Goal: Task Accomplishment & Management: Use online tool/utility

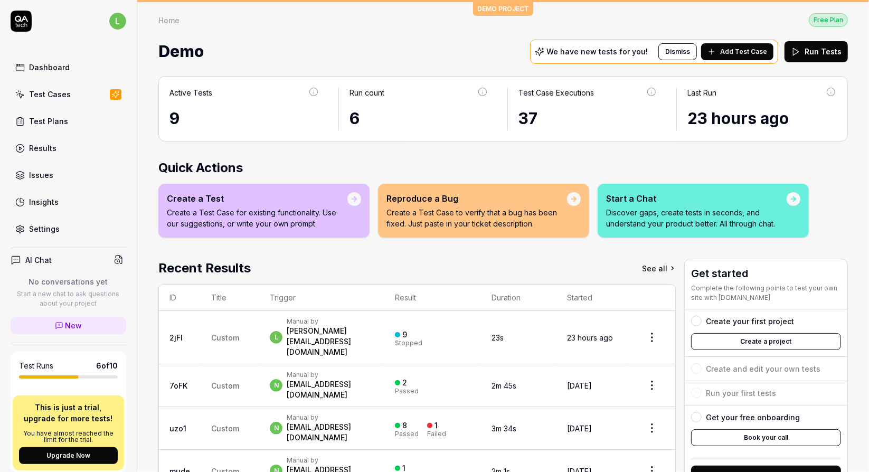
click at [40, 93] on div "Test Cases" at bounding box center [50, 94] width 42 height 11
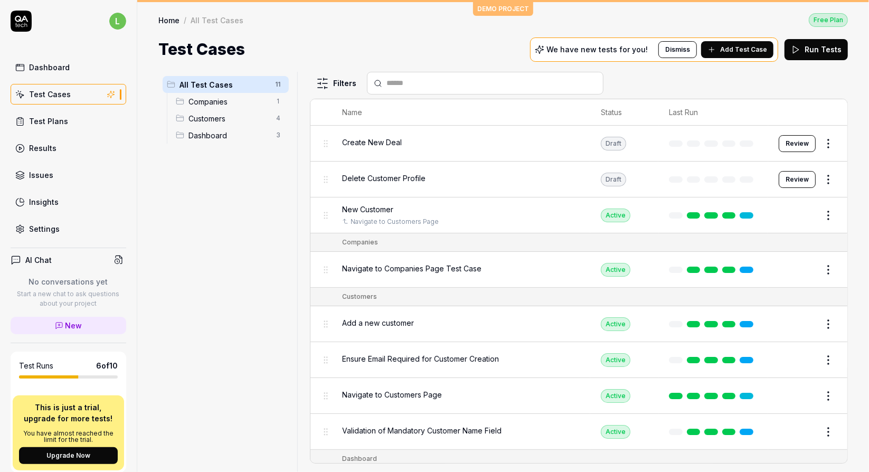
click at [747, 49] on span "Add Test Case" at bounding box center [743, 50] width 47 height 10
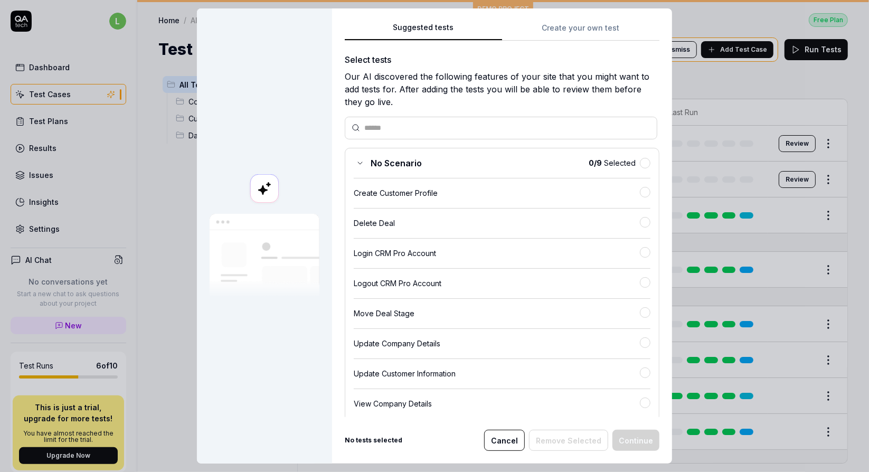
drag, startPoint x: 506, startPoint y: 434, endPoint x: 507, endPoint y: 407, distance: 27.5
click at [506, 433] on button "Cancel" at bounding box center [504, 440] width 41 height 21
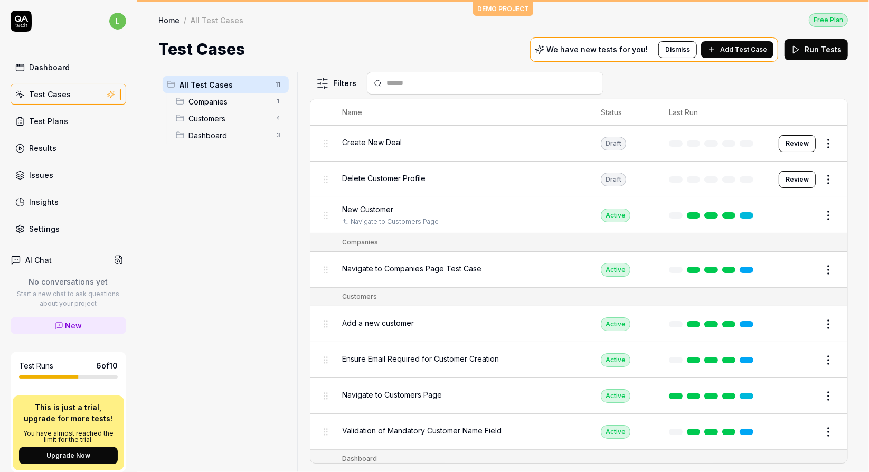
click at [72, 227] on link "Settings" at bounding box center [69, 229] width 116 height 21
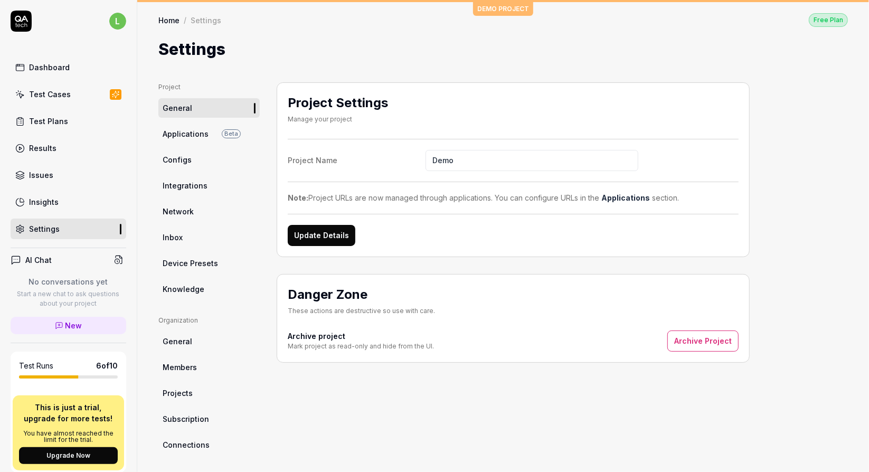
click at [200, 134] on span "Applications" at bounding box center [186, 133] width 46 height 11
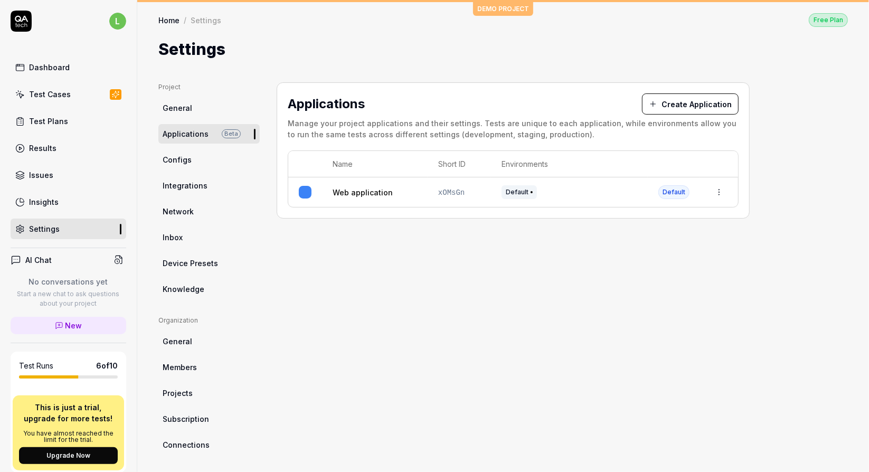
click at [200, 285] on span "Knowledge" at bounding box center [184, 289] width 42 height 11
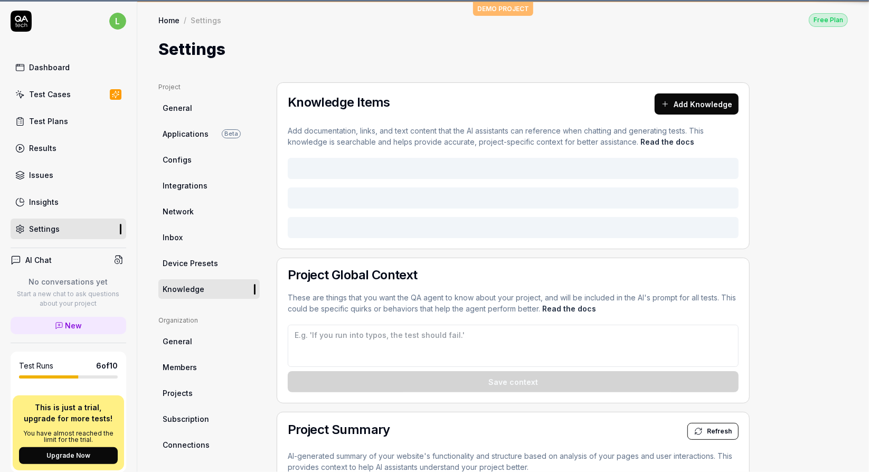
type textarea "*"
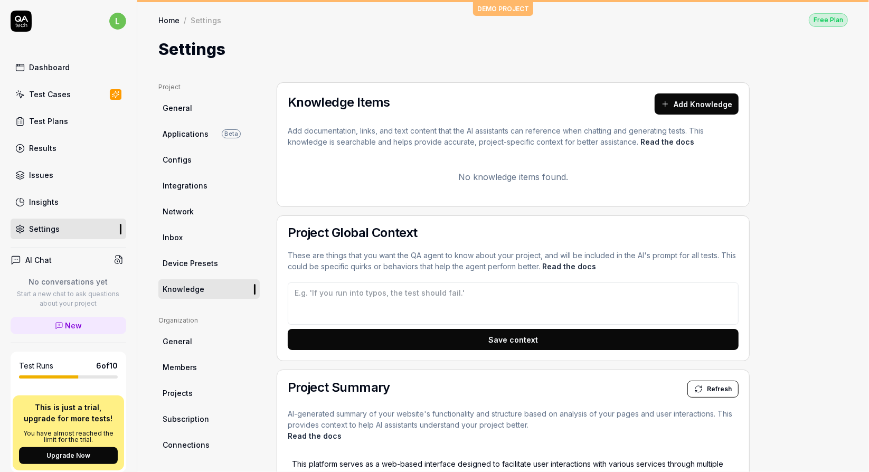
click at [56, 92] on div "Test Cases" at bounding box center [50, 94] width 42 height 11
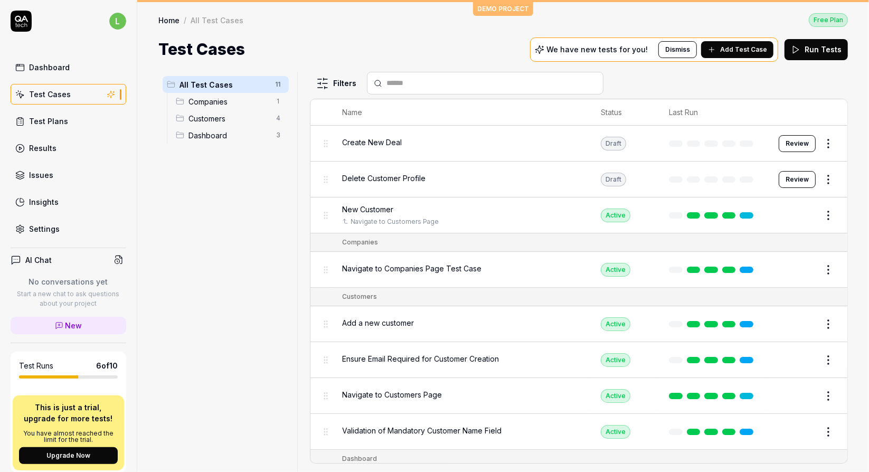
click at [751, 48] on span "Add Test Case" at bounding box center [743, 50] width 47 height 10
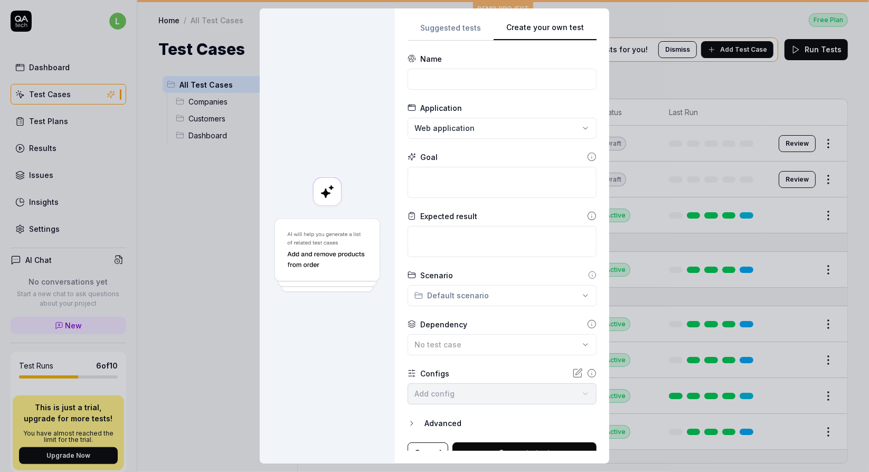
click at [578, 27] on button "Create your own test" at bounding box center [545, 31] width 103 height 19
click at [505, 80] on input at bounding box center [502, 79] width 189 height 21
type input "Purchase requisition to order receipt"
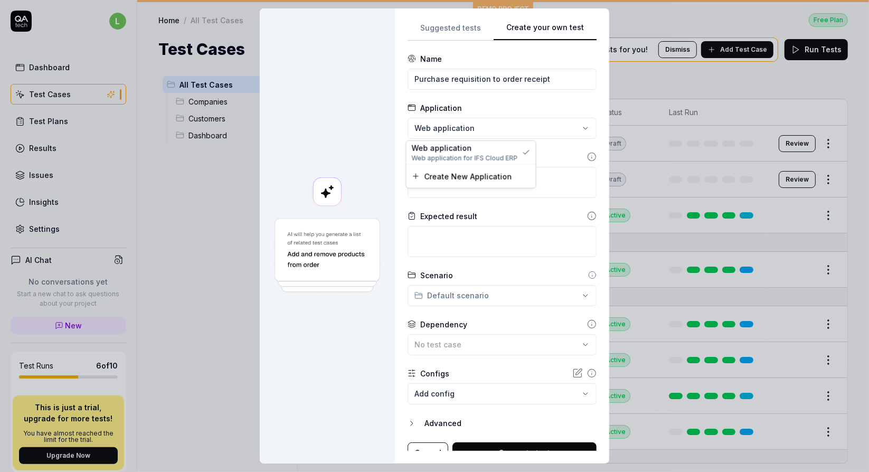
click at [532, 128] on div "**********" at bounding box center [434, 236] width 869 height 472
click at [549, 125] on div "**********" at bounding box center [434, 236] width 869 height 472
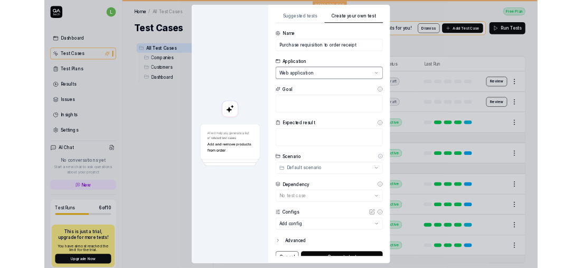
scroll to position [12, 0]
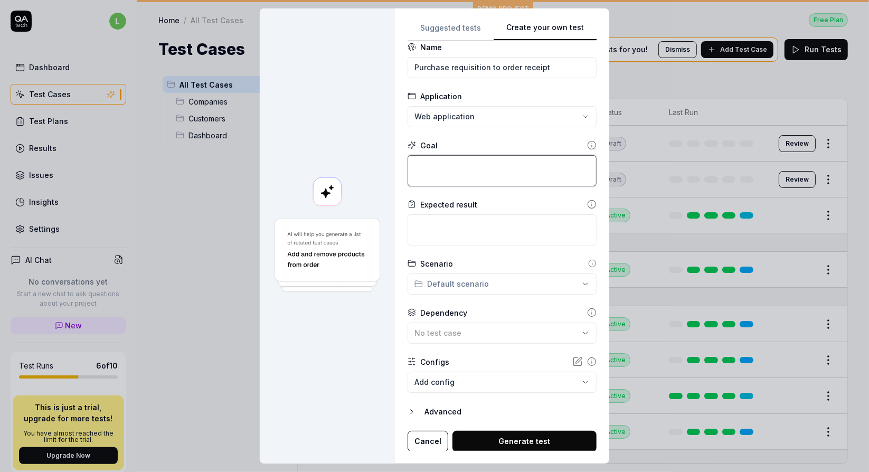
click at [479, 165] on textarea at bounding box center [502, 170] width 189 height 31
type textarea "*"
type textarea "t"
type textarea "*"
type textarea "th"
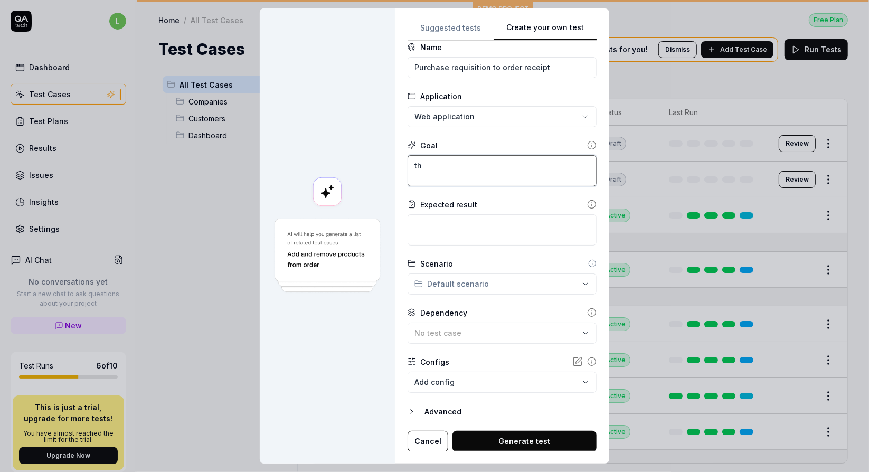
type textarea "*"
type textarea "the"
type textarea "*"
type textarea "the"
type textarea "*"
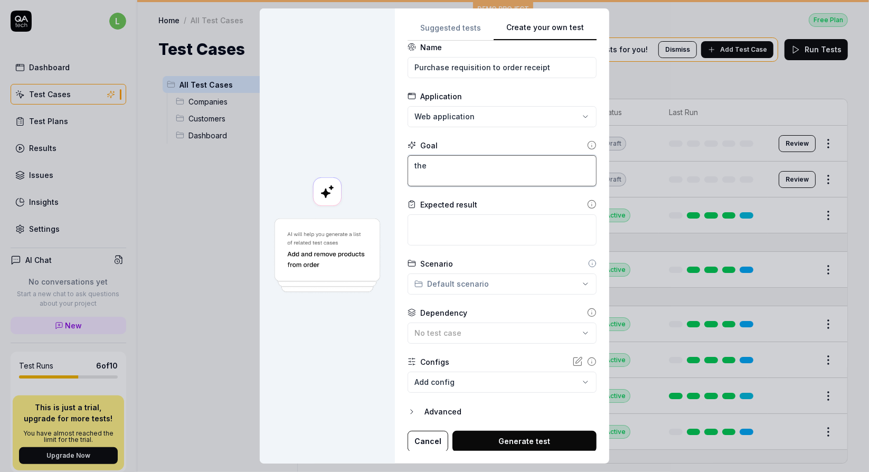
type textarea "the g"
type textarea "*"
type textarea "the go"
type textarea "*"
type textarea "the goa"
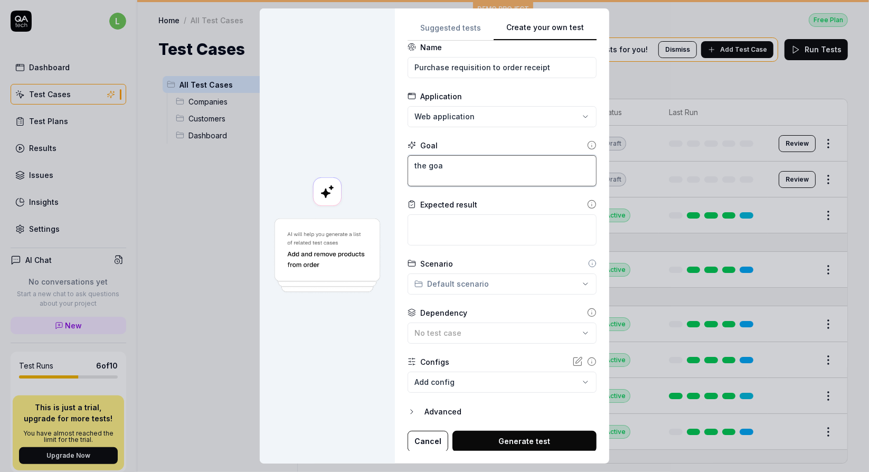
type textarea "*"
type textarea "the goal"
type textarea "*"
type textarea "the goal"
type textarea "*"
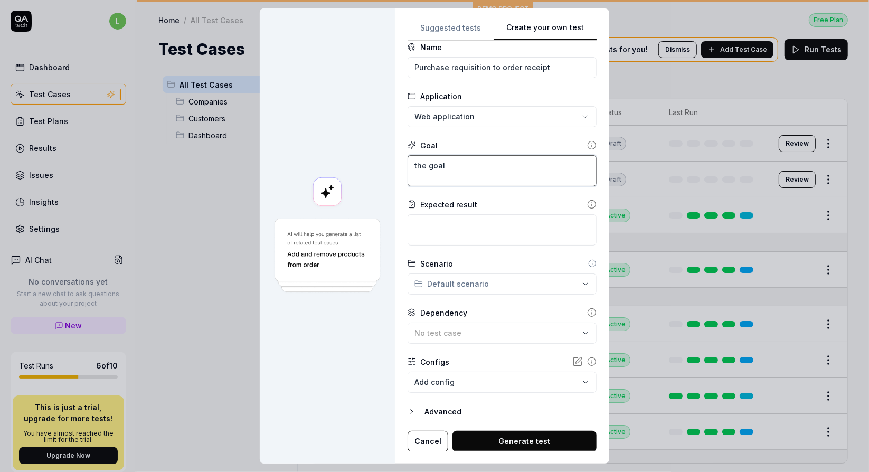
type textarea "the goal i"
type textarea "*"
type textarea "the goal is"
type textarea "*"
type textarea "the goal is"
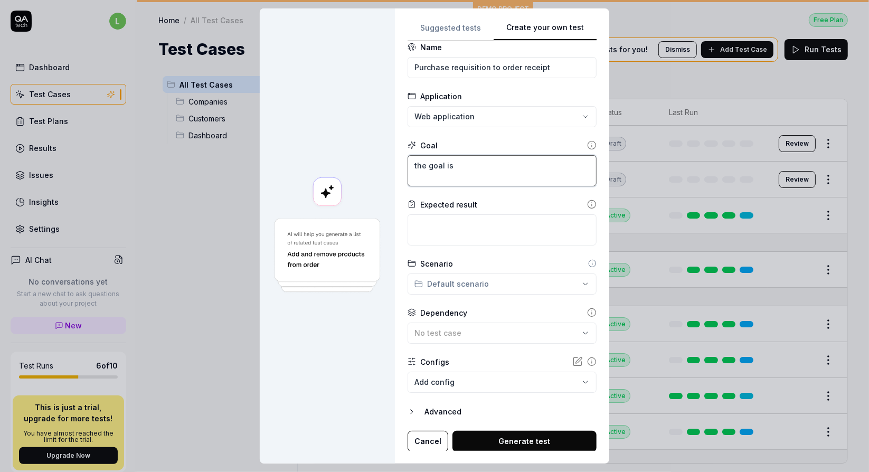
type textarea "*"
type textarea "the goal is t"
type textarea "*"
type textarea "the goal is to"
type textarea "*"
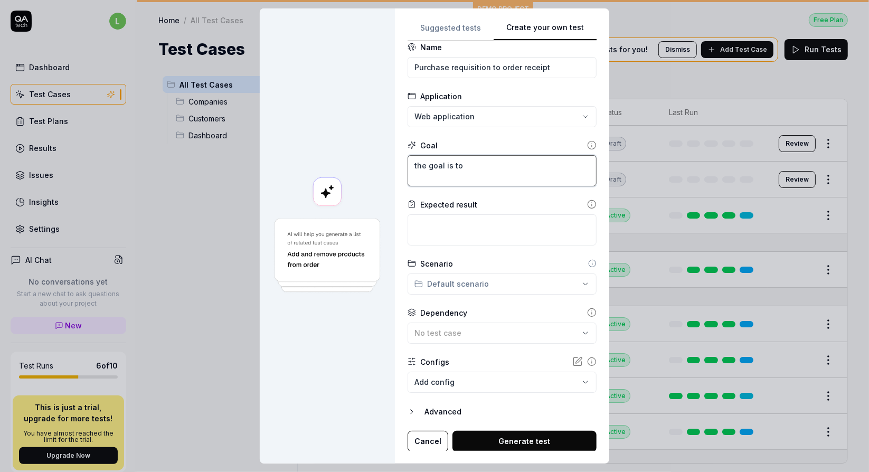
type textarea "the goal is to"
type textarea "*"
type textarea "the goal is to s"
type textarea "*"
type textarea "the goal is to st"
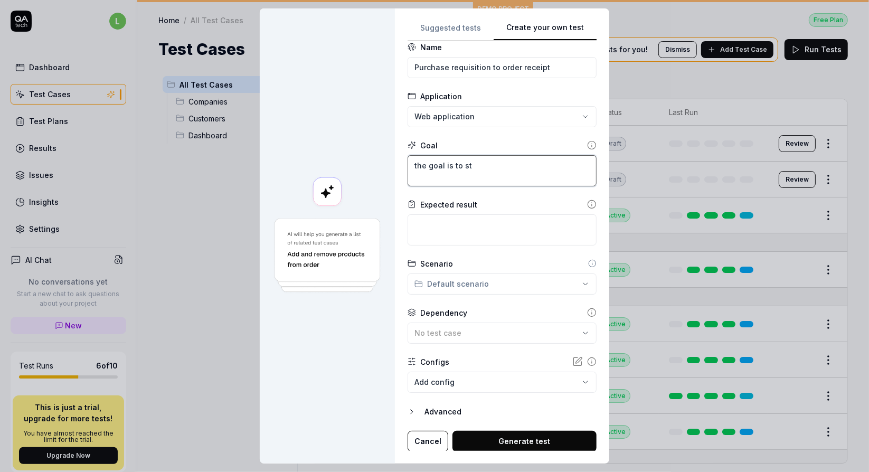
type textarea "*"
type textarea "the goal is to s"
type textarea "*"
type textarea "the goal is to"
type textarea "*"
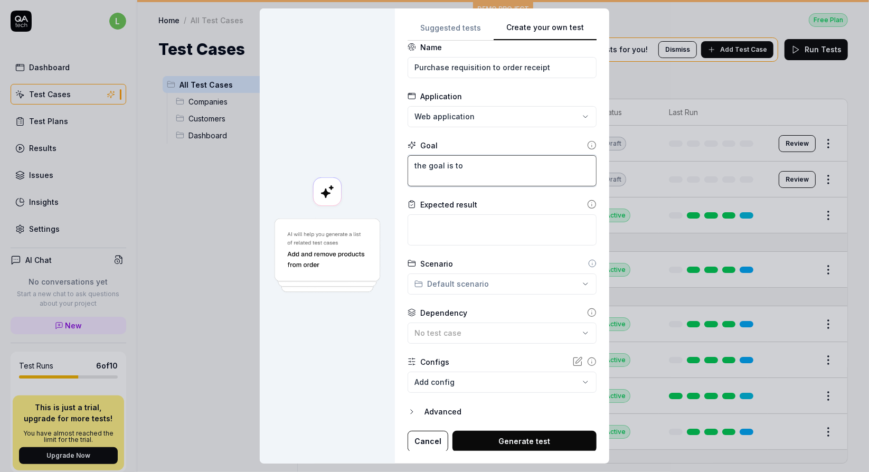
type textarea "the goal is to r"
type textarea "*"
type textarea "the goal is to re"
type textarea "*"
type textarea "the goal is to rec"
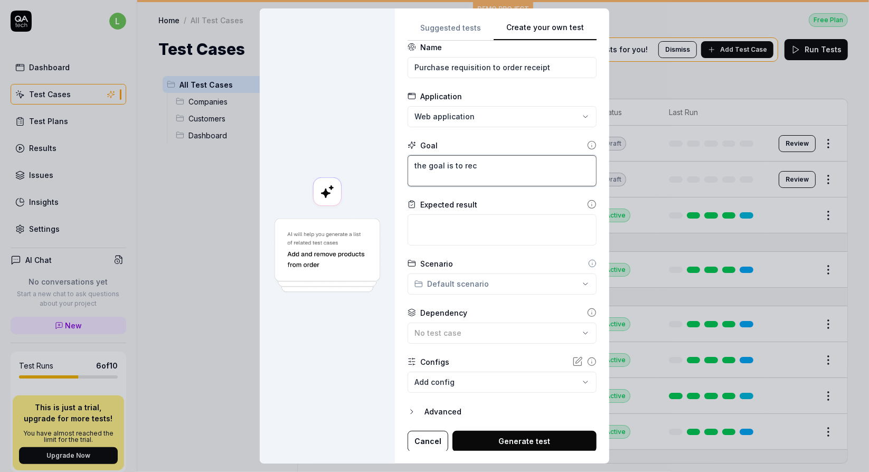
type textarea "*"
type textarea "the goal is to rece"
type textarea "*"
type textarea "the goal is to recei"
type textarea "*"
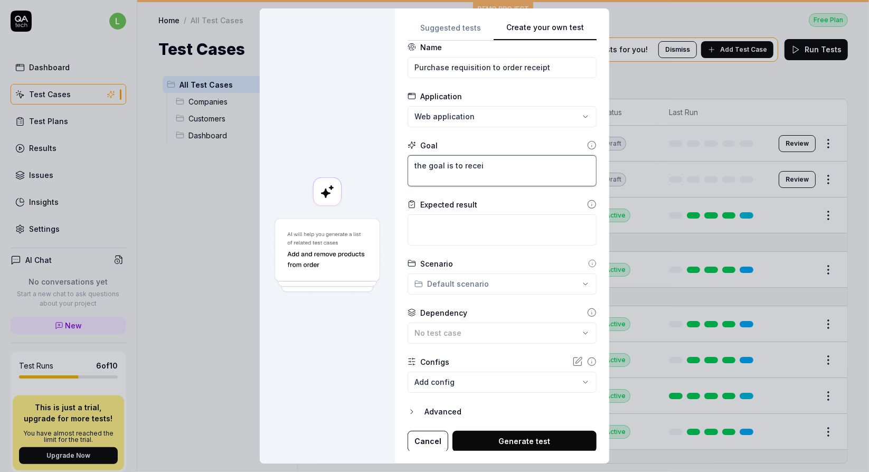
type textarea "the goal is to receiv"
type textarea "*"
type textarea "the goal is to receive"
type textarea "*"
type textarea "the goal is to receive"
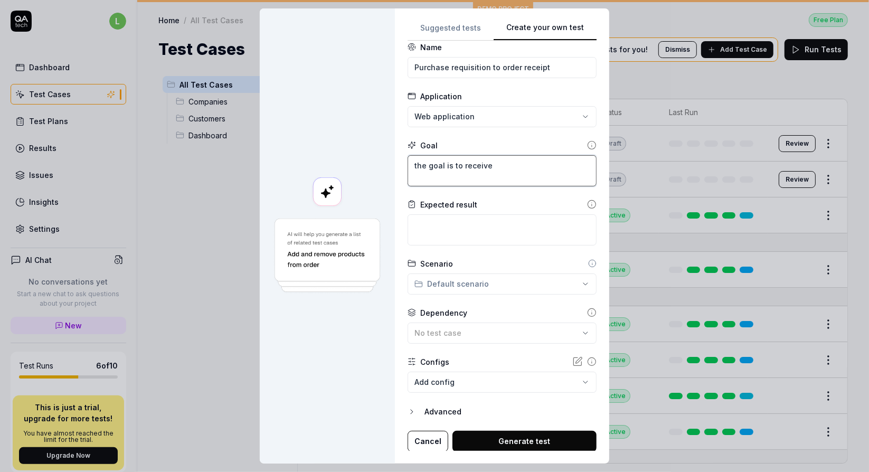
type textarea "*"
type textarea "the goal is to receive a"
type textarea "*"
type textarea "the goal is to receive an"
type textarea "*"
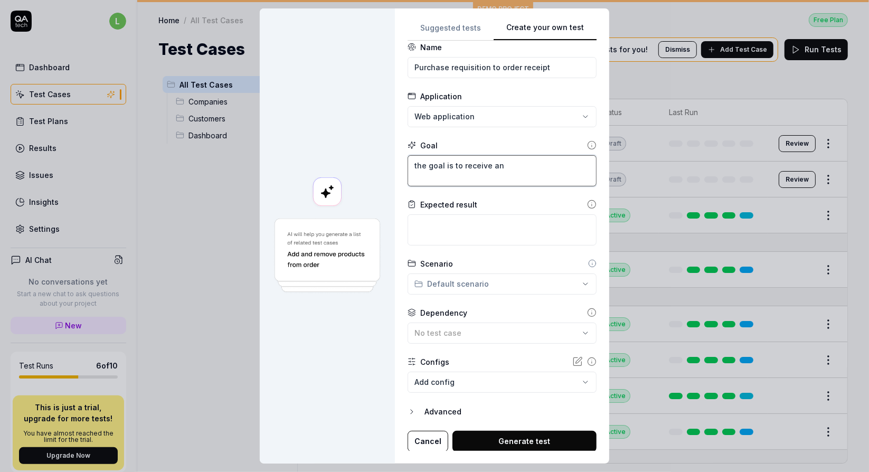
type textarea "the goal is to receive an"
type textarea "*"
type textarea "the goal is to receive an i"
type textarea "*"
type textarea "the goal is to receive an it"
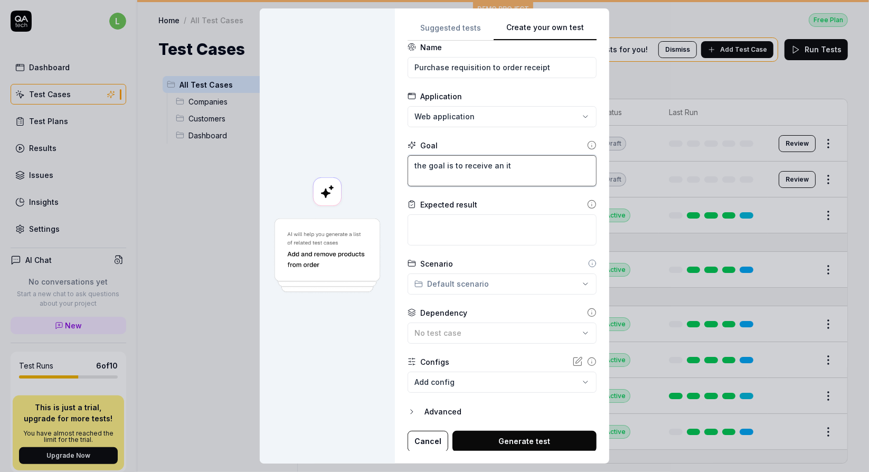
type textarea "*"
type textarea "the goal is to receive an ite"
type textarea "*"
type textarea "the goal is to receive an item"
type textarea "*"
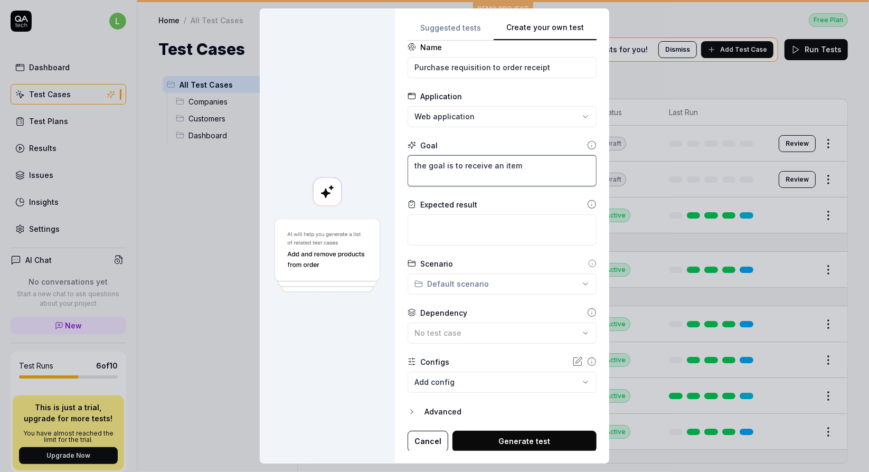
type textarea "the goal is to receive an item"
type textarea "*"
type textarea "the goal is to receive an item i"
type textarea "*"
type textarea "the goal is to receive an item in"
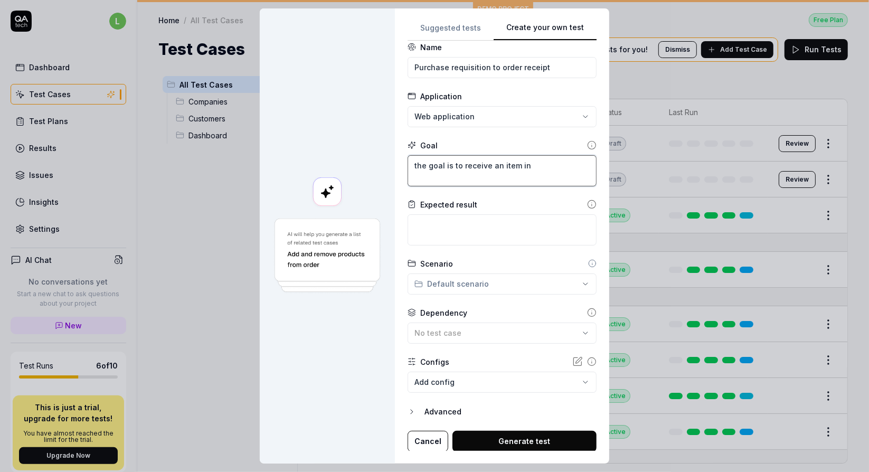
type textarea "*"
type textarea "the goal is to receive an item int"
type textarea "*"
type textarea "the goal is to receive an item into"
type textarea "*"
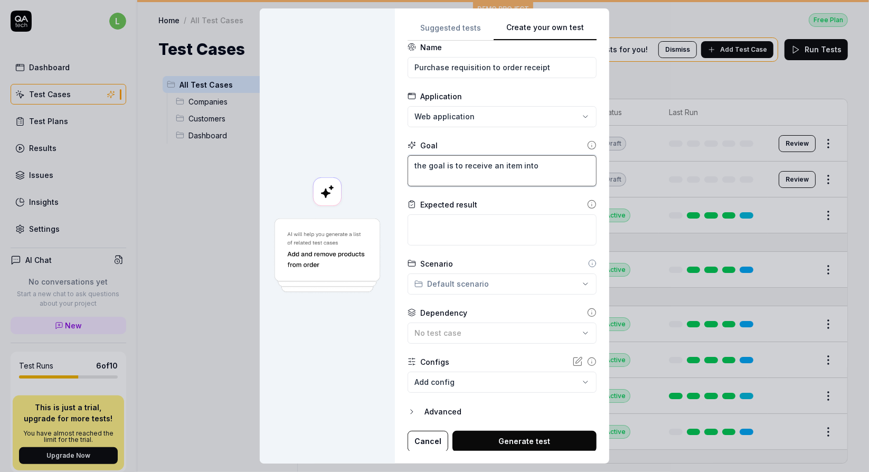
type textarea "the goal is to receive an item into"
type textarea "*"
type textarea "the goal is to receive an item into t"
type textarea "*"
type textarea "the goal is to receive an item into th"
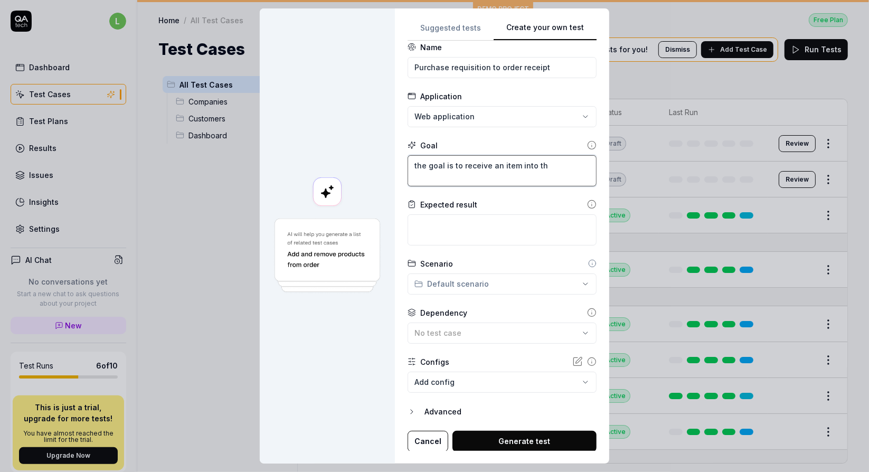
type textarea "*"
type textarea "the goal is to receive an item into the"
type textarea "*"
type textarea "the goal is to receive an item into the"
type textarea "*"
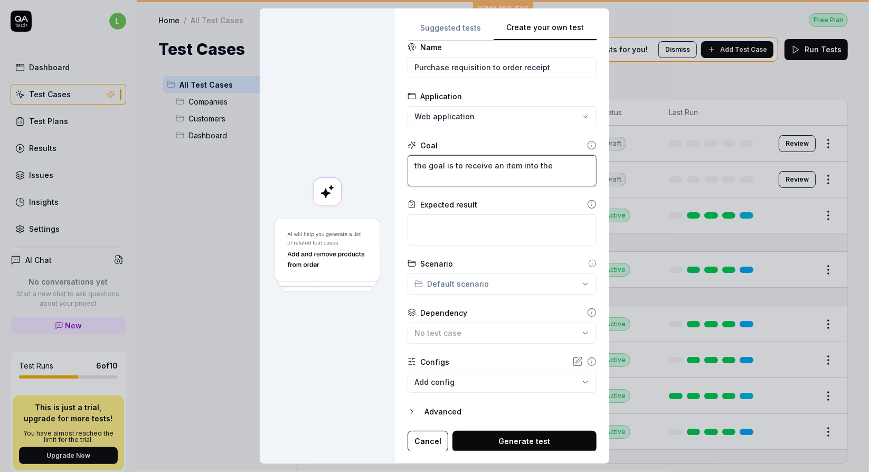
type textarea "the goal is to receive an item into the w"
type textarea "*"
type textarea "the goal is to receive an item into the wa"
type textarea "*"
type textarea "the goal is to receive an item into the war"
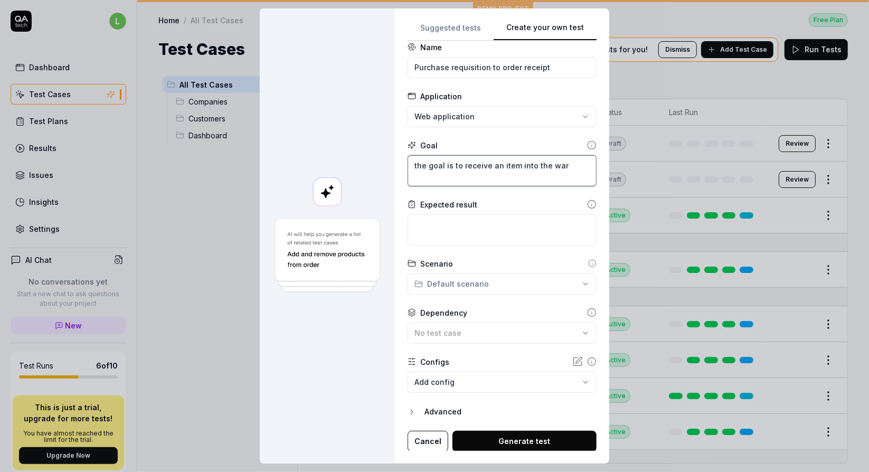
type textarea "*"
type textarea "the goal is to receive an item into the wareh"
type textarea "*"
type textarea "the goal is to receive an item into the wareho"
type textarea "*"
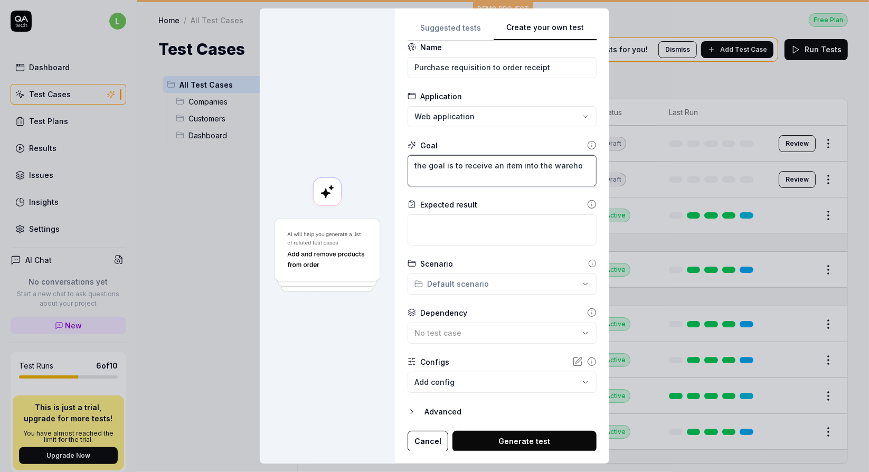
type textarea "the goal is to receive an item into the warehou"
type textarea "*"
type textarea "the goal is to receive an item into the warehous"
type textarea "*"
type textarea "the goal is to receive an item into the warehouse"
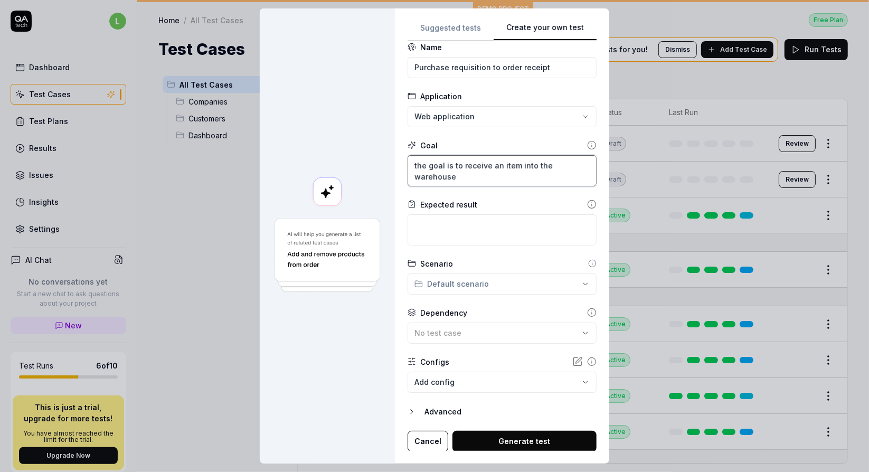
type textarea "*"
type textarea "the goal is to receive an item into the warehous"
type textarea "*"
type textarea "the goal is to receive an item into the warehou"
type textarea "*"
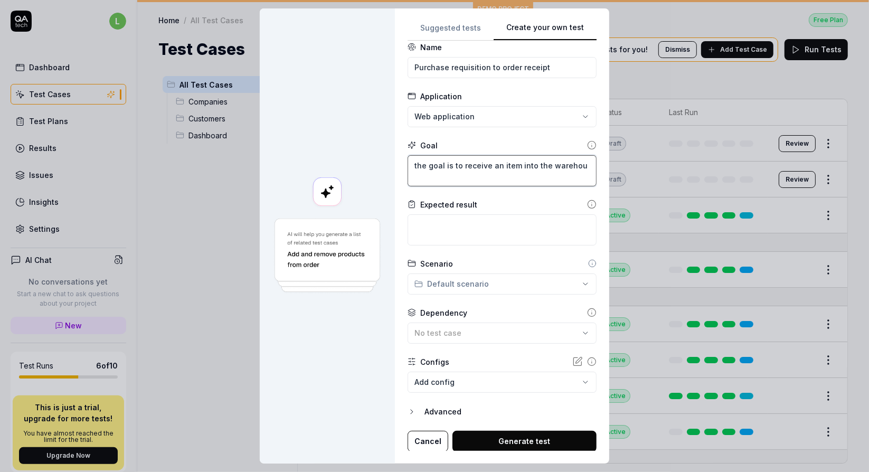
type textarea "the goal is to receive an item into the wareho"
type textarea "*"
type textarea "the goal is to receive an item into the wareh"
type textarea "*"
type textarea "the goal is to receive an item into the ware"
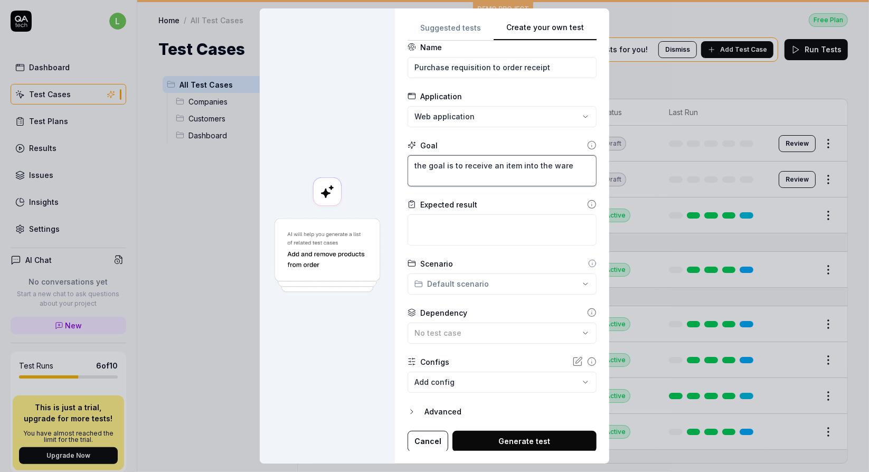
type textarea "*"
type textarea "the goal is to receive an item into the war"
type textarea "*"
type textarea "the goal is to receive an item into the wa"
type textarea "*"
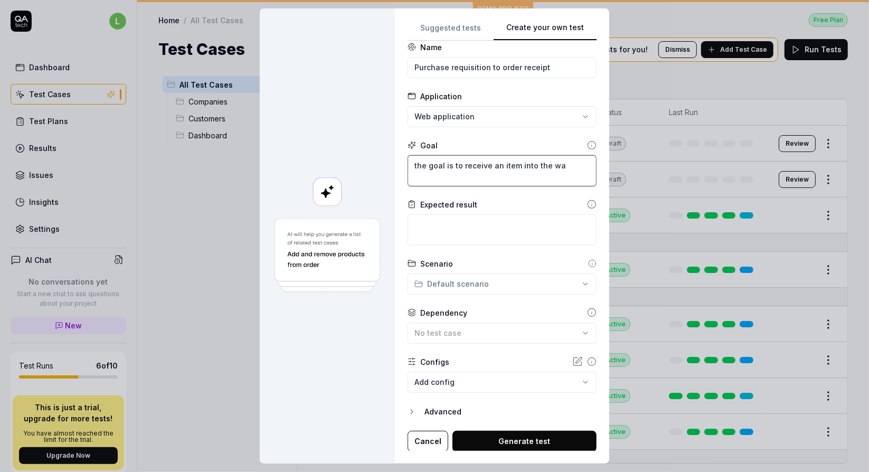
type textarea "the goal is to receive an item into the w"
type textarea "*"
type textarea "the goal is to receive an item into the"
type textarea "*"
type textarea "the goal is to receive an item into the"
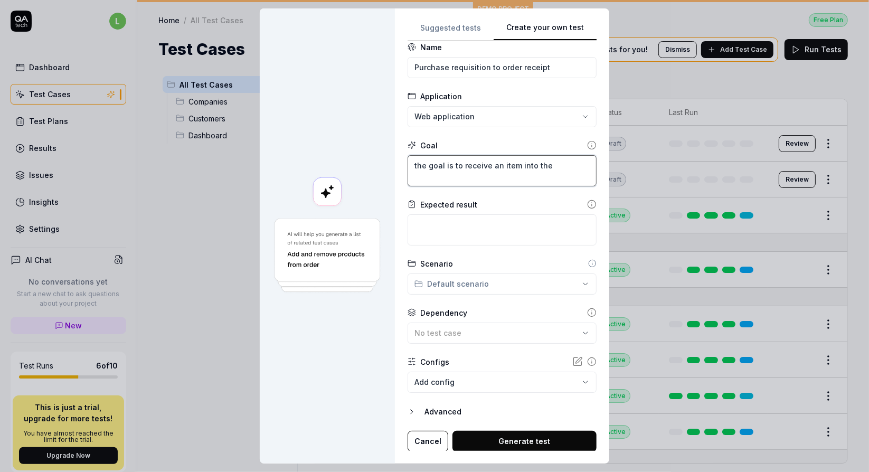
type textarea "*"
type textarea "the goal is to receive an item into th"
type textarea "*"
type textarea "the goal is to receive an item into the"
type textarea "*"
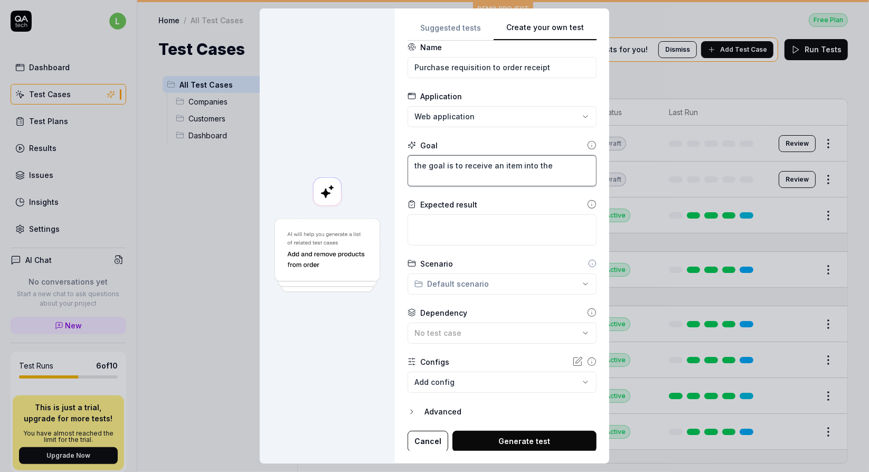
type textarea "the goal is to receive an item into the"
type textarea "*"
type textarea "the goal is to receive an item into the c"
type textarea "*"
type textarea "the goal is to receive an item into the co"
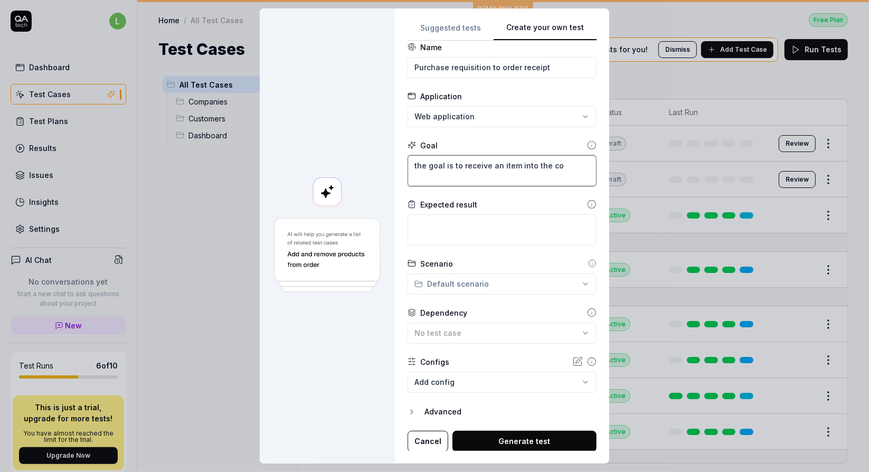
type textarea "*"
type textarea "the goal is to receive an item into the com"
type textarea "*"
type textarea "the goal is to receive an item into the comå"
type textarea "*"
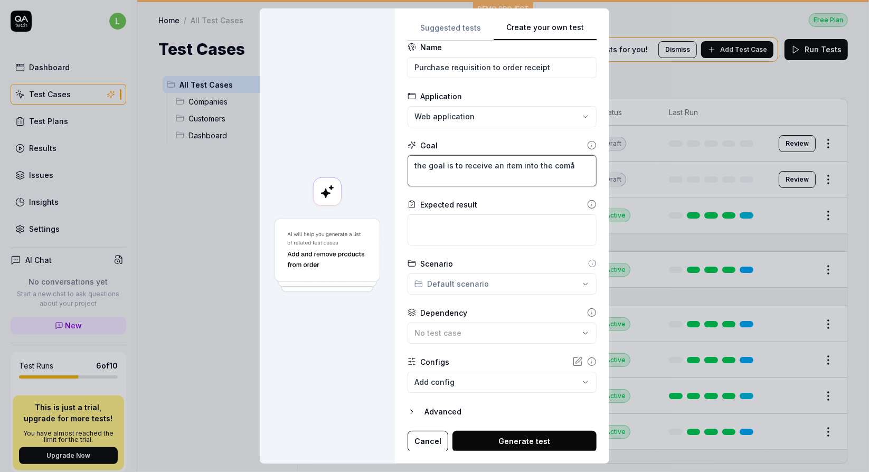
type textarea "the goal is to receive an item into the comåp"
type textarea "*"
type textarea "the goal is to receive an item into the comåpa"
type textarea "*"
type textarea "the goal is to receive an item into the comåpan"
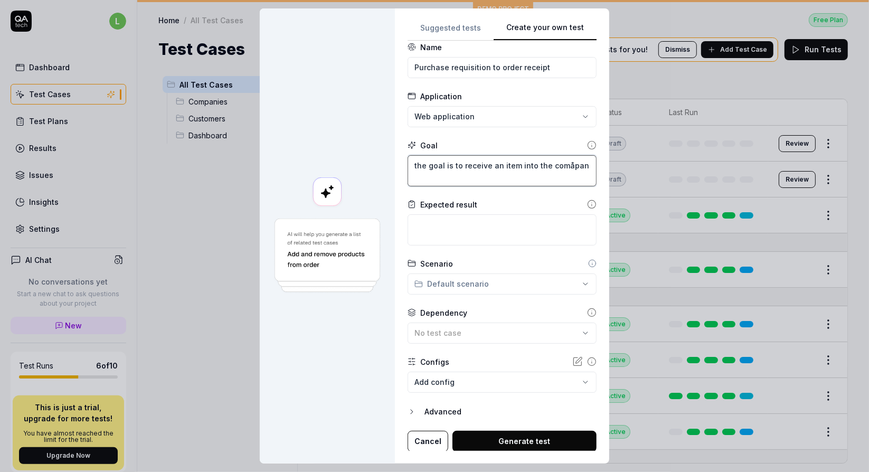
type textarea "*"
type textarea "the goal is to receive an item into the comåpany"
type textarea "*"
type textarea "the goal is to receive an item into the comåpan"
type textarea "*"
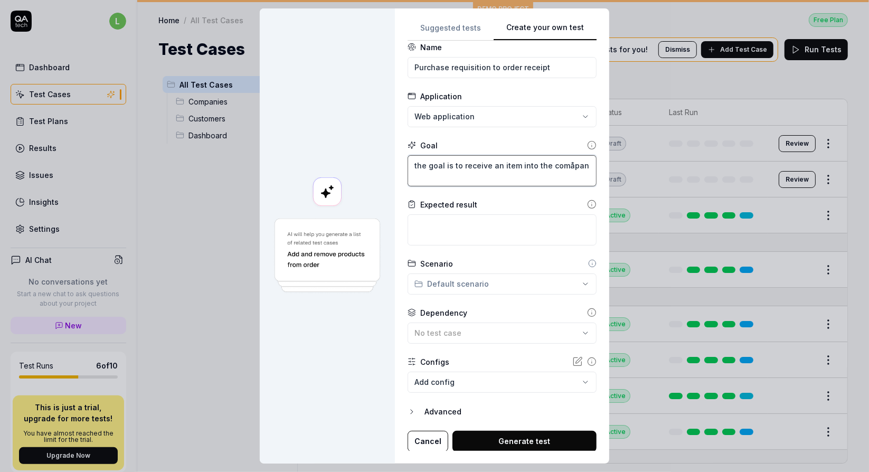
type textarea "the goal is to receive an item into the comåpa"
type textarea "*"
type textarea "the goal is to receive an item into the comåp"
type textarea "*"
type textarea "the goal is to receive an item into the comå"
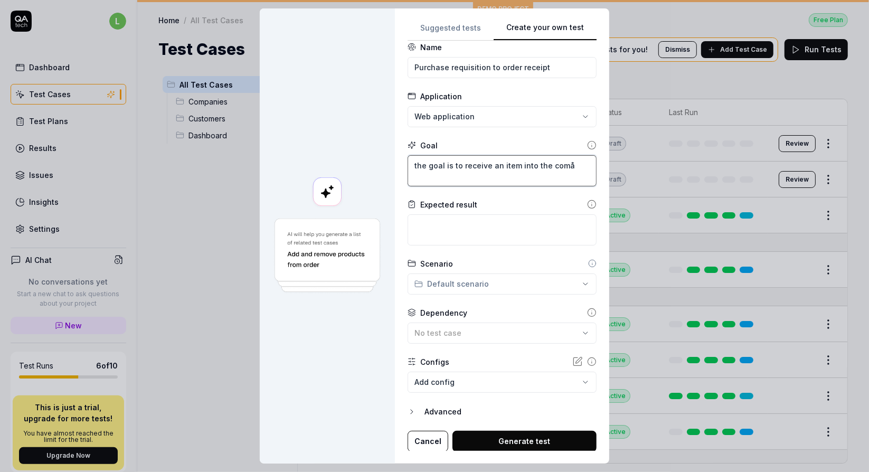
type textarea "*"
type textarea "the goal is to receive an item into the com"
type textarea "*"
type textarea "the goal is to receive an item into the comp"
type textarea "*"
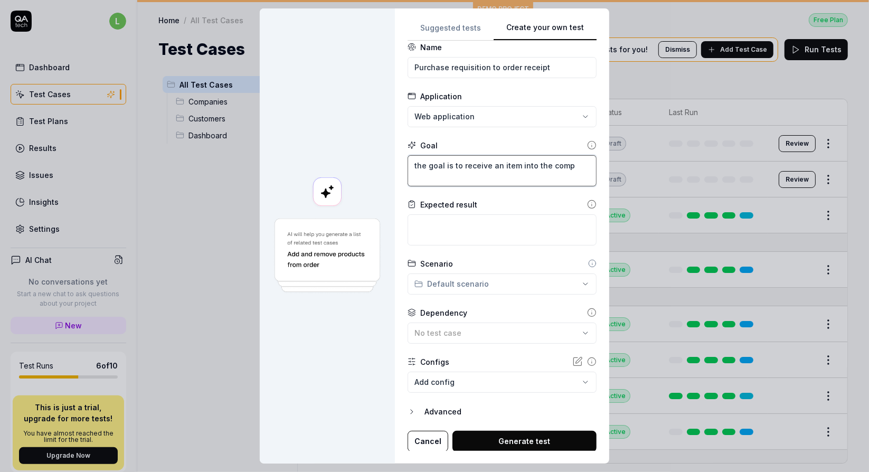
type textarea "the goal is to receive an item into the compa"
type textarea "*"
type textarea "the goal is to receive an item into the compan"
type textarea "*"
type textarea "the goal is to receive an item into the company"
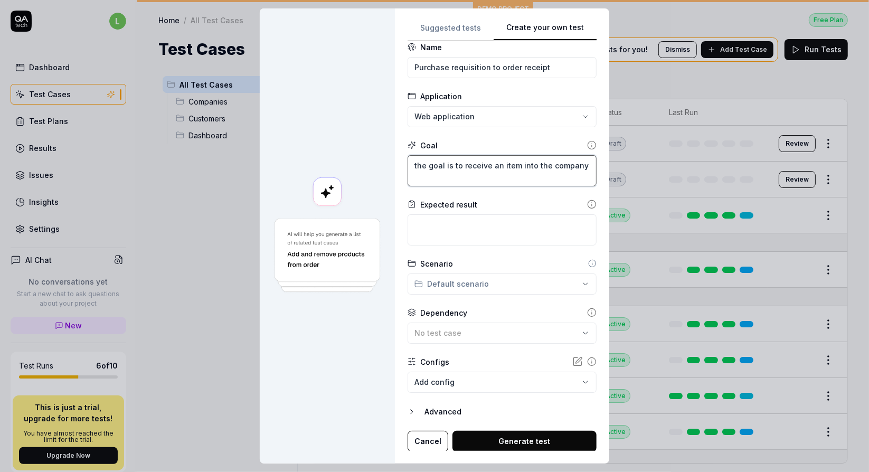
type textarea "*"
type textarea "the goal is to receive an item into the company"
type textarea "*"
type textarea "the goal is to receive an item into the company b"
type textarea "*"
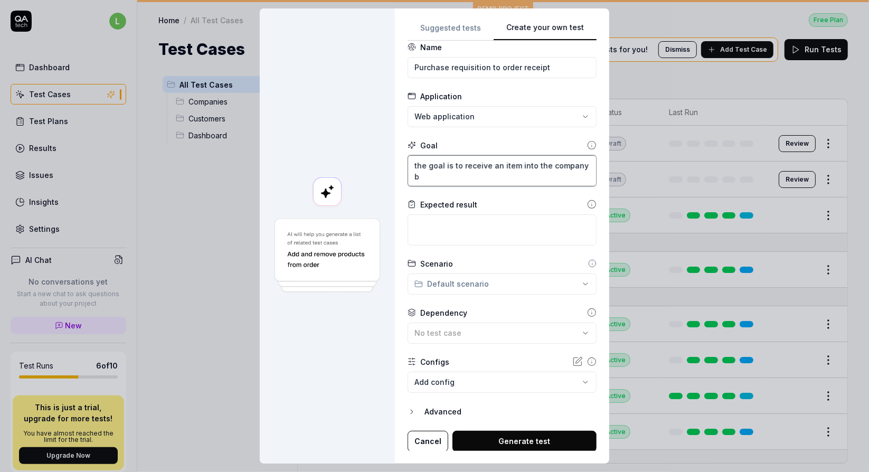
type textarea "the goal is to receive an item into the company ba"
type textarea "*"
type textarea "the goal is to receive an item into the company bas"
type textarea "*"
type textarea "the goal is to receive an item into the company base"
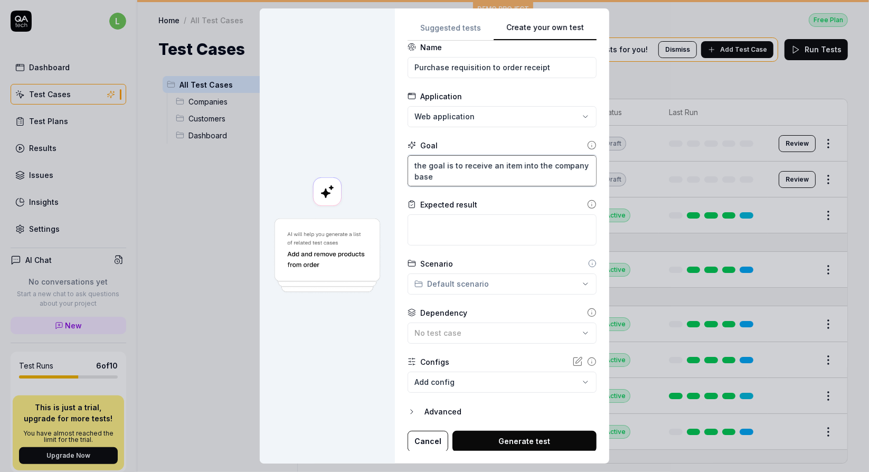
type textarea "*"
type textarea "the goal is to receive an item into the company based"
type textarea "*"
type textarea "the goal is to receive an item into the company based"
type textarea "*"
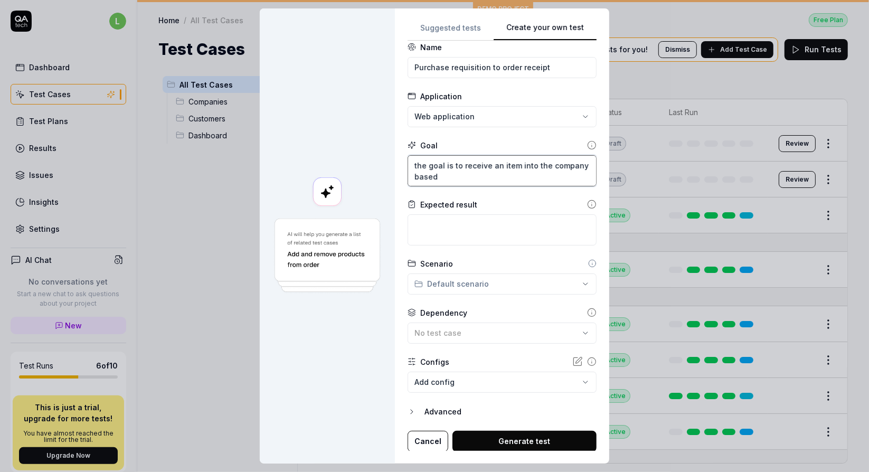
type textarea "the goal is to receive an item into the company based o"
type textarea "*"
type textarea "the goal is to receive an item into the company based on"
type textarea "*"
type textarea "the goal is to receive an item into the company based on"
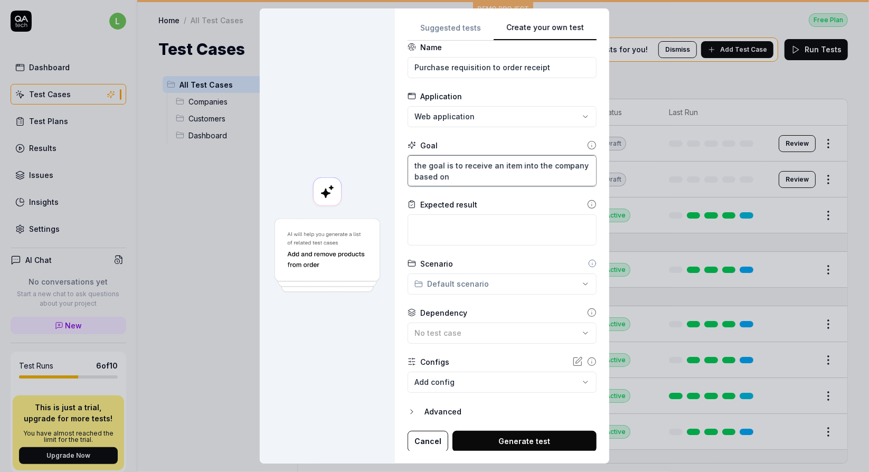
type textarea "*"
type textarea "the goal is to receive an item into the company based on a"
type textarea "*"
type textarea "the goal is to receive an item into the company based on an"
type textarea "*"
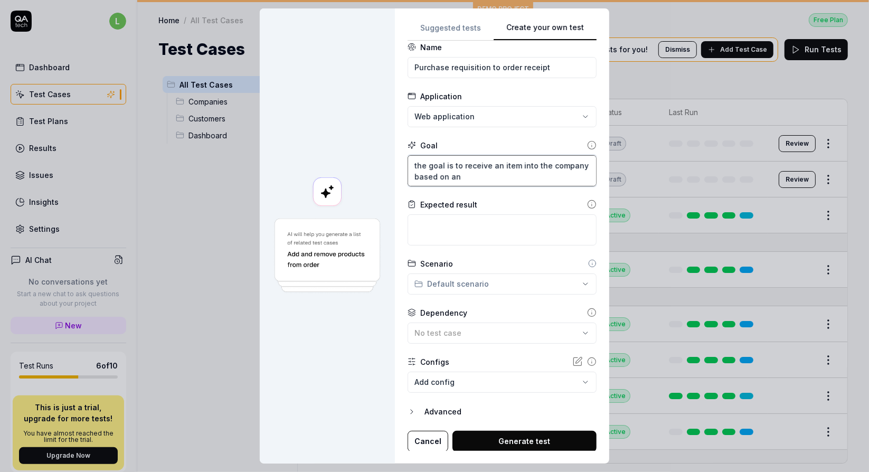
type textarea "the goal is to receive an item into the company based on an"
type textarea "*"
type textarea "the goal is to receive an item into the company based on an e"
type textarea "*"
type textarea "the goal is to receive an item into the company based on an em"
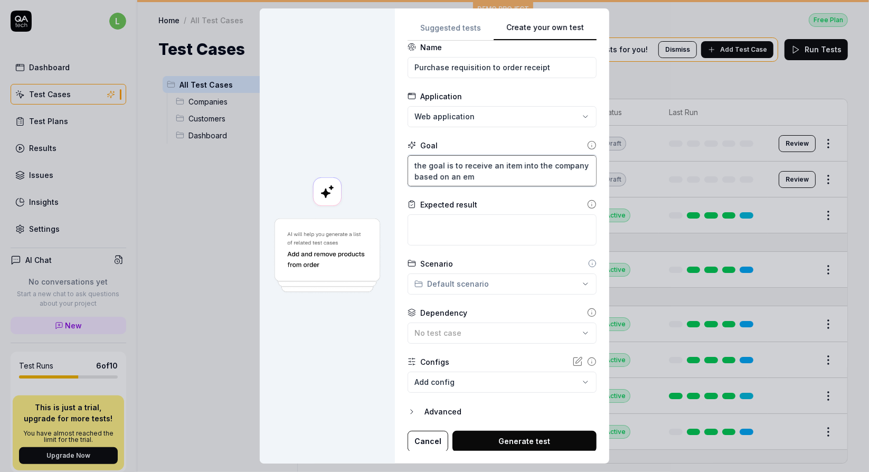
type textarea "*"
type textarea "the goal is to receive an item into the company based on an emp"
type textarea "*"
type textarea "the goal is to receive an item into the company based on an empl"
drag, startPoint x: 530, startPoint y: 177, endPoint x: 408, endPoint y: 163, distance: 122.8
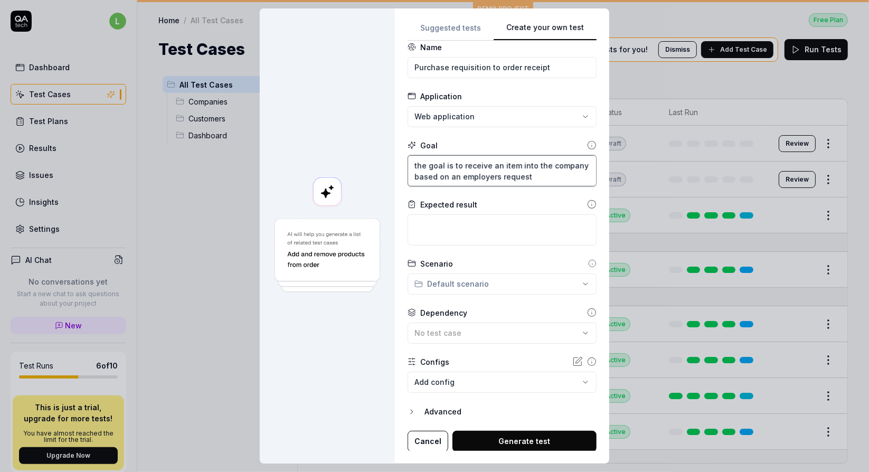
click at [408, 163] on textarea "the goal is to receive an item into the company based on an employers request" at bounding box center [502, 170] width 189 height 31
click at [587, 141] on icon at bounding box center [592, 145] width 10 height 10
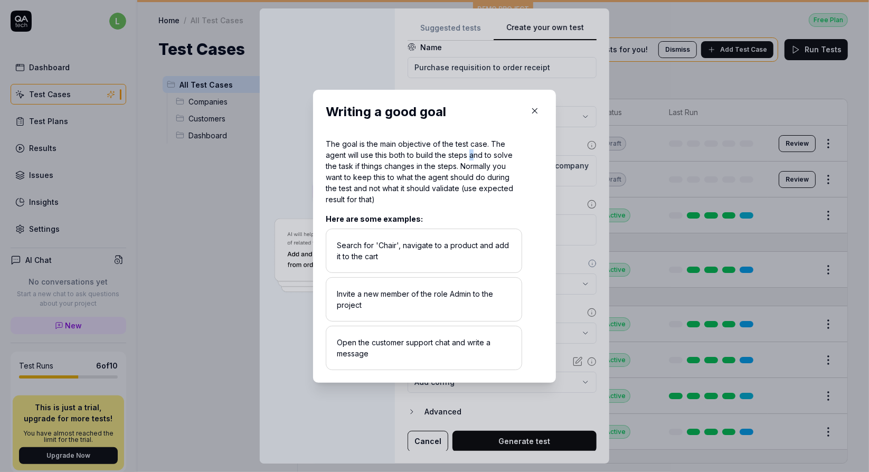
drag, startPoint x: 533, startPoint y: 110, endPoint x: 469, endPoint y: 156, distance: 78.7
click at [469, 156] on div "The goal is the main objective of the test case. The agent will use this both t…" at bounding box center [424, 171] width 196 height 67
click at [460, 160] on div "The goal is the main objective of the test case. The agent will use this both t…" at bounding box center [424, 171] width 196 height 67
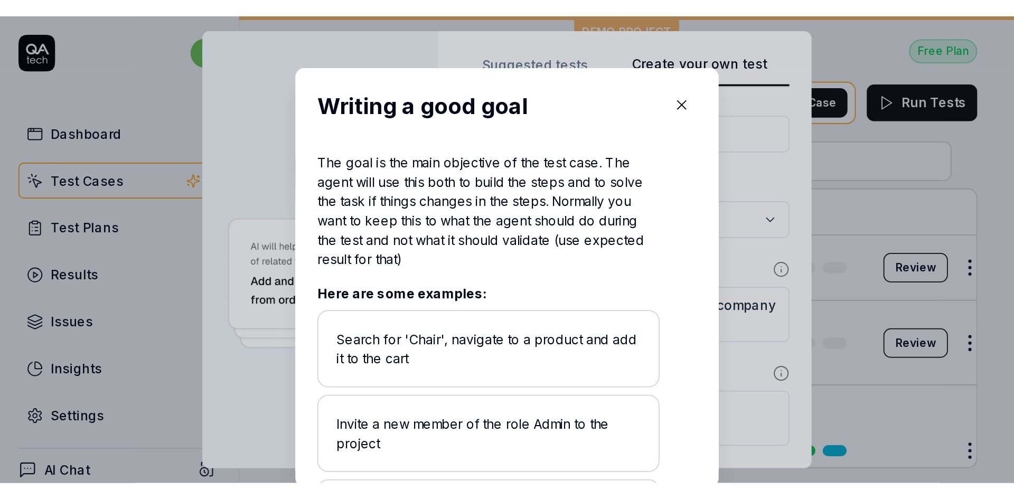
scroll to position [0, 0]
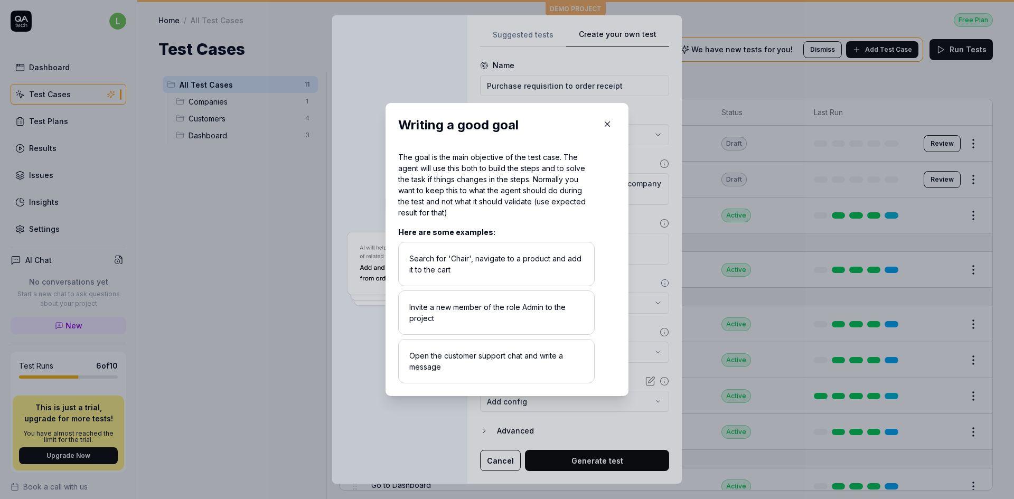
click at [605, 122] on icon "button" at bounding box center [607, 124] width 5 height 5
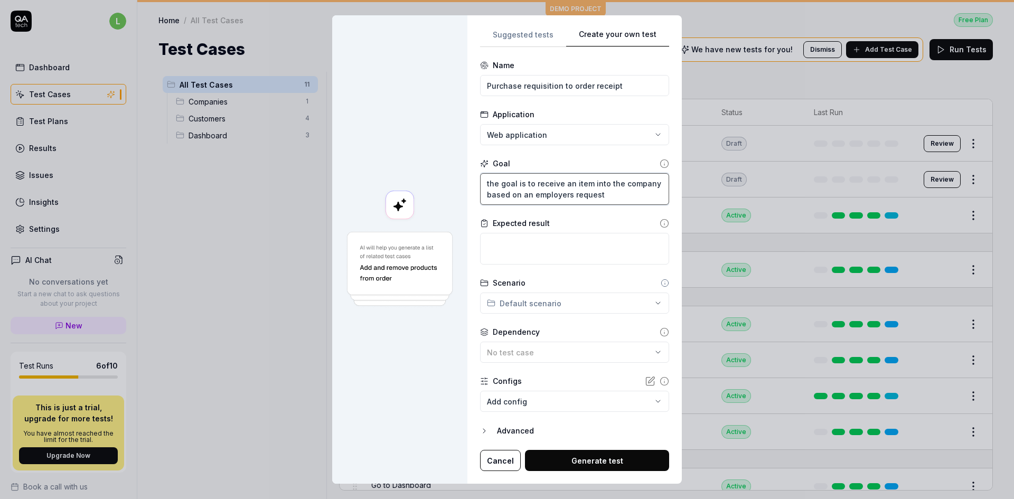
drag, startPoint x: 599, startPoint y: 193, endPoint x: 485, endPoint y: 184, distance: 115.0
click at [485, 184] on textarea "the goal is to receive an item into the company based on an employers request" at bounding box center [574, 189] width 189 height 32
click at [600, 196] on textarea "the goal is to receive an item into the company based on an employers request" at bounding box center [574, 189] width 189 height 32
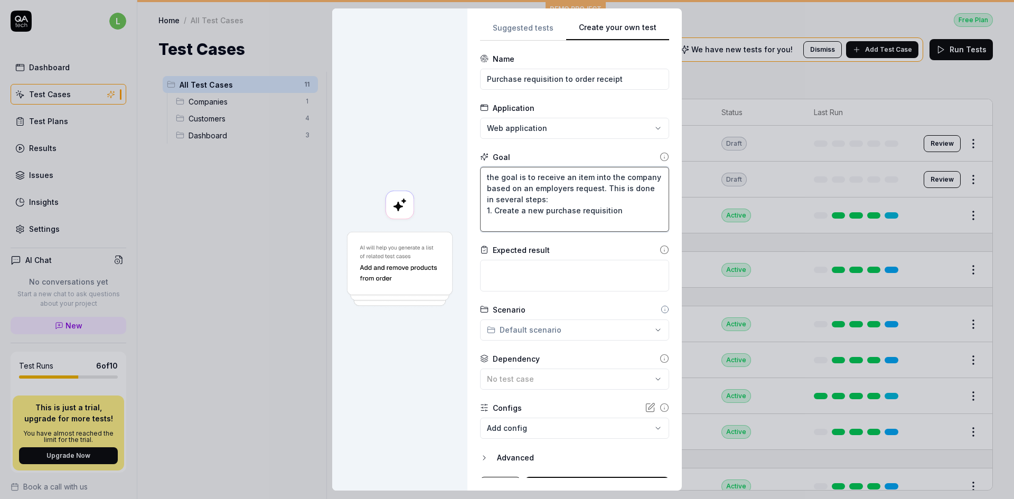
click at [611, 208] on textarea "the goal is to receive an item into the company based on an employers request. …" at bounding box center [574, 199] width 189 height 65
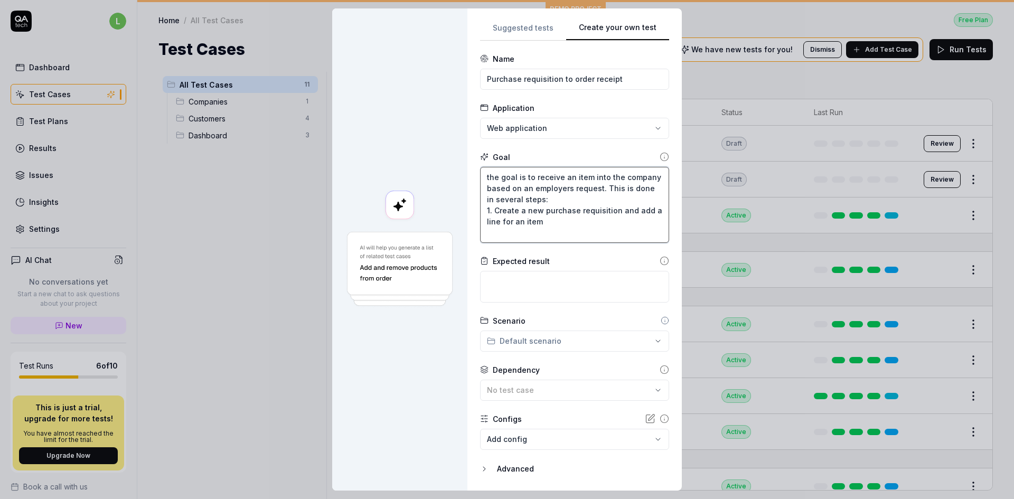
click at [516, 220] on textarea "the goal is to receive an item into the company based on an employers request. …" at bounding box center [574, 205] width 189 height 76
click at [549, 221] on textarea "the goal is to receive an item into the company based on an employers request. …" at bounding box center [574, 205] width 189 height 76
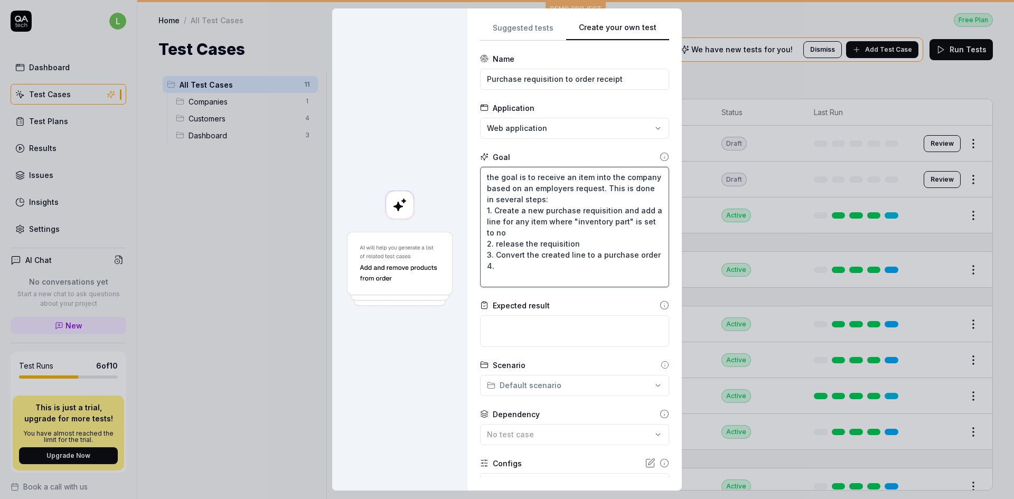
click at [519, 263] on textarea "the goal is to receive an item into the company based on an employers request. …" at bounding box center [574, 227] width 189 height 120
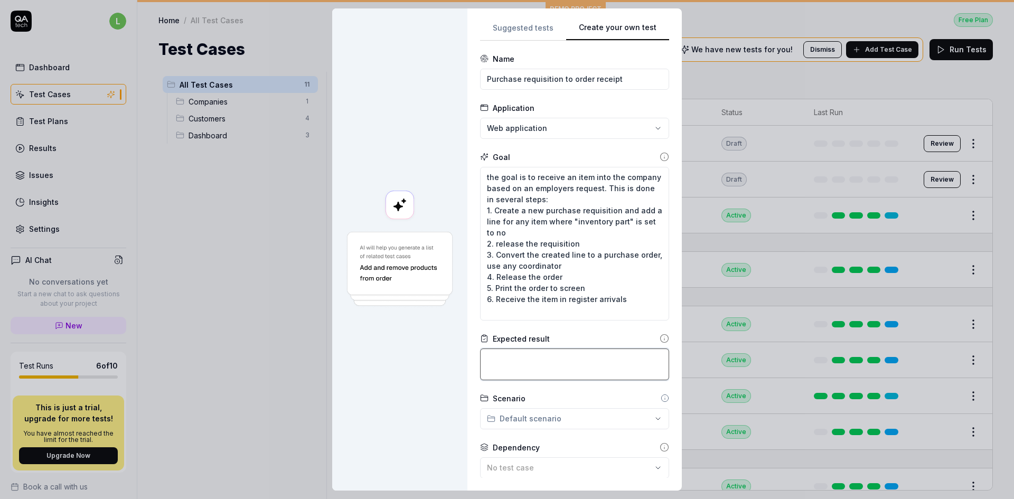
click at [567, 364] on textarea at bounding box center [574, 364] width 189 height 32
click at [659, 338] on icon at bounding box center [664, 339] width 10 height 10
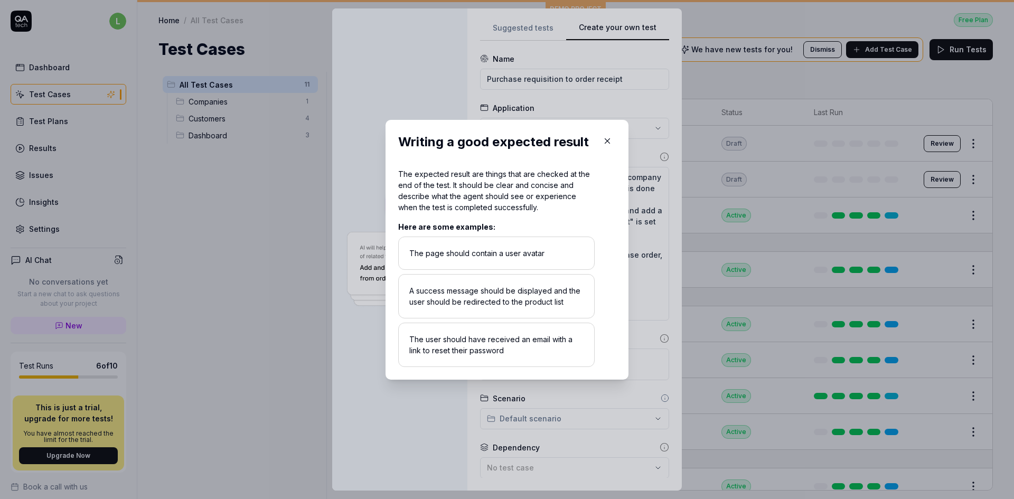
click at [606, 141] on icon "button" at bounding box center [607, 141] width 10 height 10
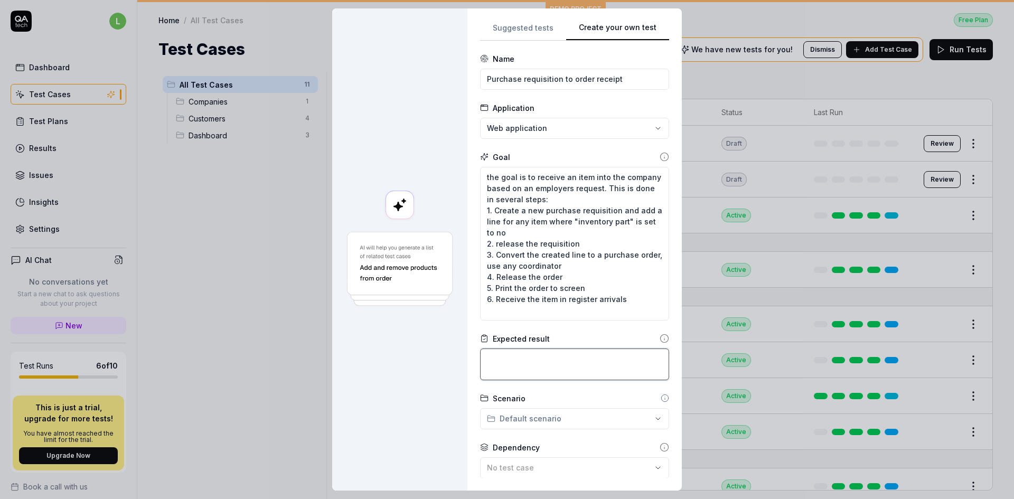
click at [589, 358] on textarea at bounding box center [574, 364] width 189 height 32
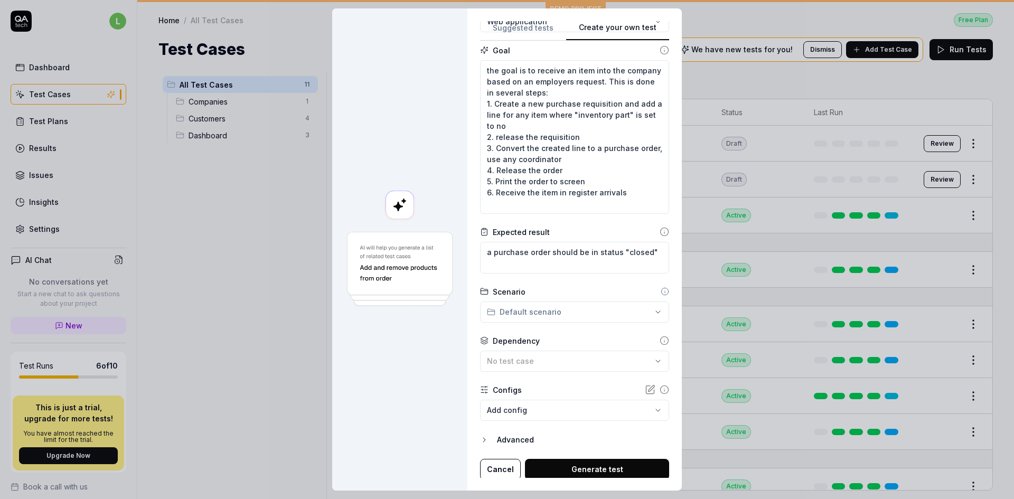
scroll to position [107, 0]
click at [645, 310] on div "**********" at bounding box center [507, 249] width 1014 height 499
click at [646, 308] on div "**********" at bounding box center [507, 249] width 1014 height 499
click at [480, 436] on icon "button" at bounding box center [484, 437] width 8 height 8
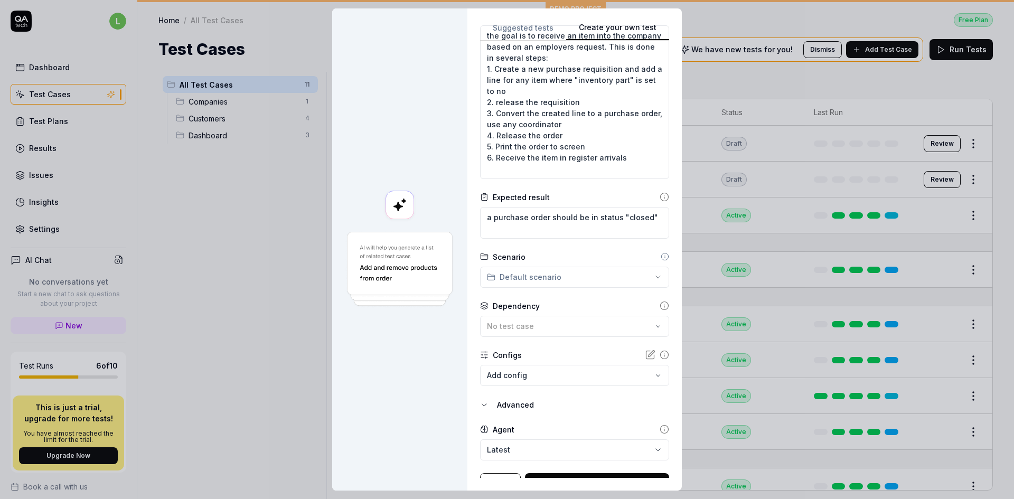
scroll to position [158, 0]
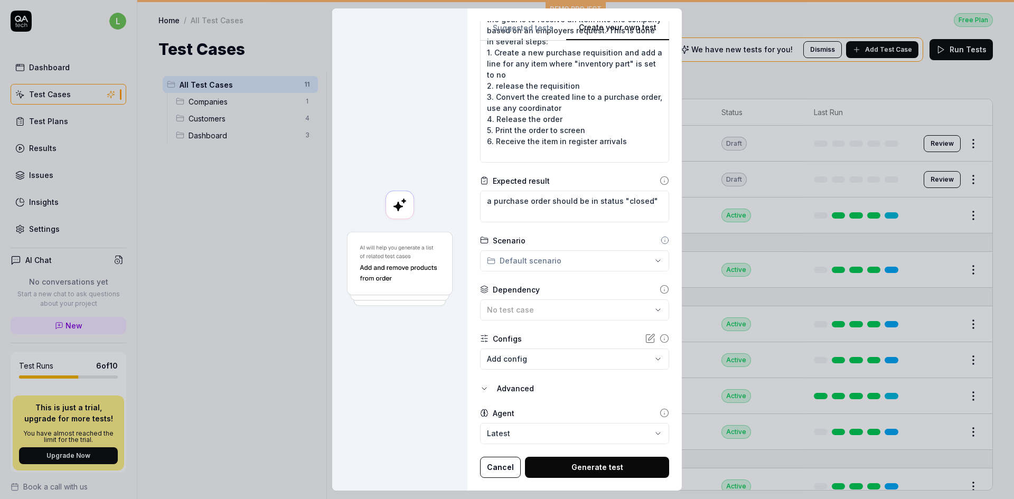
click at [588, 466] on button "Generate test" at bounding box center [597, 467] width 144 height 21
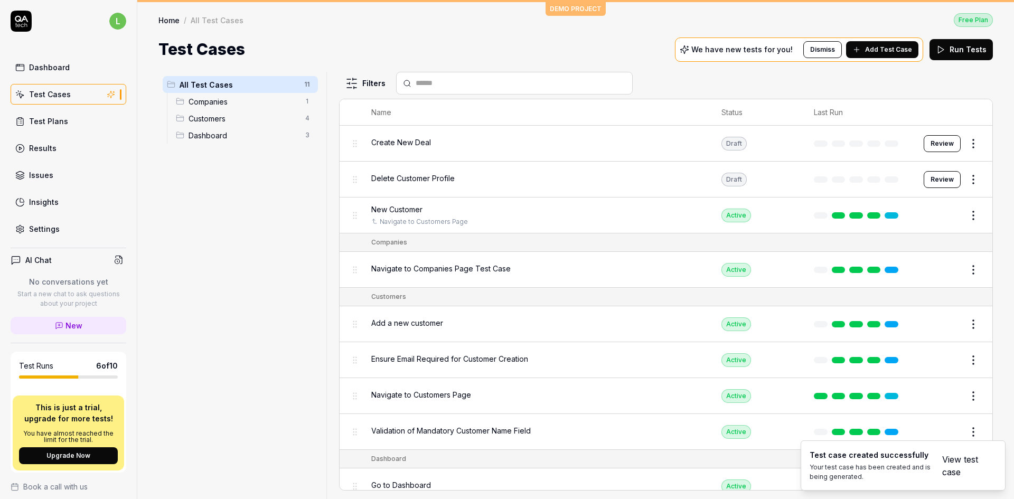
click at [963, 459] on link "View test case" at bounding box center [963, 465] width 42 height 25
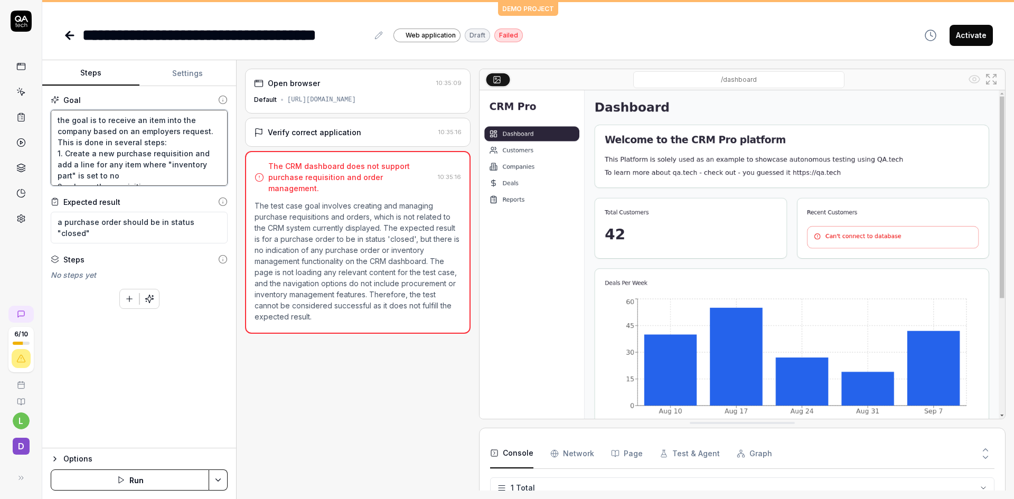
click at [140, 118] on textarea "the goal is to receive an item into the company based on an employers request. …" at bounding box center [139, 148] width 177 height 76
click at [131, 121] on textarea "the goal is to receive an item into the company based on an employers request. …" at bounding box center [139, 148] width 177 height 76
click at [157, 120] on textarea "the goal is to receive an item into the company based on an employers request. …" at bounding box center [139, 148] width 177 height 76
drag, startPoint x: 180, startPoint y: 119, endPoint x: 160, endPoint y: 119, distance: 19.5
click at [160, 119] on textarea "the goal is to receive an item in IFS into the company based on an employers re…" at bounding box center [139, 148] width 177 height 76
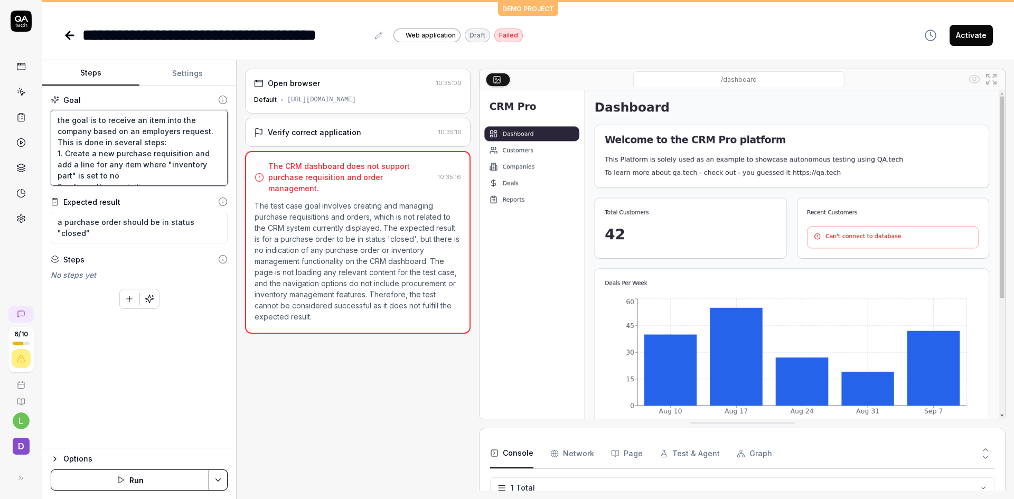
click at [109, 141] on textarea "the goal is to receive an item into the company based on an employers request. …" at bounding box center [139, 148] width 177 height 76
click at [343, 132] on div "Verify correct application" at bounding box center [314, 132] width 93 height 11
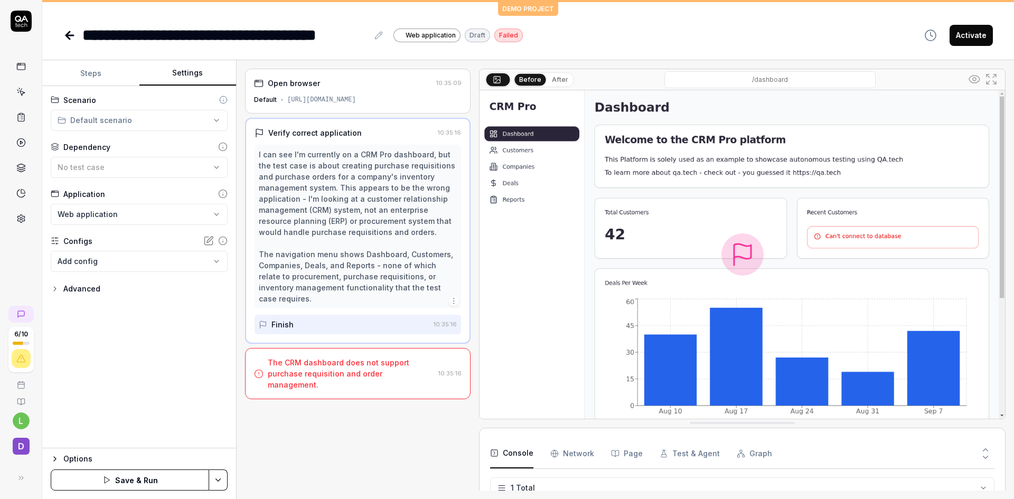
click at [189, 71] on button "Settings" at bounding box center [187, 73] width 97 height 25
click at [211, 213] on html "**********" at bounding box center [507, 249] width 1014 height 499
click at [139, 237] on div "Web application" at bounding box center [112, 234] width 106 height 11
click at [220, 257] on body "**********" at bounding box center [507, 249] width 1014 height 499
click at [239, 230] on html "**********" at bounding box center [507, 249] width 1014 height 499
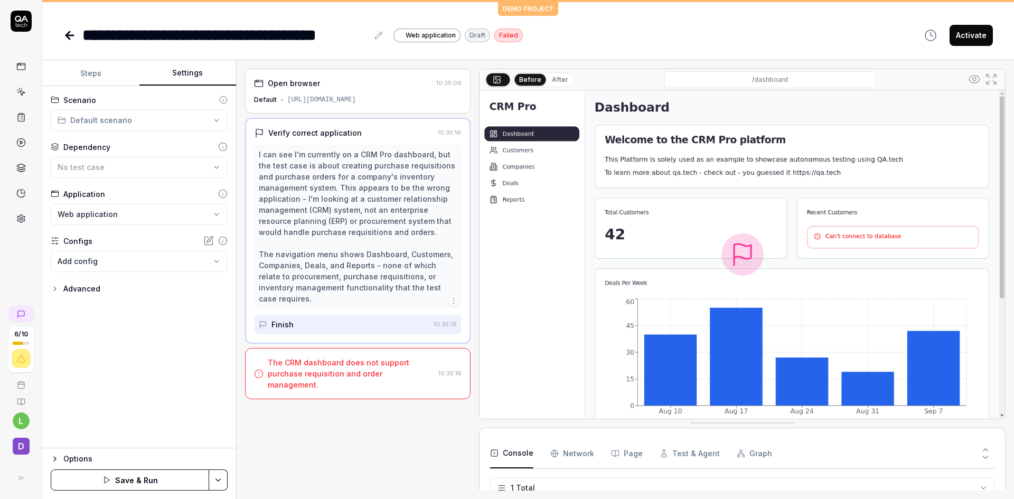
click at [223, 194] on icon at bounding box center [223, 195] width 0 height 2
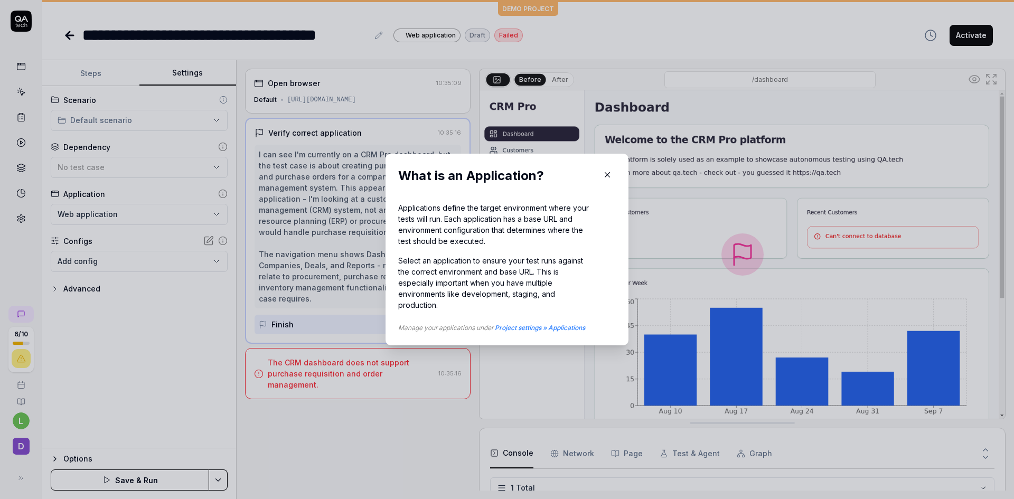
click at [603, 173] on icon "button" at bounding box center [607, 175] width 10 height 10
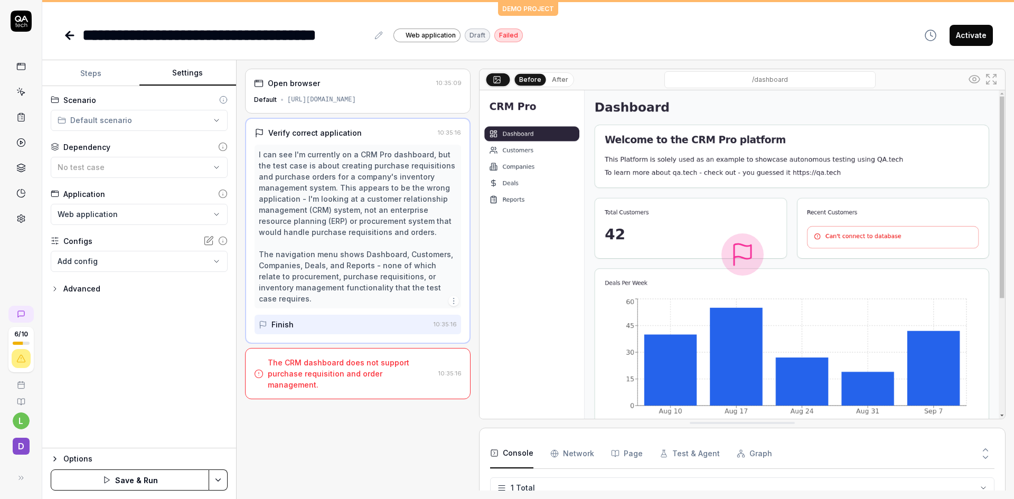
click at [153, 475] on button "Save & Run" at bounding box center [130, 479] width 158 height 21
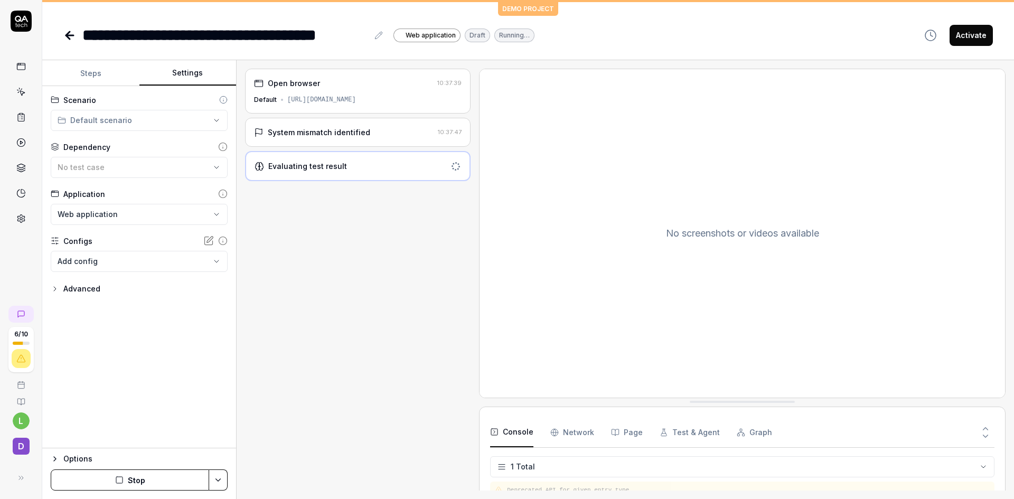
click at [349, 127] on div "System mismatch identified" at bounding box center [319, 132] width 102 height 11
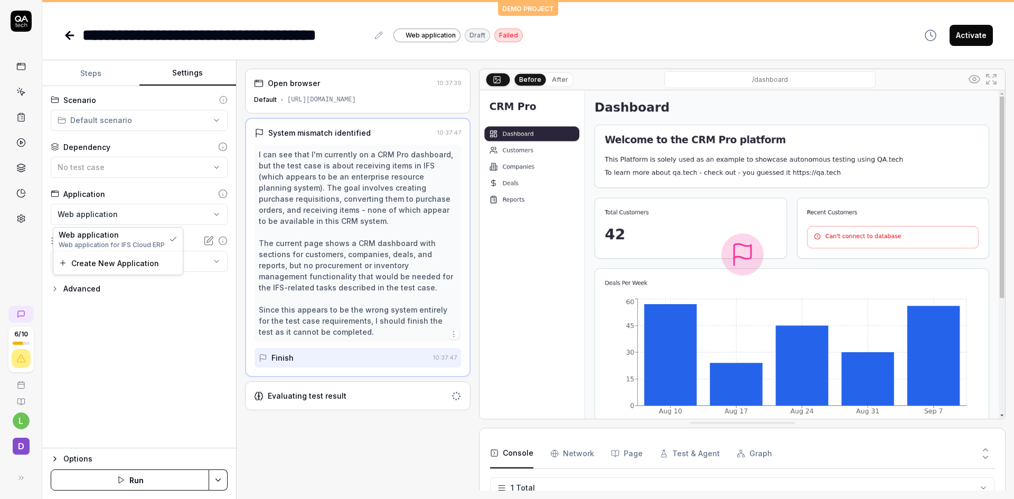
click at [219, 215] on html "**********" at bounding box center [507, 249] width 1014 height 499
click at [348, 395] on html "**********" at bounding box center [507, 249] width 1014 height 499
click at [384, 395] on div "Evaluating test result" at bounding box center [350, 395] width 193 height 11
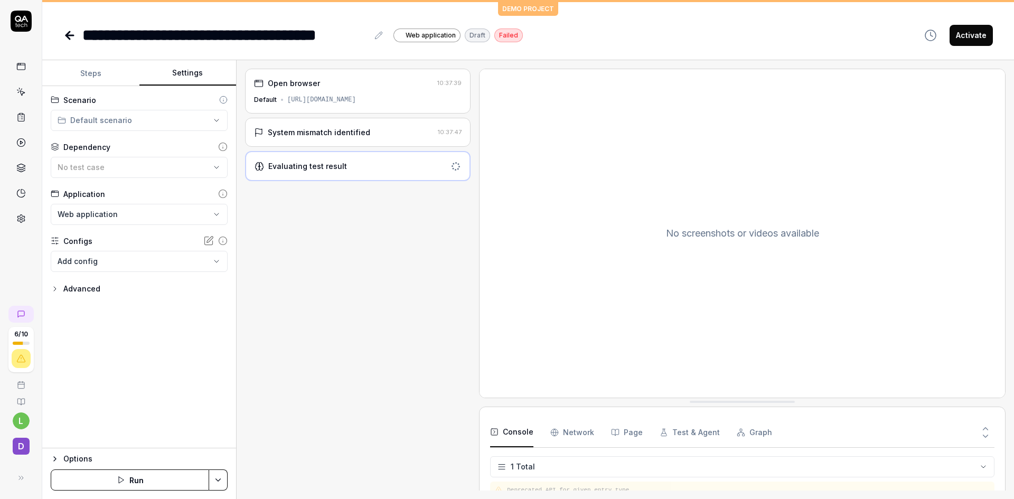
click at [371, 167] on div "Evaluating test result" at bounding box center [350, 165] width 192 height 11
click at [375, 130] on div "System mismatch identified" at bounding box center [343, 132] width 179 height 11
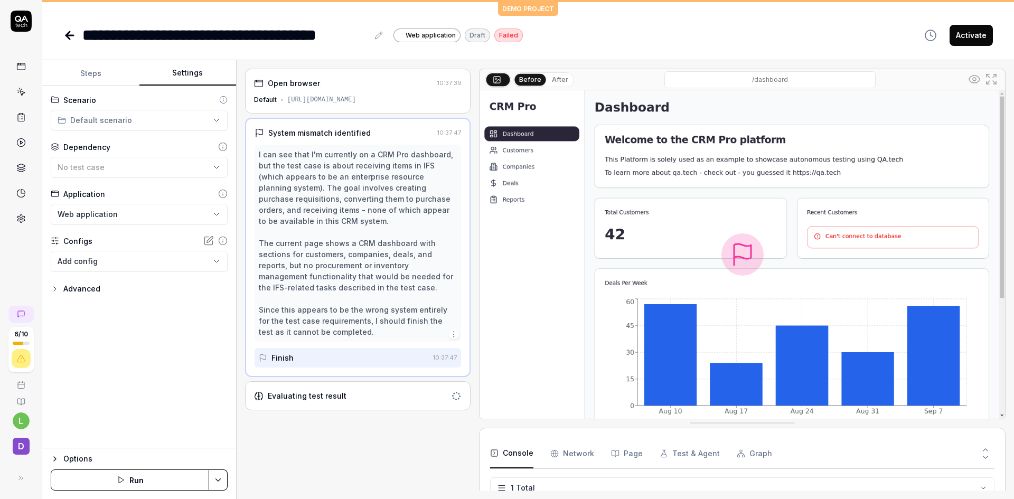
click at [456, 335] on icon "button" at bounding box center [453, 334] width 8 height 8
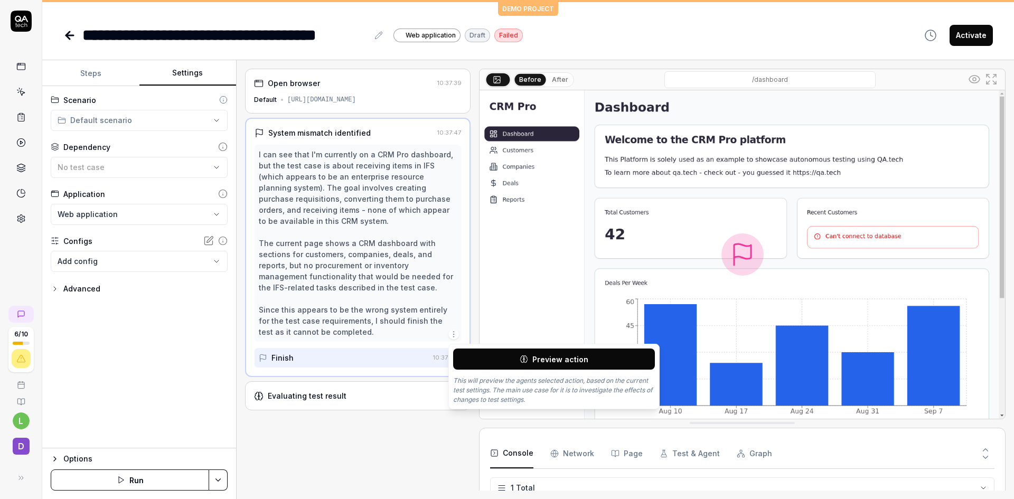
click at [425, 298] on div "I can see that I'm currently on a CRM Pro dashboard, but the test case is about…" at bounding box center [358, 243] width 198 height 188
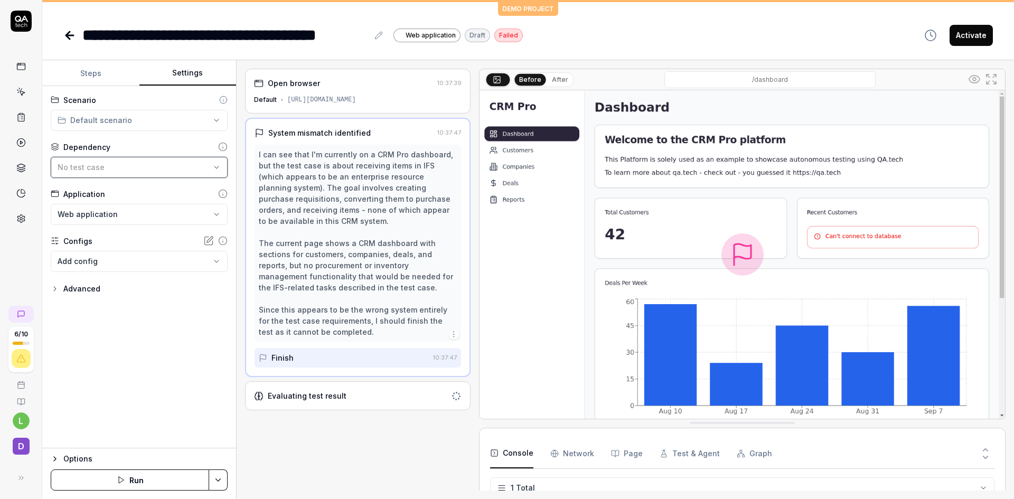
click at [216, 169] on icon "button" at bounding box center [216, 167] width 8 height 8
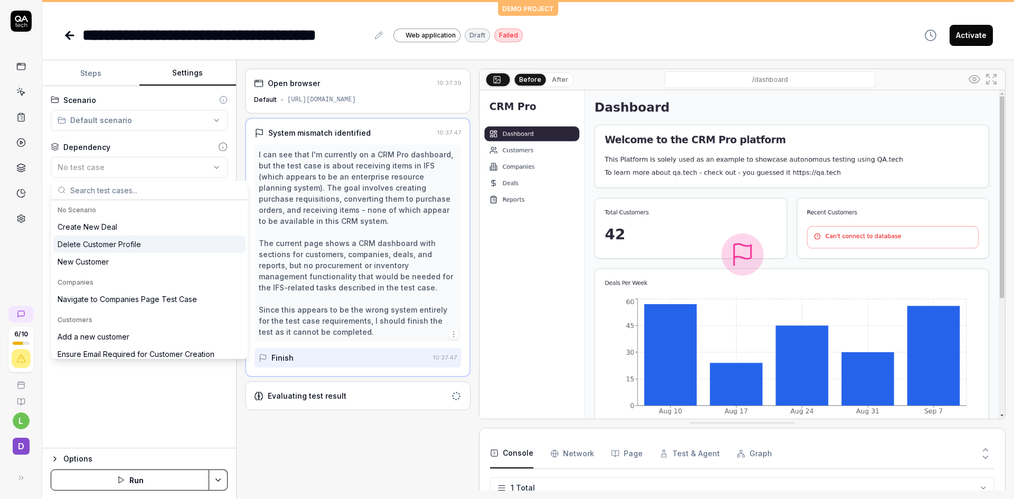
click at [276, 173] on div "I can see that I'm currently on a CRM Pro dashboard, but the test case is about…" at bounding box center [358, 243] width 198 height 188
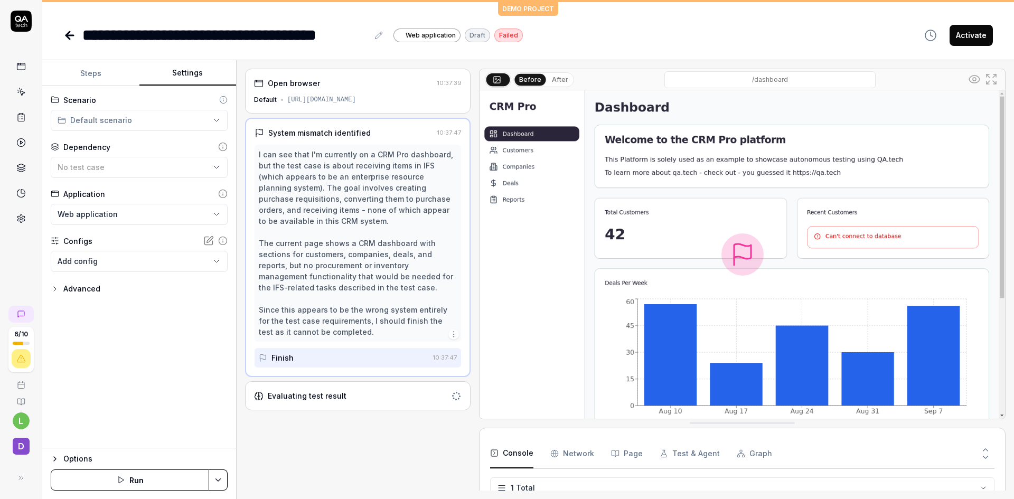
click at [416, 32] on span "Web application" at bounding box center [430, 36] width 50 height 10
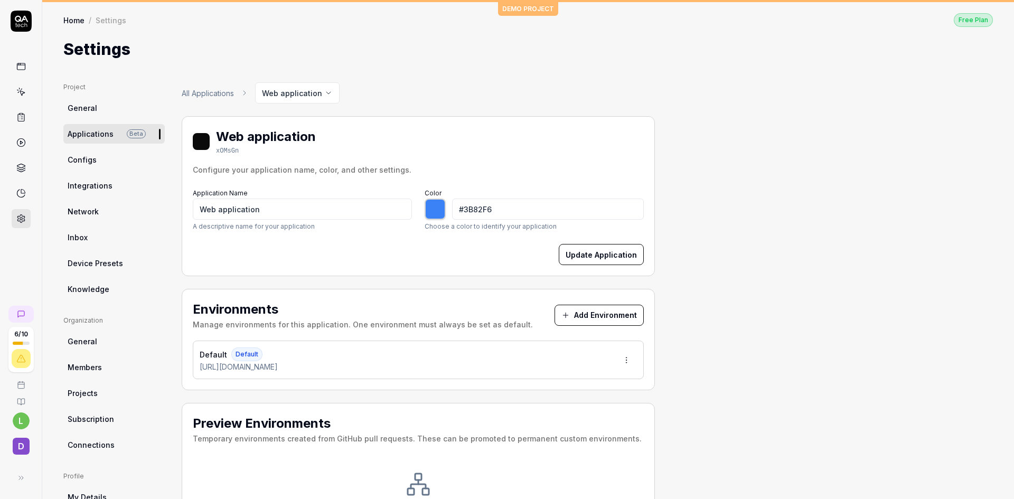
click at [219, 89] on link "All Applications" at bounding box center [208, 93] width 52 height 11
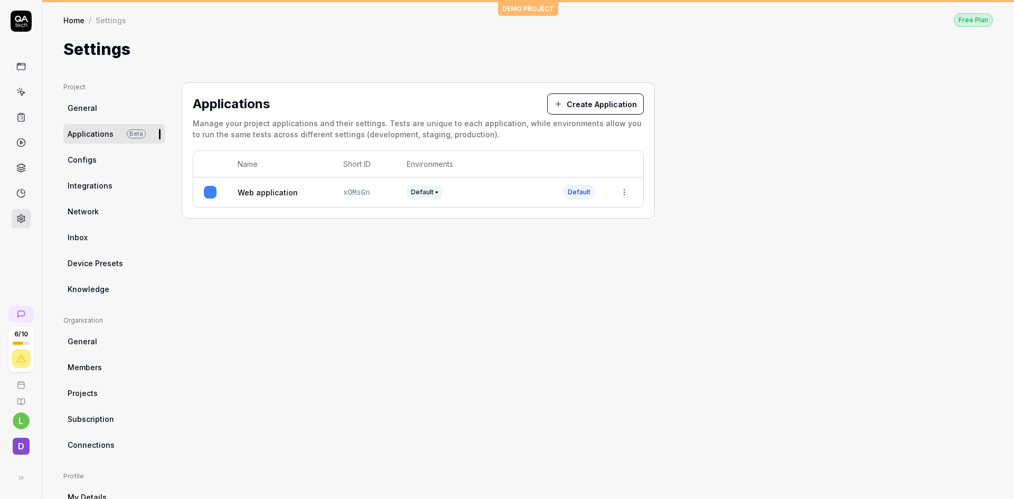
click at [593, 104] on button "Create Application" at bounding box center [595, 103] width 97 height 21
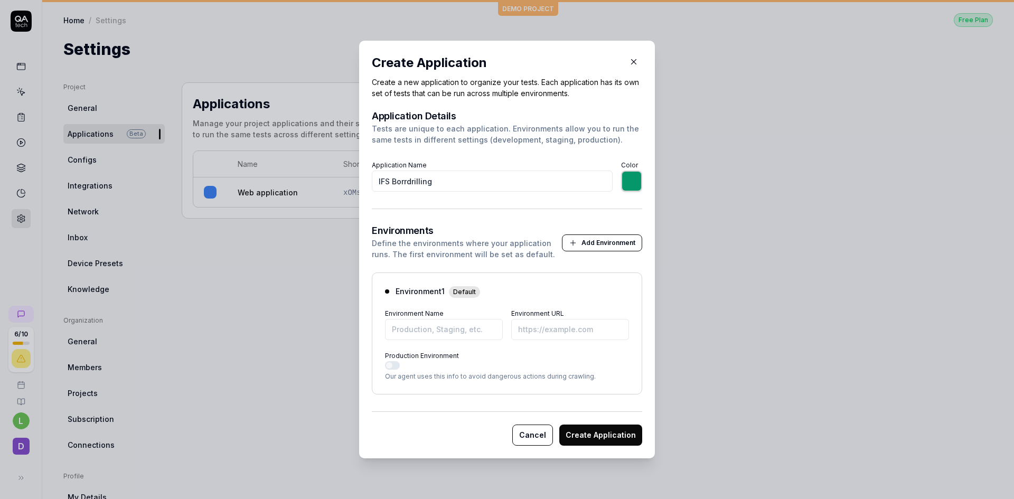
click at [592, 239] on button "Add Environment" at bounding box center [602, 242] width 80 height 17
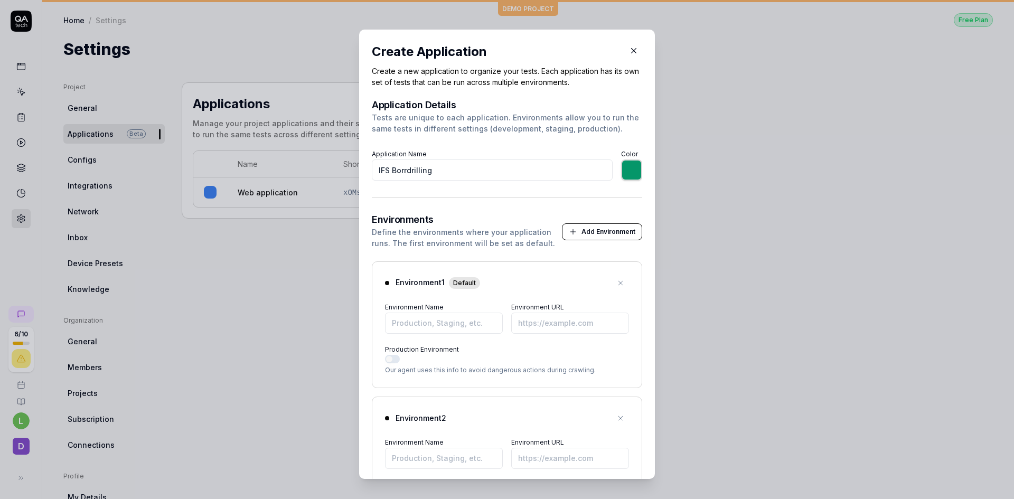
click at [616, 420] on icon "button" at bounding box center [620, 418] width 8 height 8
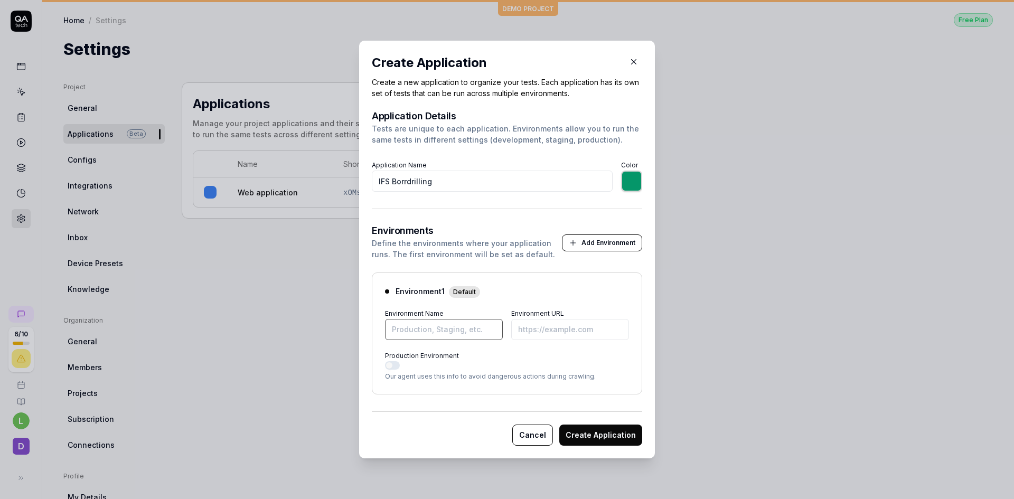
click at [433, 332] on input "Environment Name" at bounding box center [444, 329] width 118 height 21
paste input "https://ams-ifs.borrdrilling.com/"
click at [601, 430] on button "Create Application" at bounding box center [600, 434] width 83 height 21
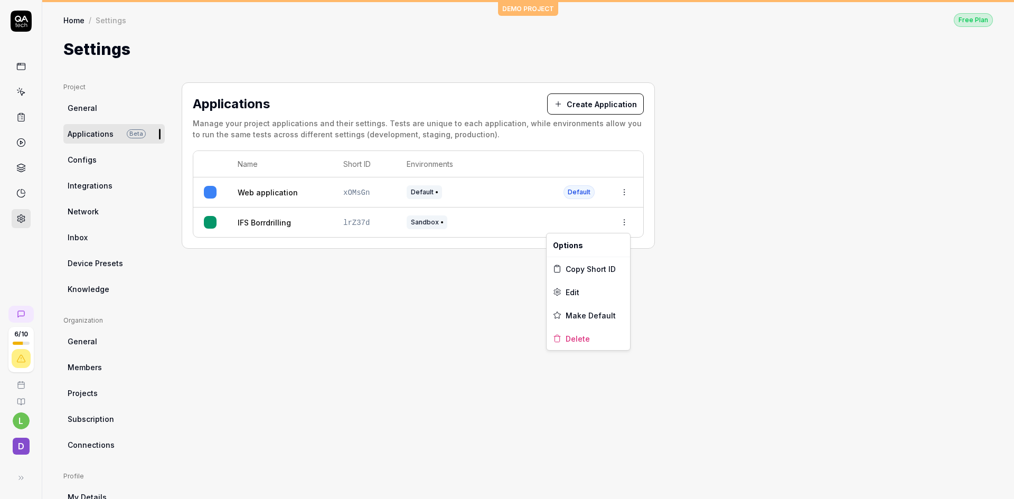
click at [626, 220] on html "6 / 10 l D DEMO PROJECT Home / Settings Free Plan Home / Settings Free Plan Set…" at bounding box center [507, 249] width 1014 height 499
click at [581, 290] on div "Edit" at bounding box center [587, 291] width 83 height 23
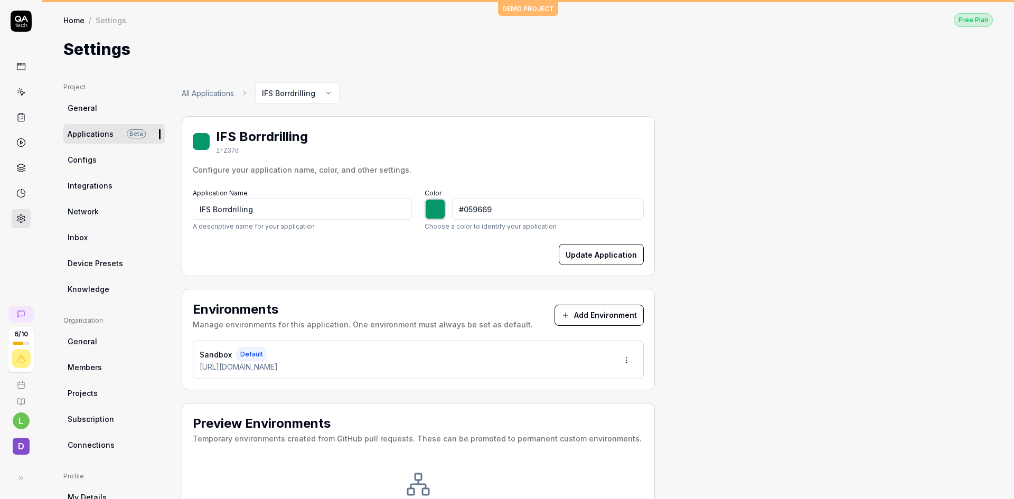
click at [601, 253] on button "Update Application" at bounding box center [601, 254] width 85 height 21
click at [223, 93] on link "All Applications" at bounding box center [208, 93] width 52 height 11
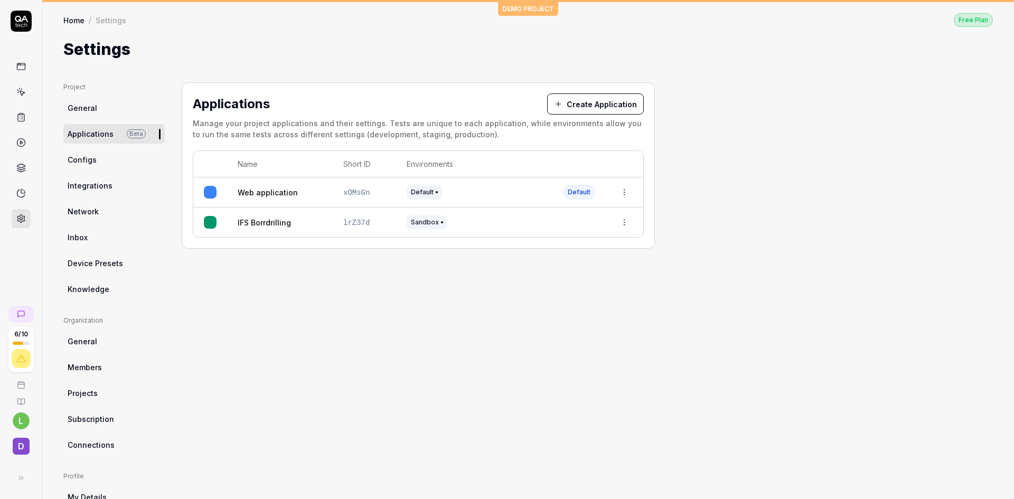
click at [96, 288] on span "Knowledge" at bounding box center [89, 289] width 42 height 11
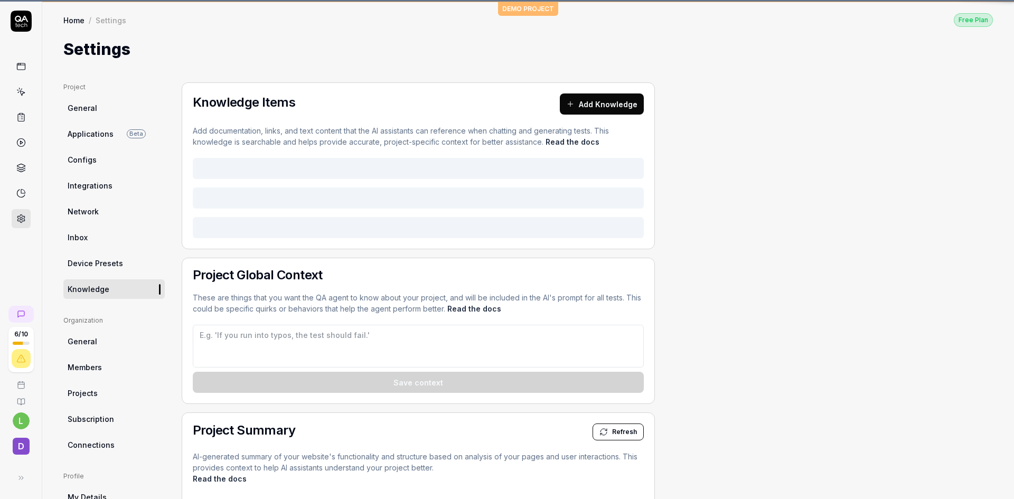
type textarea "*"
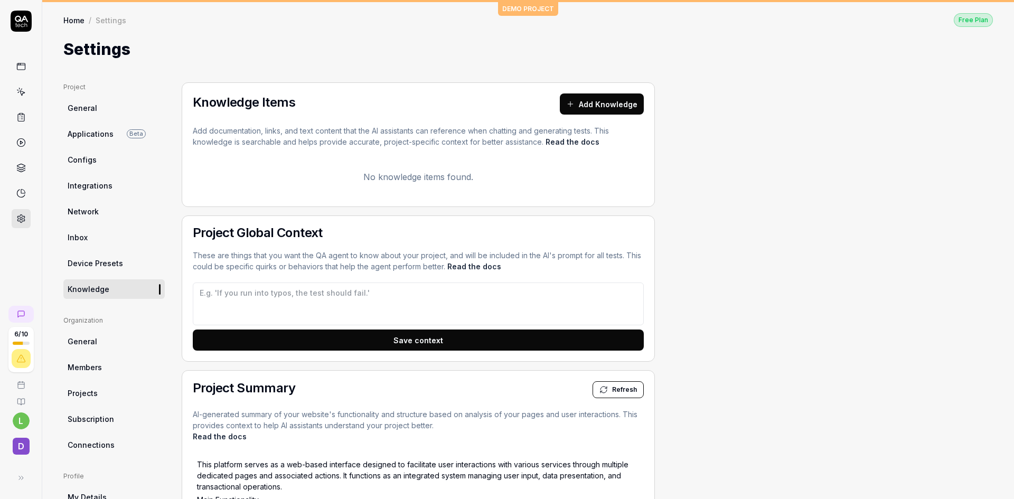
click at [595, 105] on button "Add Knowledge" at bounding box center [602, 103] width 84 height 21
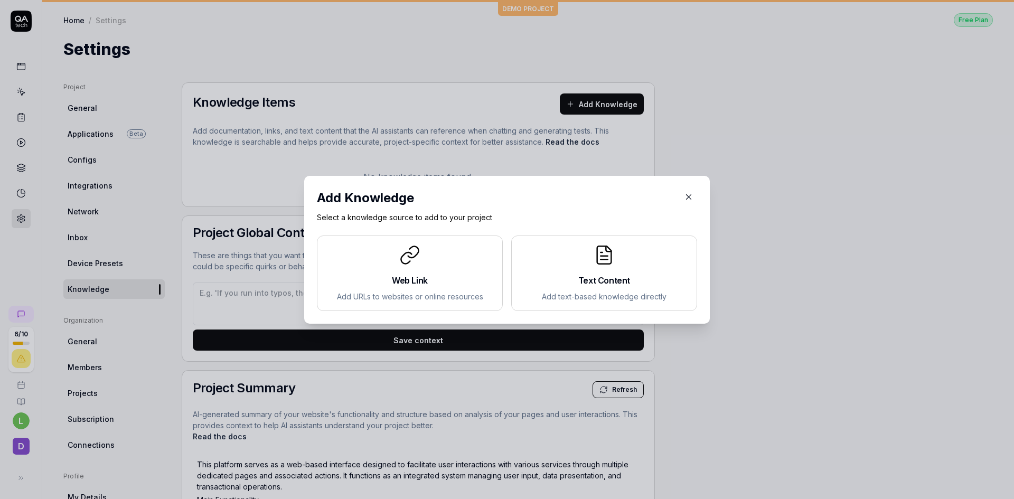
click at [615, 268] on div "Text Content Add text-based knowledge directly" at bounding box center [604, 273] width 168 height 58
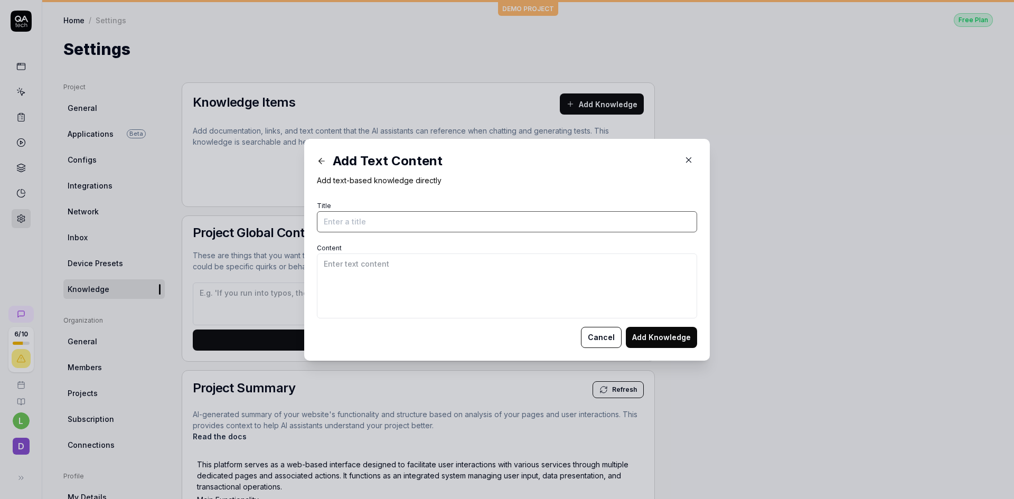
click at [430, 222] on input "Title" at bounding box center [507, 221] width 380 height 21
type input "IFS login"
paste textarea "servicedesk"
paste textarea "miaK9m0N2a3So9Az"
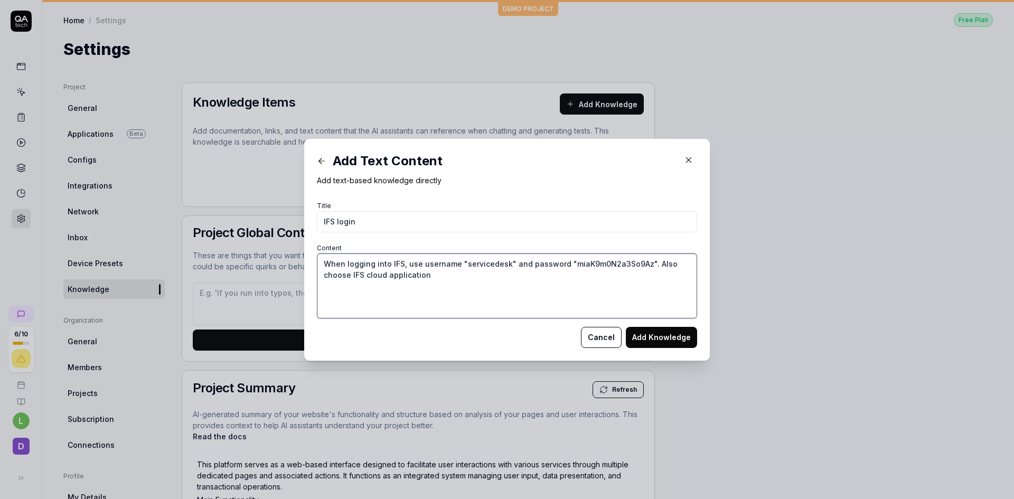
type textarea "When logging into IFS, use username "servicedesk" and password "miaK9m0N2a3So9A…"
click at [655, 336] on button "Add Knowledge" at bounding box center [661, 337] width 71 height 21
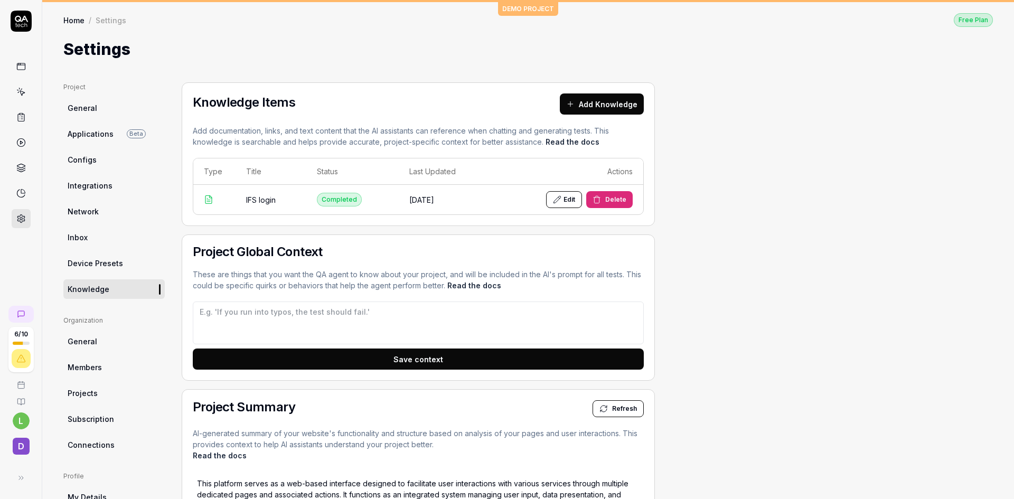
click at [72, 18] on link "Home" at bounding box center [73, 20] width 21 height 11
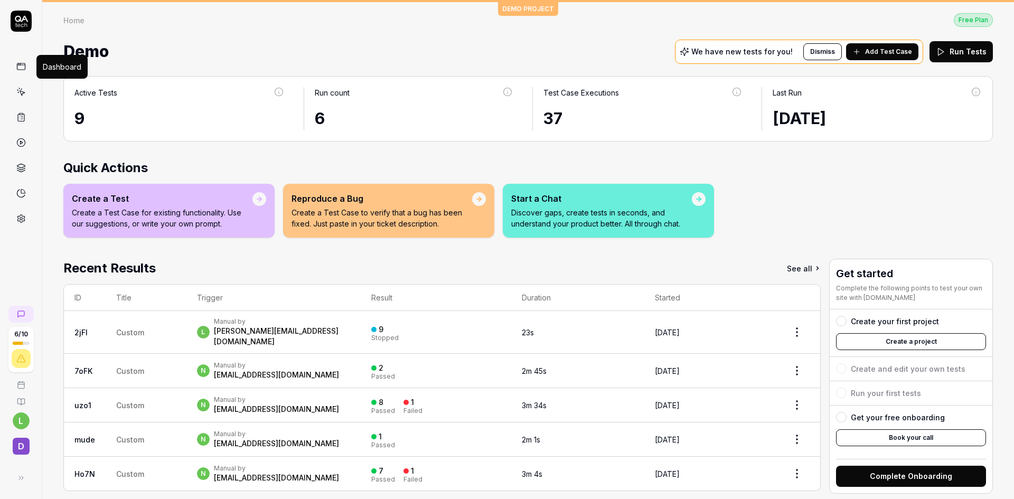
click at [21, 64] on icon at bounding box center [21, 67] width 10 height 10
click at [23, 90] on icon at bounding box center [21, 92] width 10 height 10
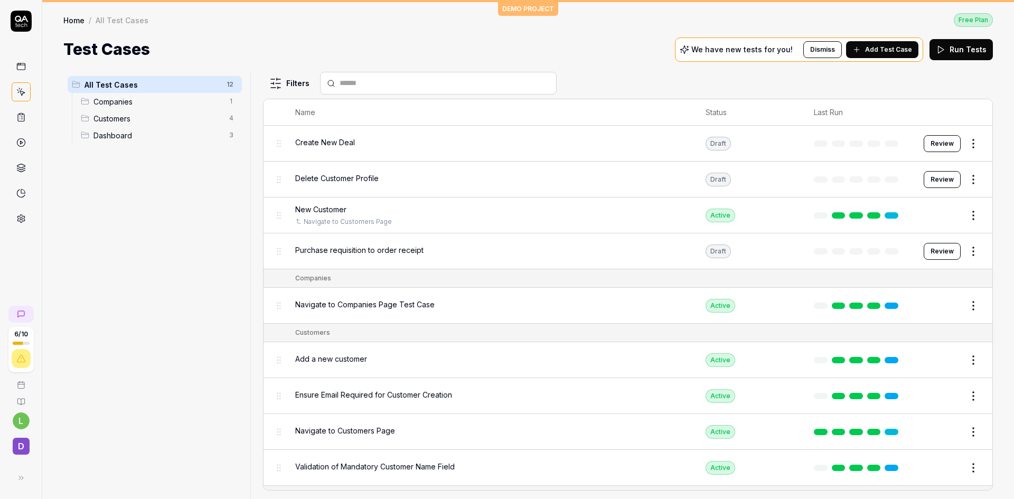
click at [12, 271] on div "6 / 10 l D" at bounding box center [21, 249] width 42 height 499
click at [472, 256] on div "Purchase requisition to order receipt" at bounding box center [489, 251] width 389 height 23
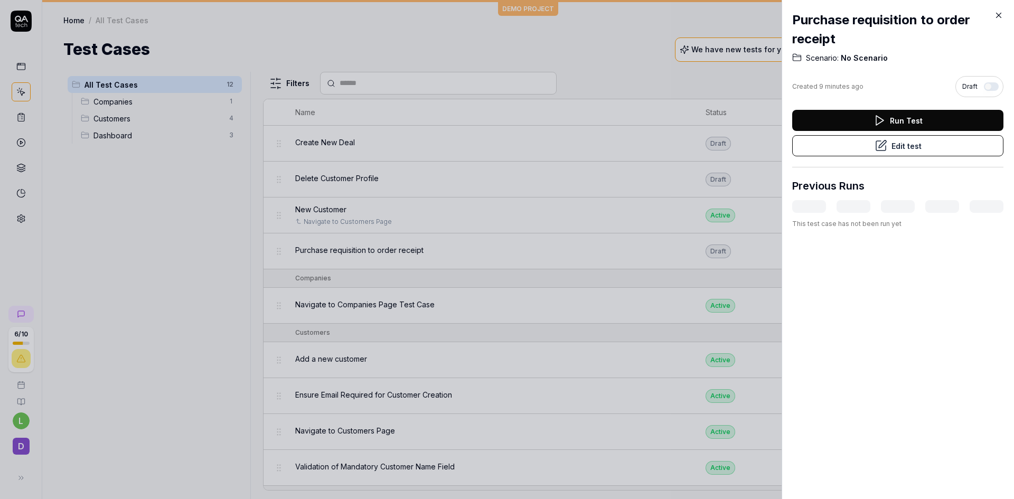
click at [911, 145] on button "Edit test" at bounding box center [897, 145] width 211 height 21
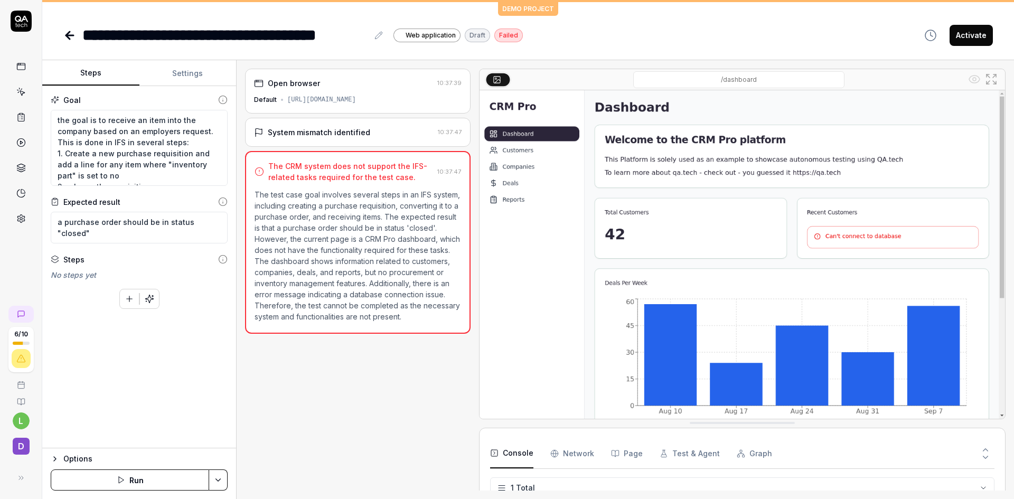
click at [196, 73] on button "Settings" at bounding box center [187, 73] width 97 height 25
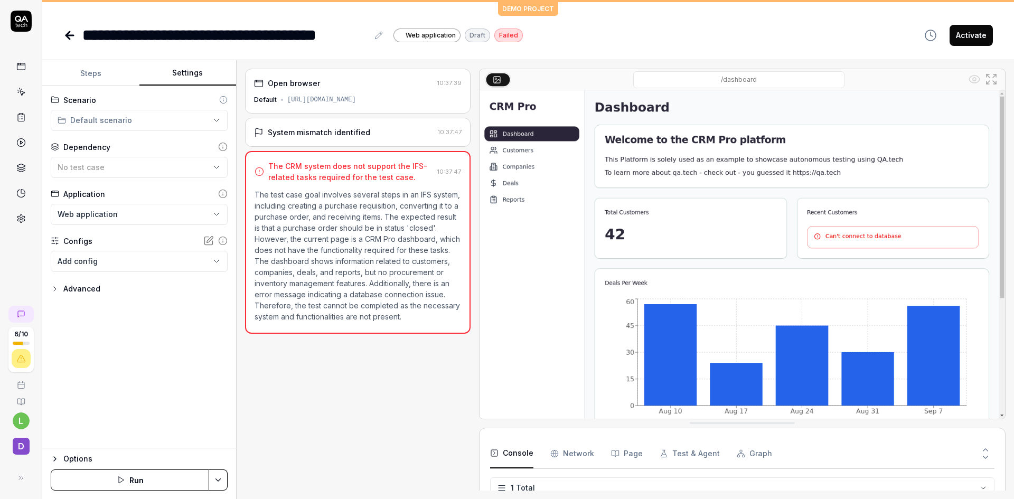
click at [221, 211] on html "**********" at bounding box center [507, 249] width 1014 height 499
click at [101, 244] on span "IFS Borrdrilling" at bounding box center [85, 239] width 53 height 11
click at [137, 475] on button "Save & Run" at bounding box center [130, 479] width 158 height 21
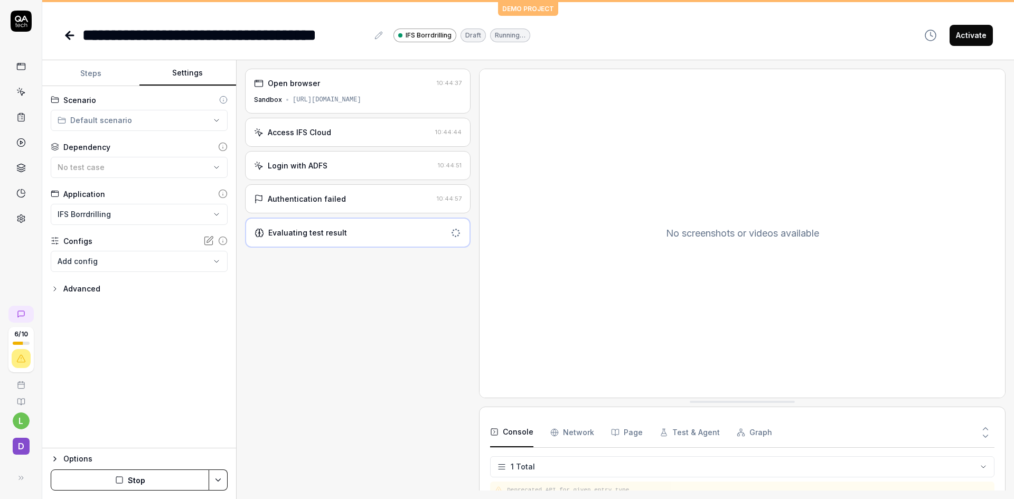
click at [219, 261] on body "**********" at bounding box center [507, 249] width 1014 height 499
click at [209, 240] on html "**********" at bounding box center [507, 249] width 1014 height 499
click at [209, 240] on icon at bounding box center [210, 240] width 6 height 6
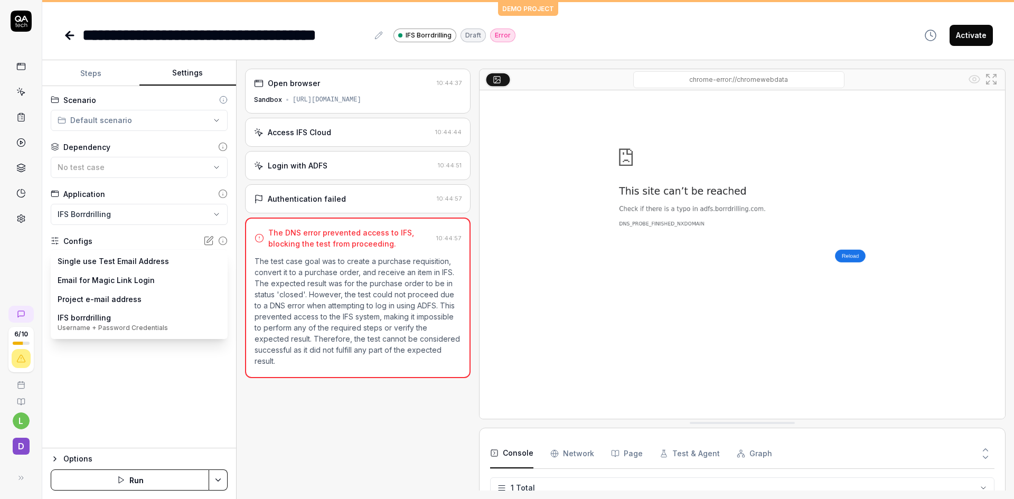
click at [218, 259] on body "**********" at bounding box center [507, 249] width 1014 height 499
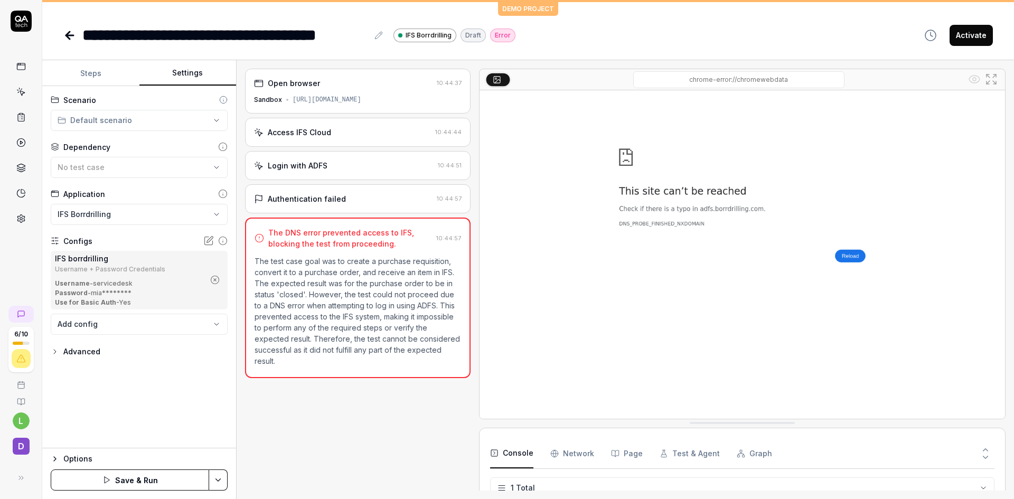
click at [149, 475] on button "Save & Run" at bounding box center [130, 479] width 158 height 21
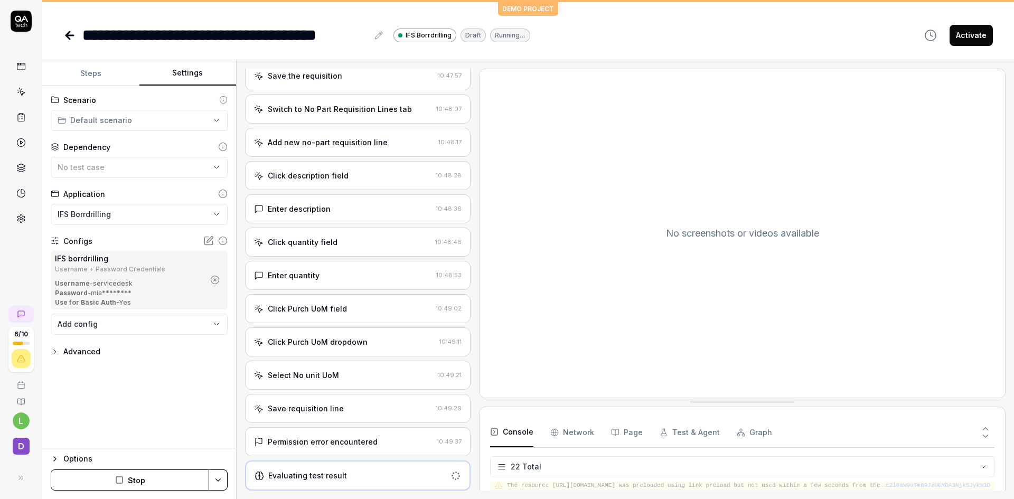
scroll to position [389, 0]
click at [336, 439] on div "Permission error encountered" at bounding box center [323, 441] width 110 height 11
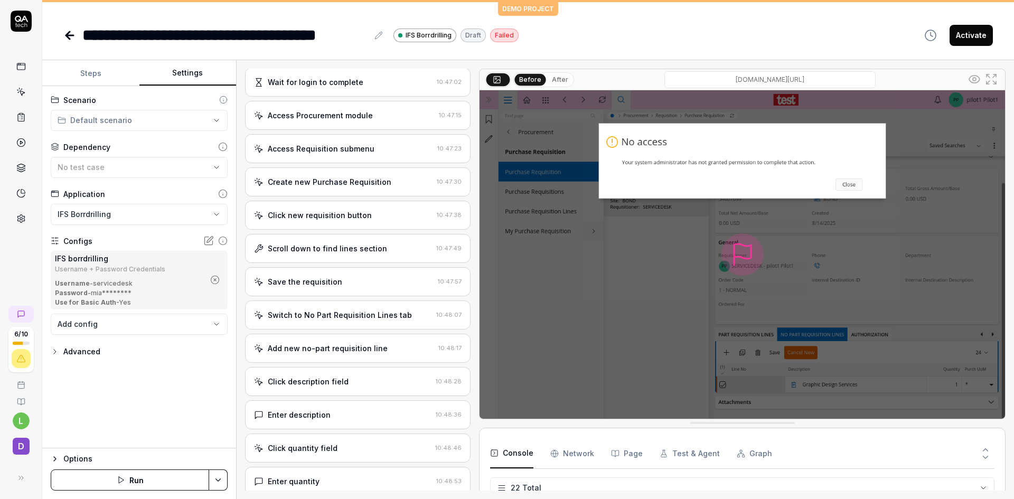
scroll to position [186, 0]
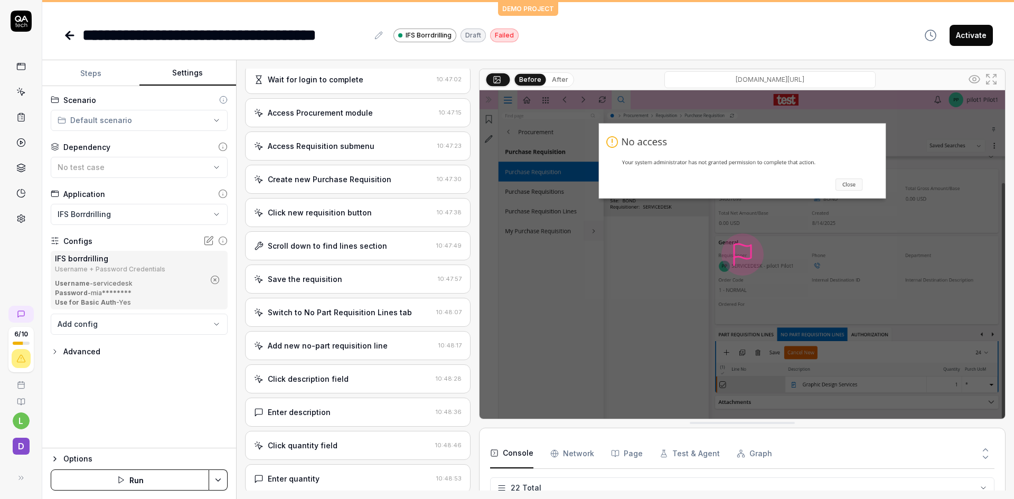
click at [377, 275] on div "Save the requisition" at bounding box center [343, 278] width 179 height 11
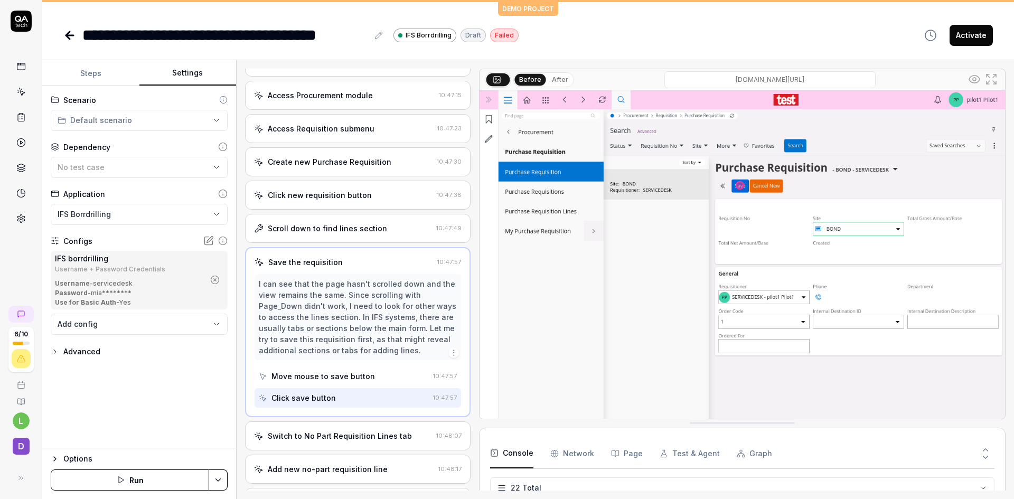
scroll to position [241, 0]
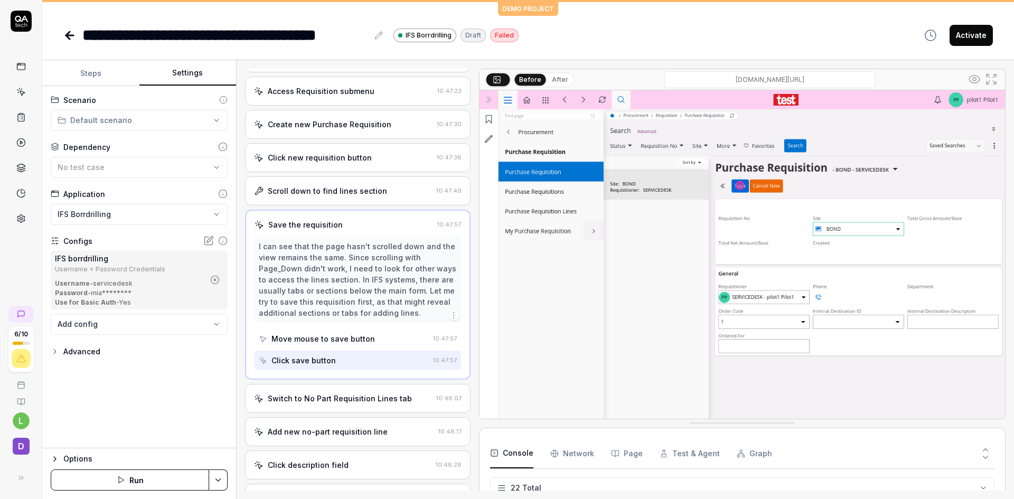
click at [361, 222] on div "Save the requisition" at bounding box center [343, 224] width 178 height 11
click at [372, 395] on div "Switch to No Part Requisition Lines tab" at bounding box center [340, 398] width 144 height 11
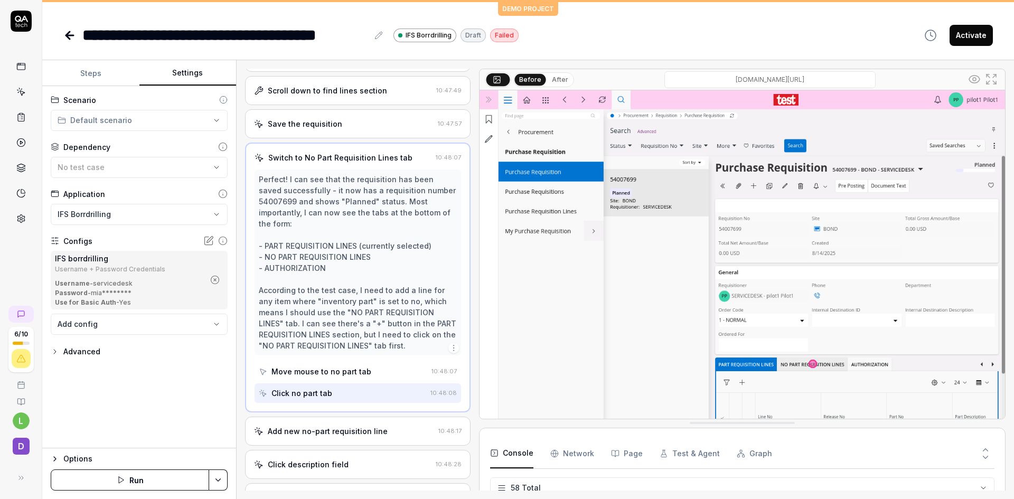
scroll to position [1642, 0]
click at [392, 428] on div "Add new no-part requisition line" at bounding box center [344, 431] width 180 height 11
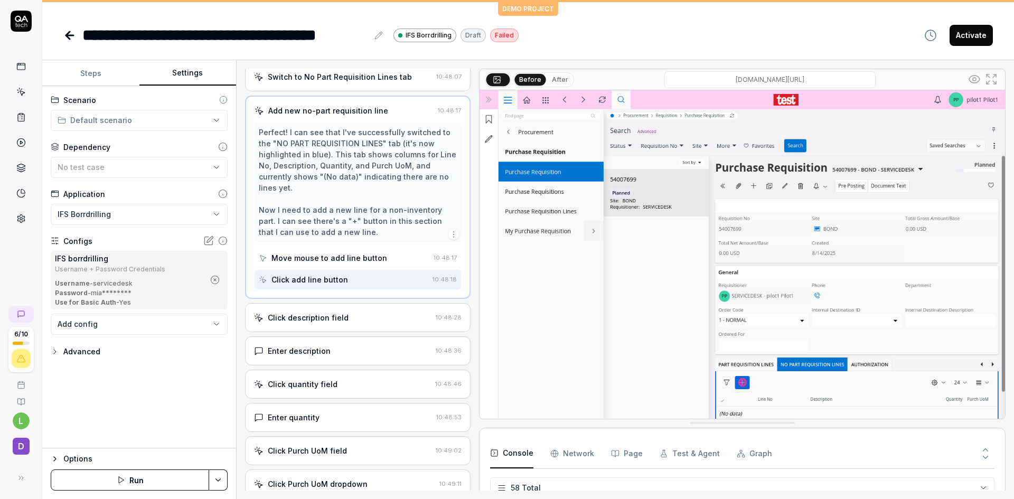
scroll to position [420, 0]
click at [449, 237] on icon "button" at bounding box center [453, 236] width 8 height 8
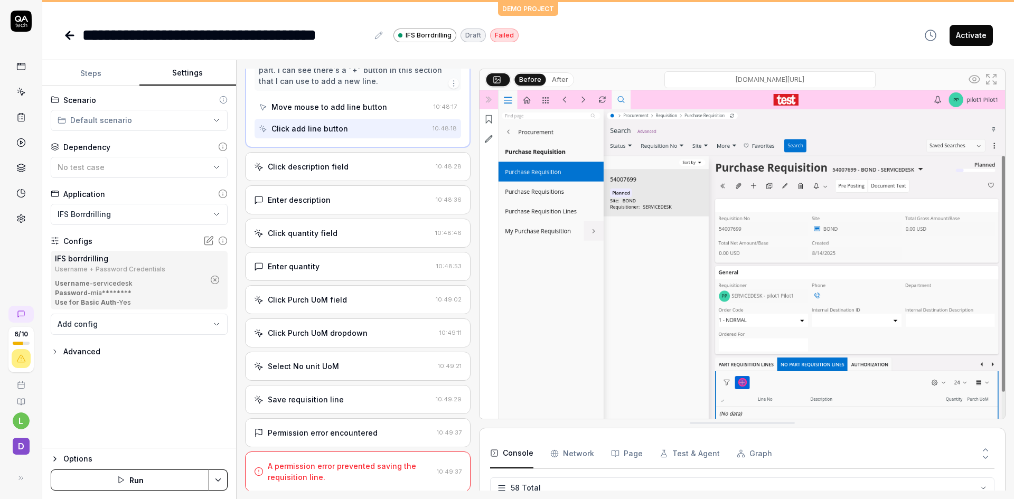
scroll to position [573, 0]
click at [388, 397] on div "Save requisition line" at bounding box center [342, 398] width 177 height 11
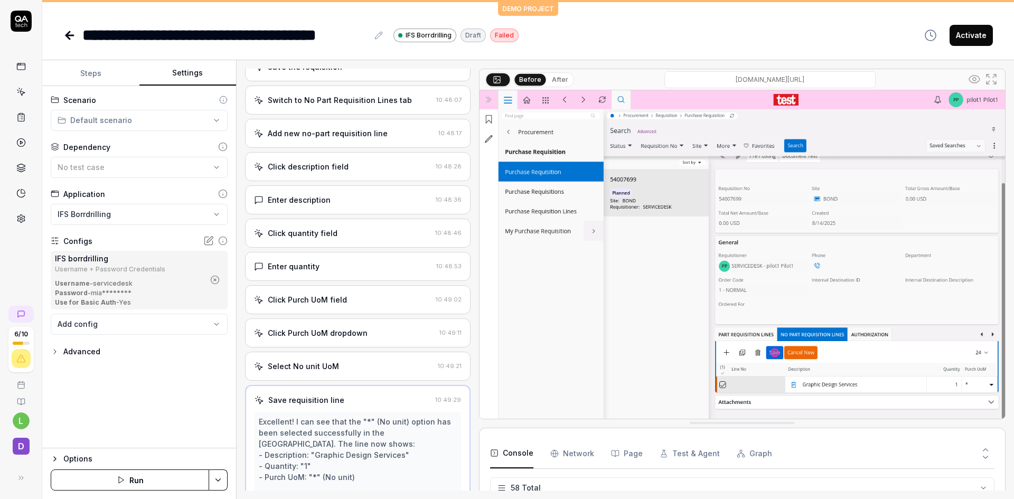
scroll to position [392, 0]
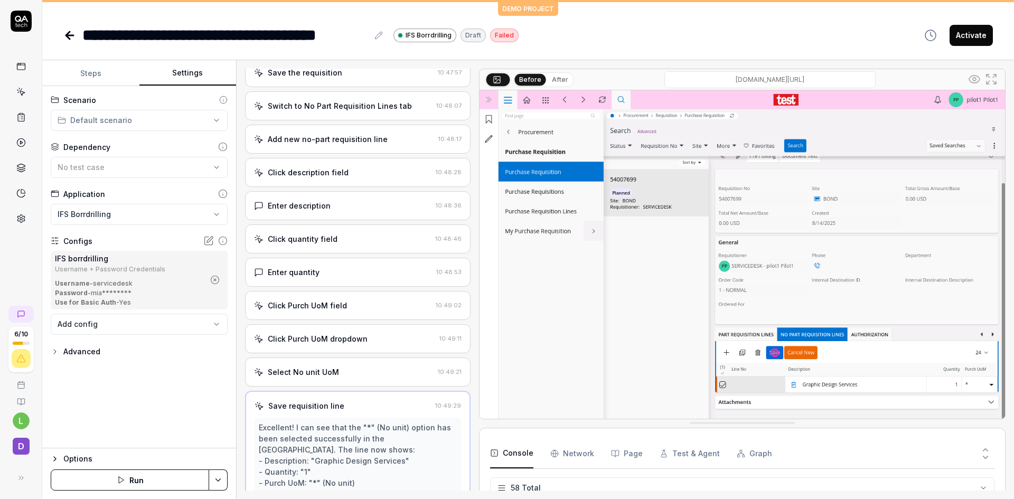
click at [362, 167] on div "Click description field" at bounding box center [342, 172] width 177 height 11
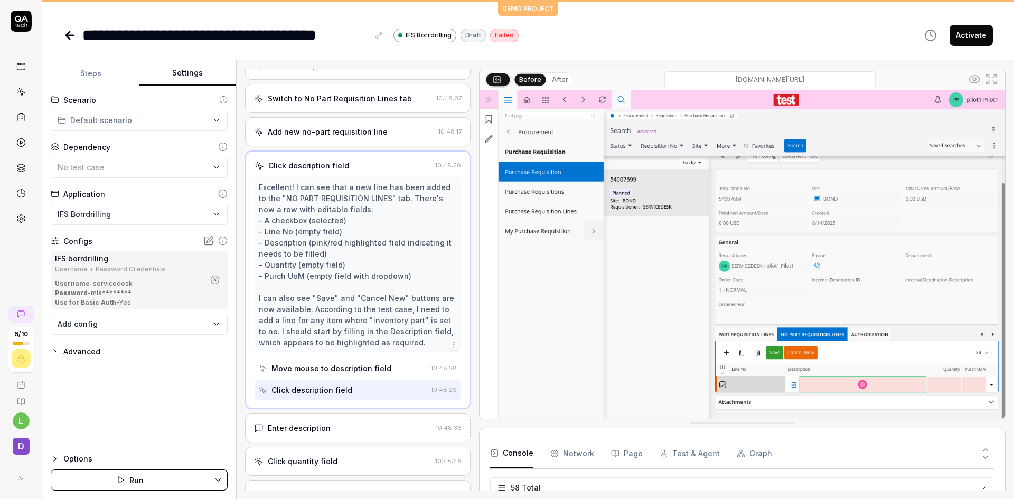
scroll to position [438, 0]
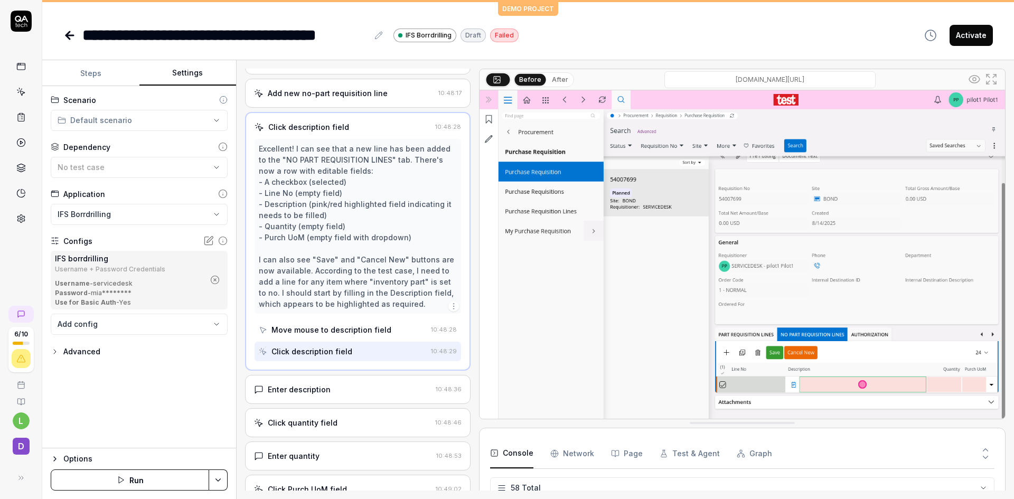
click at [394, 390] on div "Enter description" at bounding box center [342, 389] width 177 height 11
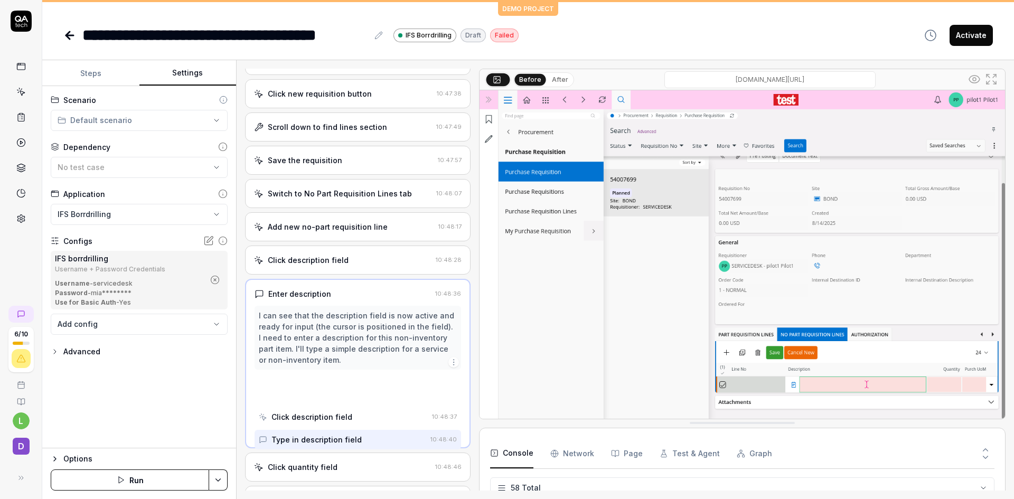
scroll to position [262, 0]
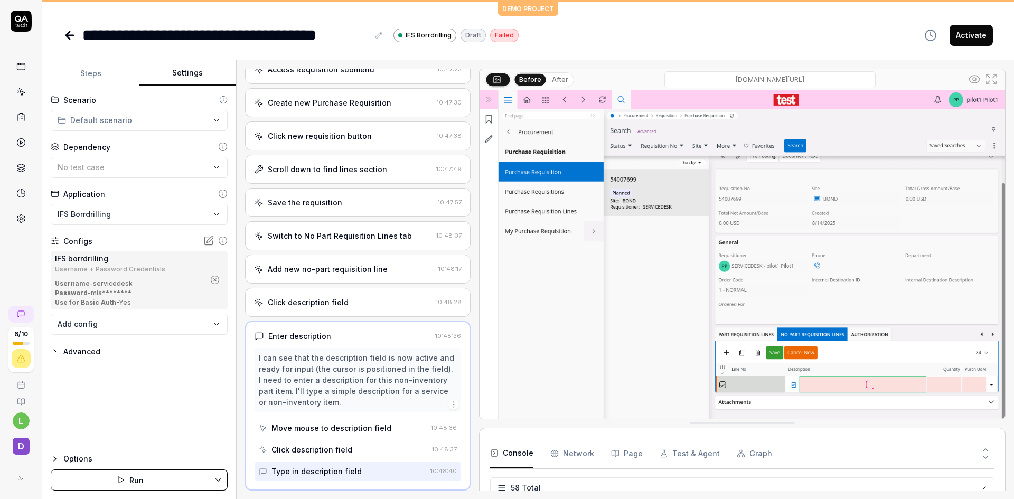
click at [97, 70] on button "Steps" at bounding box center [90, 73] width 97 height 25
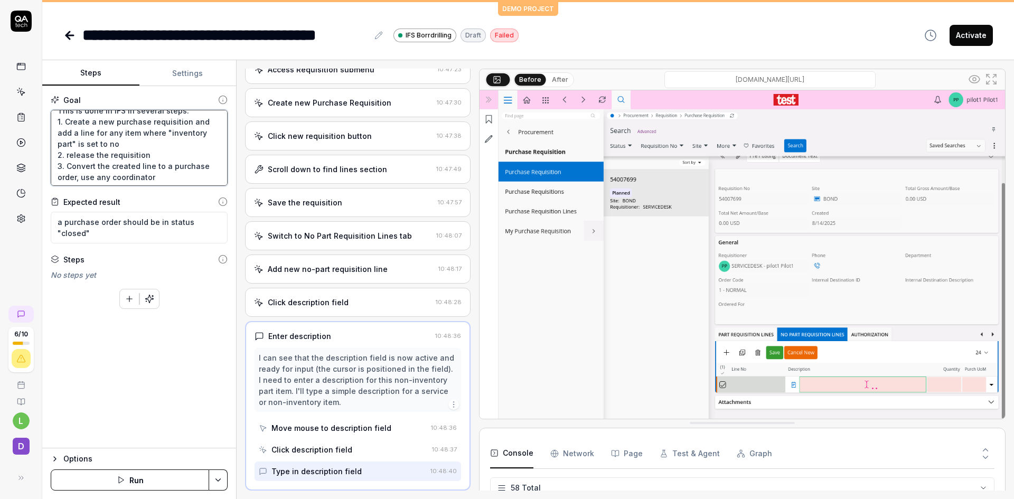
scroll to position [17, 0]
click at [125, 158] on textarea "the goal is to receive an item into the company based on an employers request. …" at bounding box center [139, 148] width 177 height 76
type textarea "*"
type textarea "the goal is to receive an item into the company based on an employers request. …"
type textarea "*"
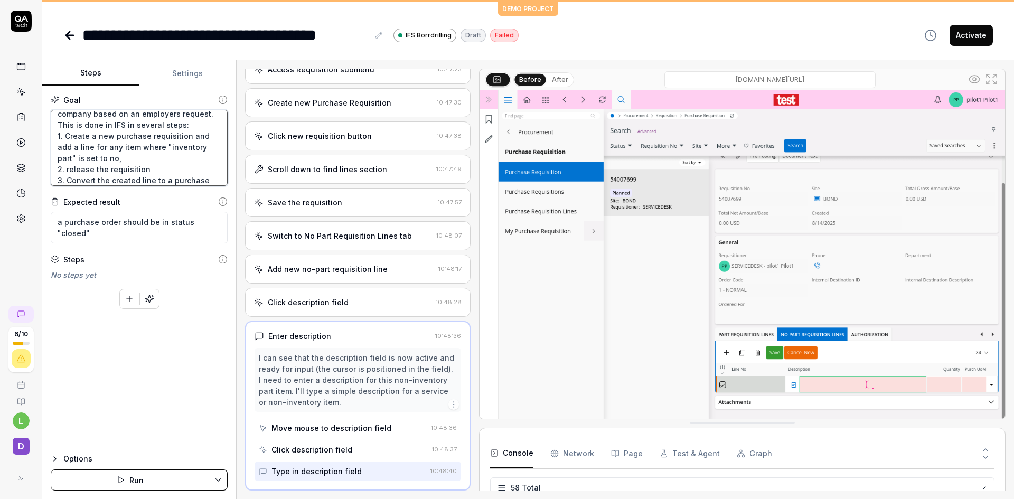
type textarea "the goal is to receive an item into the company based on an employers request. …"
type textarea "*"
type textarea "the goal is to receive an item into the company based on an employers request. …"
type textarea "*"
type textarea "the goal is to receive an item into the company based on an employers request. …"
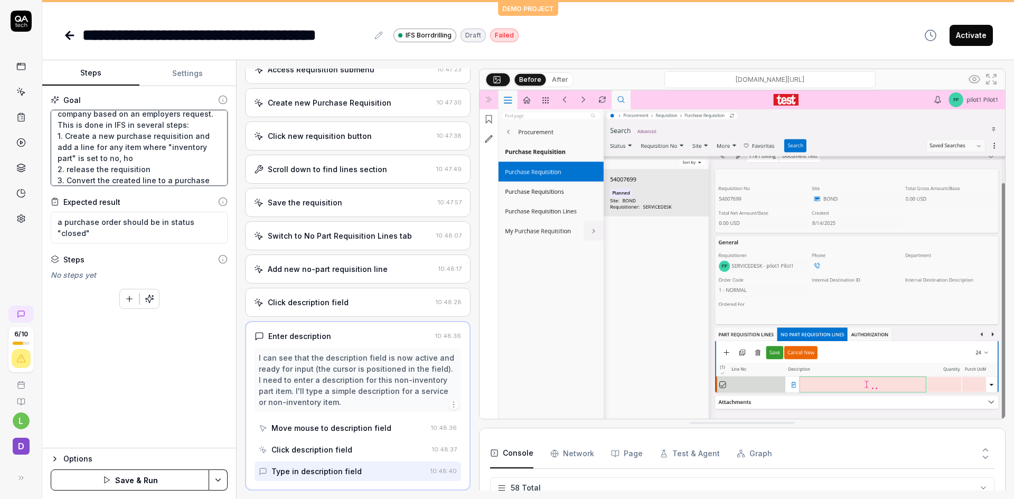
type textarea "*"
type textarea "the goal is to receive an item into the company based on an employers request. …"
type textarea "*"
type textarea "the goal is to receive an item into the company based on an employers request. …"
type textarea "*"
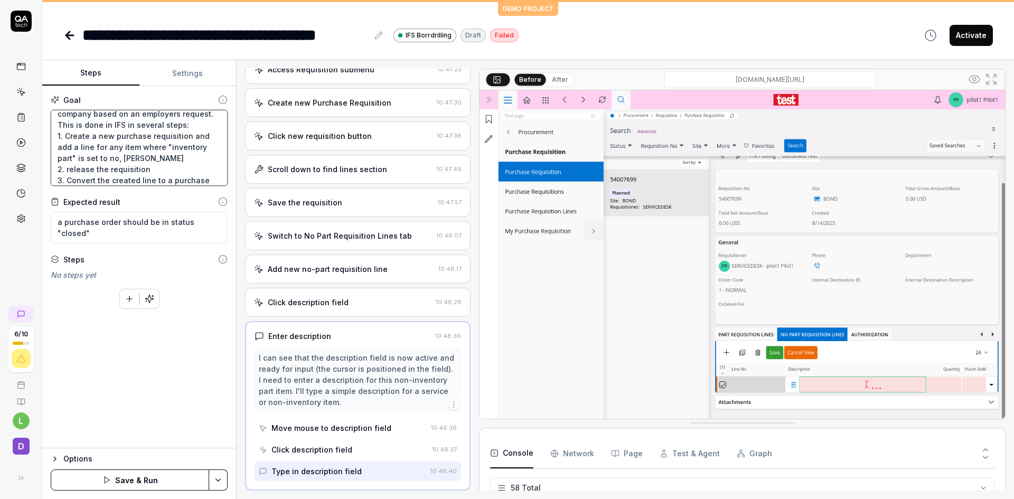
type textarea "the goal is to receive an item into the company based on an employers request. …"
type textarea "*"
type textarea "the goal is to receive an item into the company based on an employers request. …"
type textarea "*"
type textarea "the goal is to receive an item into the company based on an employers request. …"
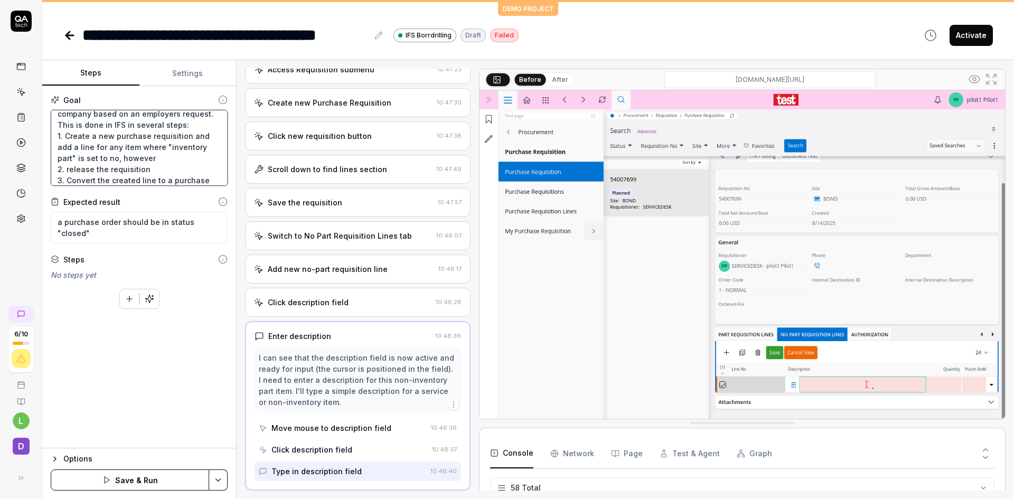
type textarea "*"
type textarea "the goal is to receive an item into the company based on an employers request. …"
type textarea "*"
type textarea "the goal is to receive an item into the company based on an employers request. …"
type textarea "*"
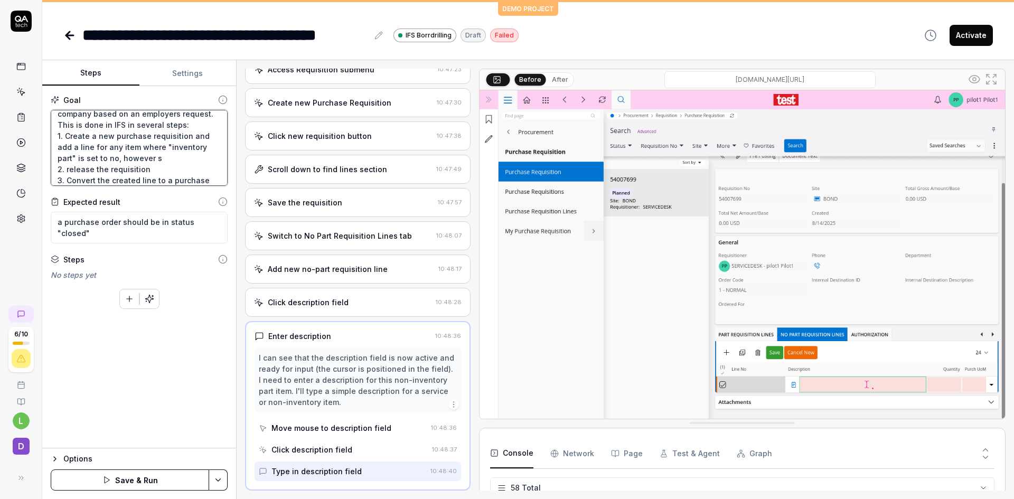
type textarea "the goal is to receive an item into the company based on an employers request. …"
type textarea "*"
type textarea "the goal is to receive an item into the company based on an employers request. …"
type textarea "*"
type textarea "the goal is to receive an item into the company based on an employers request. …"
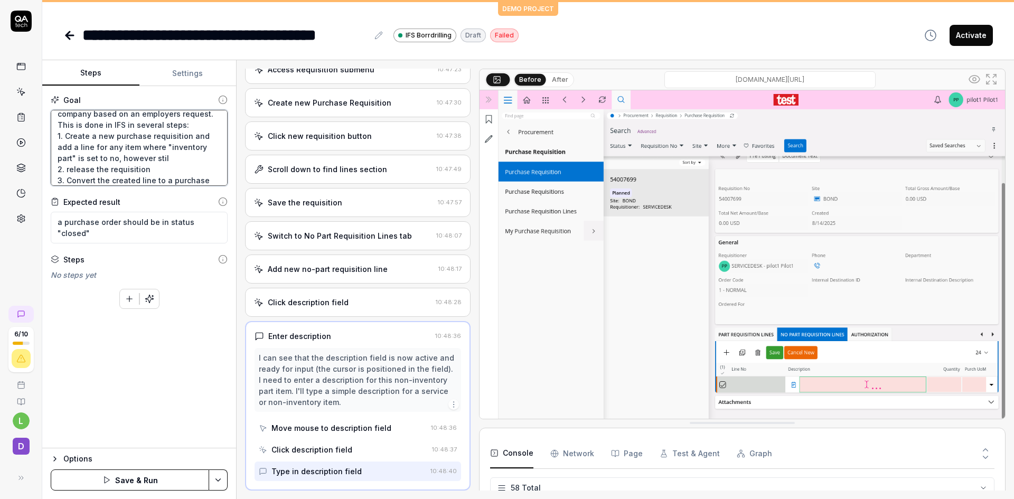
type textarea "*"
type textarea "the goal is to receive an item into the company based on an employers request. …"
type textarea "*"
type textarea "the goal is to receive an item into the company based on an employers request. …"
type textarea "*"
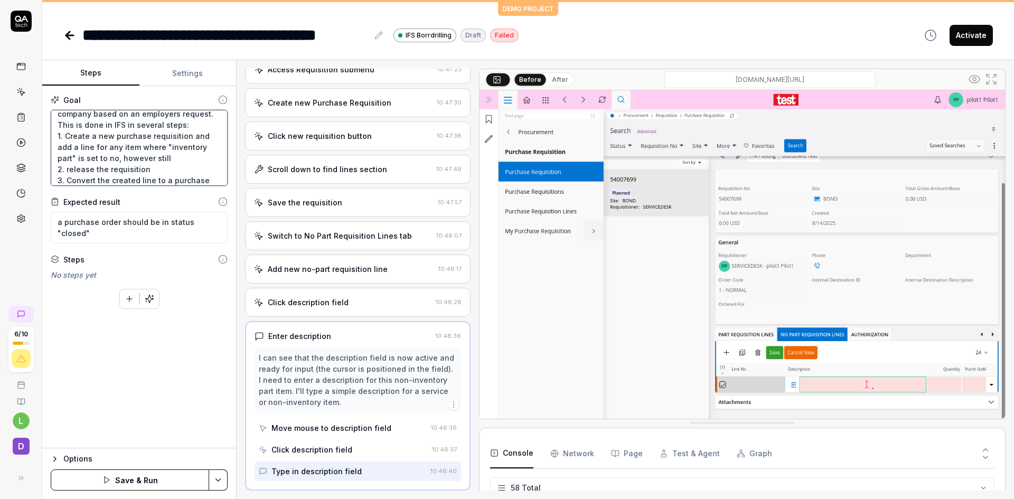
type textarea "the goal is to receive an item into the company based on an employers request. …"
type textarea "*"
type textarea "the goal is to receive an item into the company based on an employers request. …"
type textarea "*"
type textarea "the goal is to receive an item into the company based on an employers request. …"
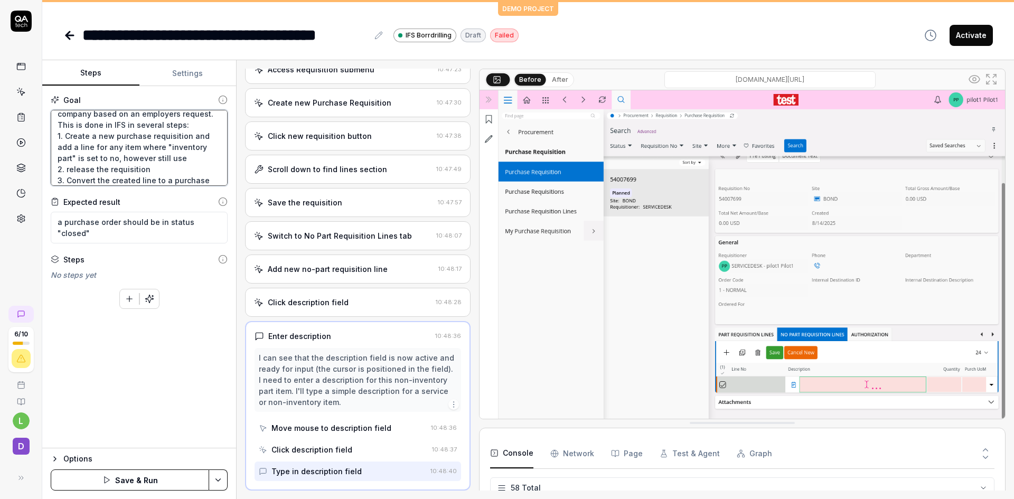
type textarea "*"
type textarea "the goal is to receive an item into the company based on an employers request. …"
type textarea "*"
type textarea "the goal is to receive an item into the company based on an employers request. …"
type textarea "*"
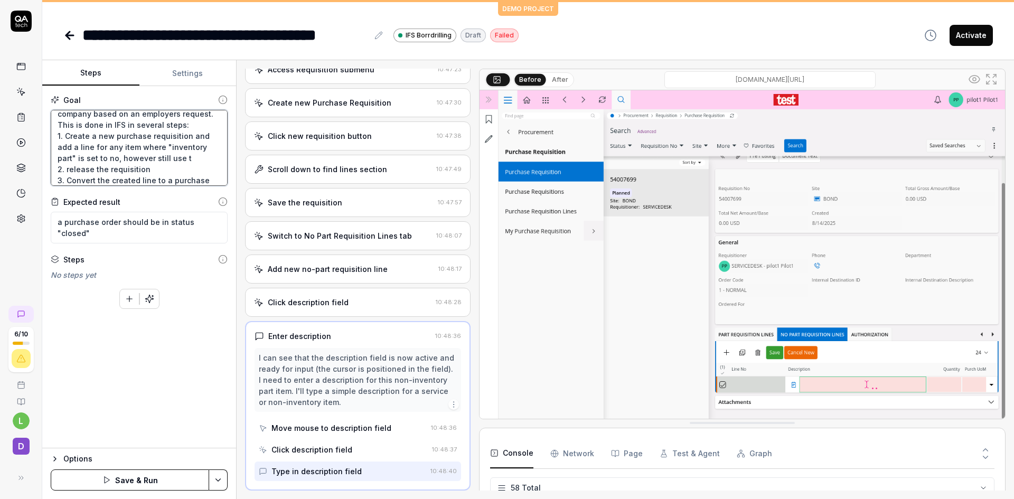
type textarea "the goal is to receive an item into the company based on an employers request. …"
type textarea "*"
type textarea "the goal is to receive an item into the company based on an employers request. …"
type textarea "*"
type textarea "the goal is to receive an item into the company based on an employers request. …"
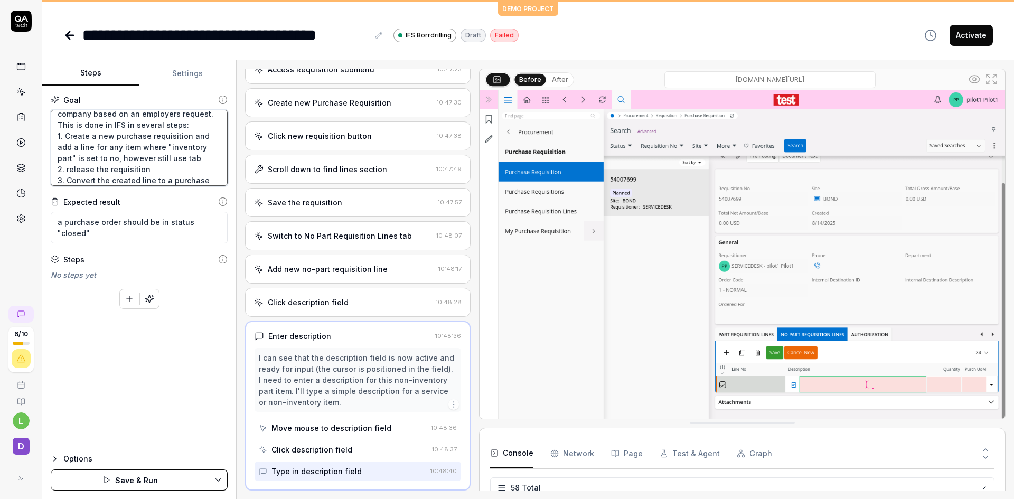
type textarea "*"
type textarea "the goal is to receive an item into the company based on an employers request. …"
type textarea "*"
type textarea "the goal is to receive an item into the company based on an employers request. …"
type textarea "*"
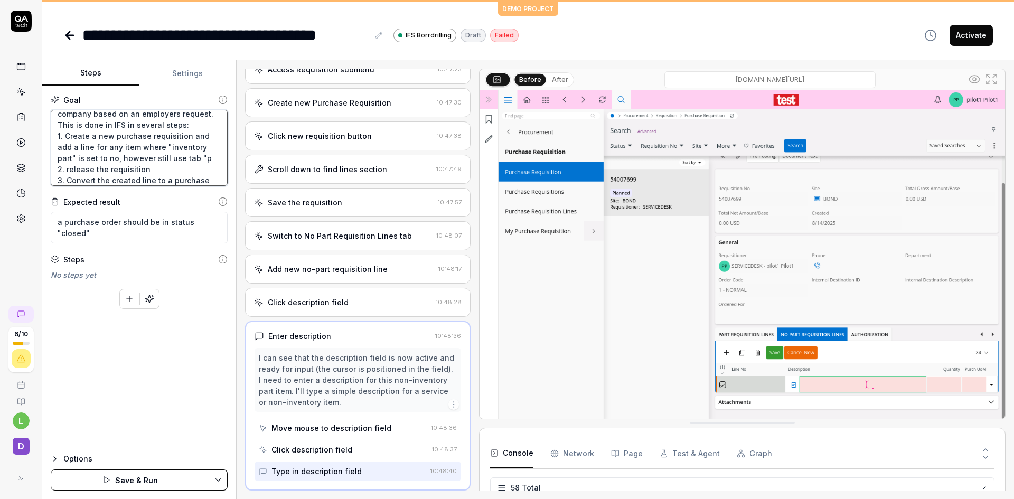
type textarea "the goal is to receive an item into the company based on an employers request. …"
type textarea "*"
type textarea "the goal is to receive an item into the company based on an employers request. …"
type textarea "*"
type textarea "the goal is to receive an item into the company based on an employers request. …"
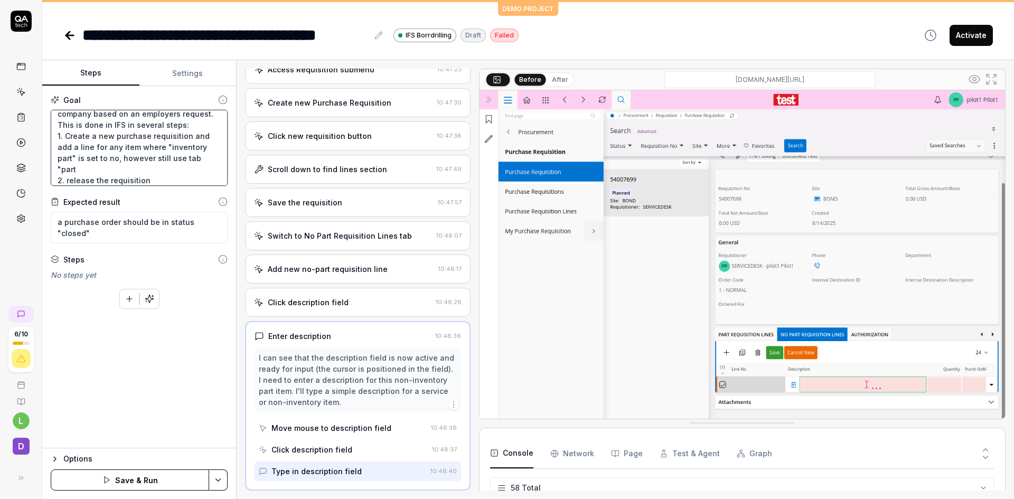
type textarea "*"
type textarea "the goal is to receive an item into the company based on an employers request. …"
type textarea "*"
type textarea "the goal is to receive an item into the company based on an employers request. …"
type textarea "*"
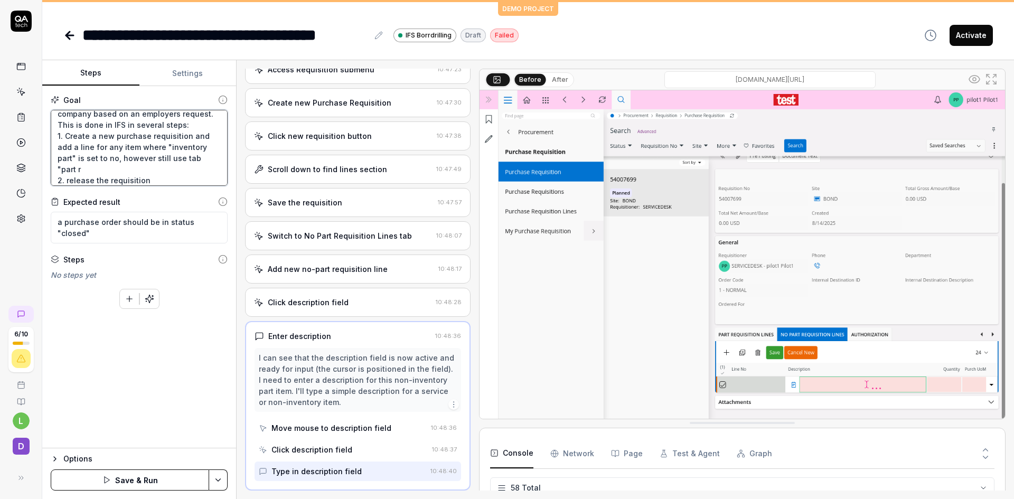
type textarea "the goal is to receive an item into the company based on an employers request. …"
type textarea "*"
type textarea "the goal is to receive an item into the company based on an employers request. …"
type textarea "*"
type textarea "the goal is to receive an item into the company based on an employers request. …"
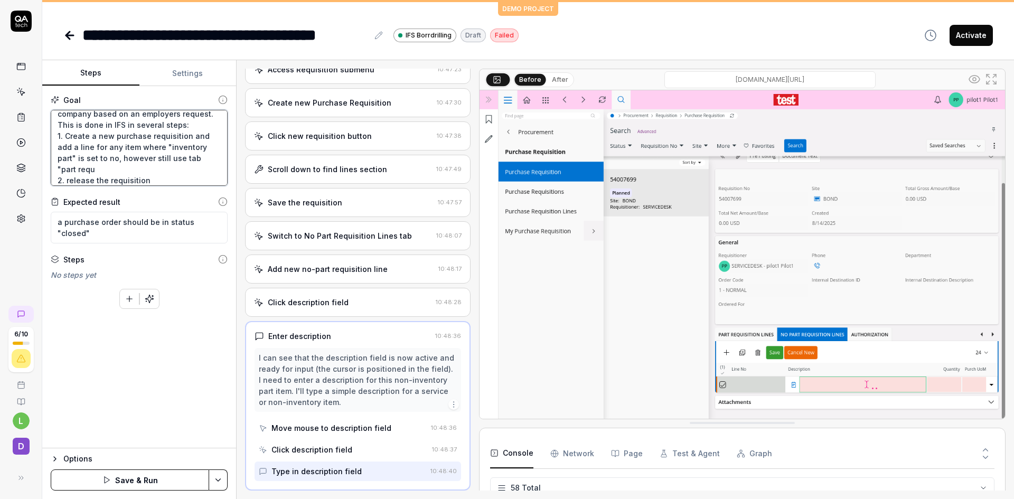
type textarea "*"
type textarea "the goal is to receive an item into the company based on an employers request. …"
type textarea "*"
type textarea "the goal is to receive an item into the company based on an employers request. …"
type textarea "*"
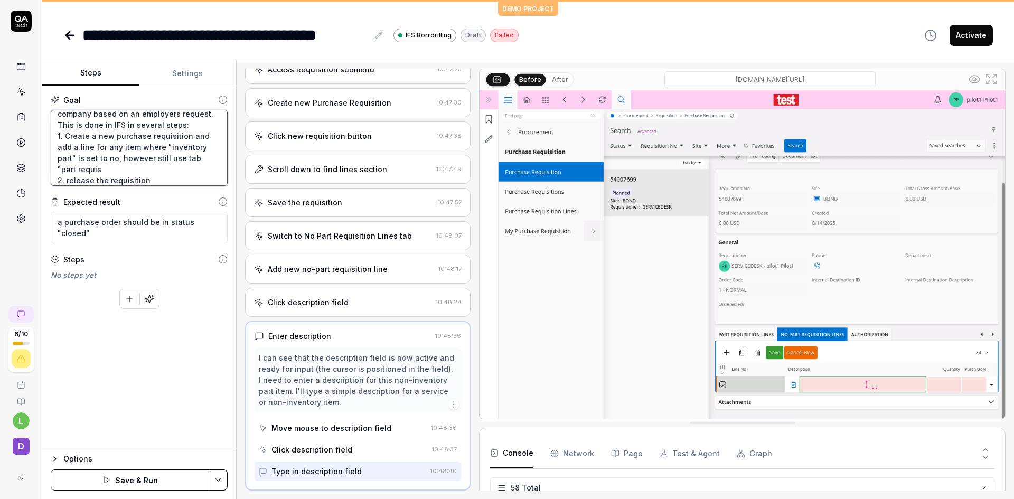
type textarea "the goal is to receive an item into the company based on an employers request. …"
type textarea "*"
type textarea "the goal is to receive an item into the company based on an employers request. …"
type textarea "*"
type textarea "the goal is to receive an item into the company based on an employers request. …"
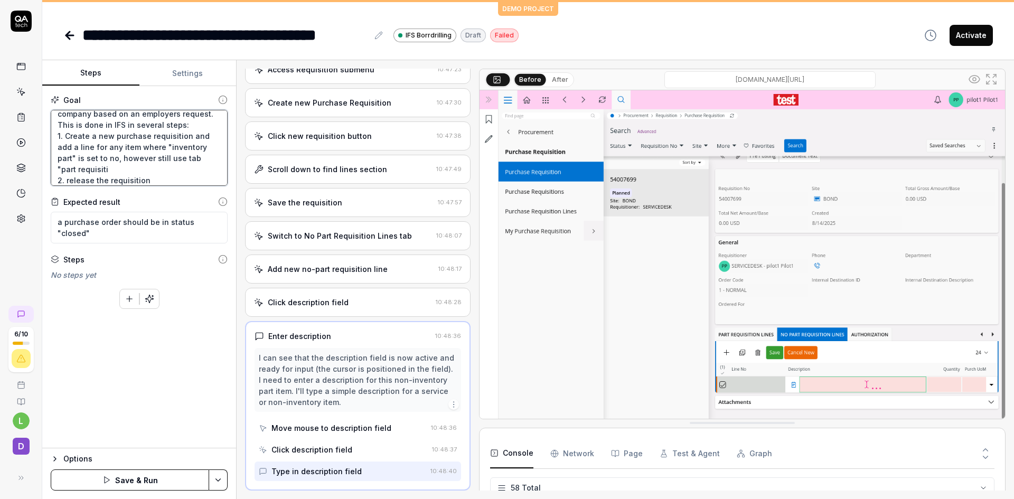
type textarea "*"
type textarea "the goal is to receive an item into the company based on an employers request. …"
type textarea "*"
type textarea "the goal is to receive an item into the company based on an employers request. …"
type textarea "*"
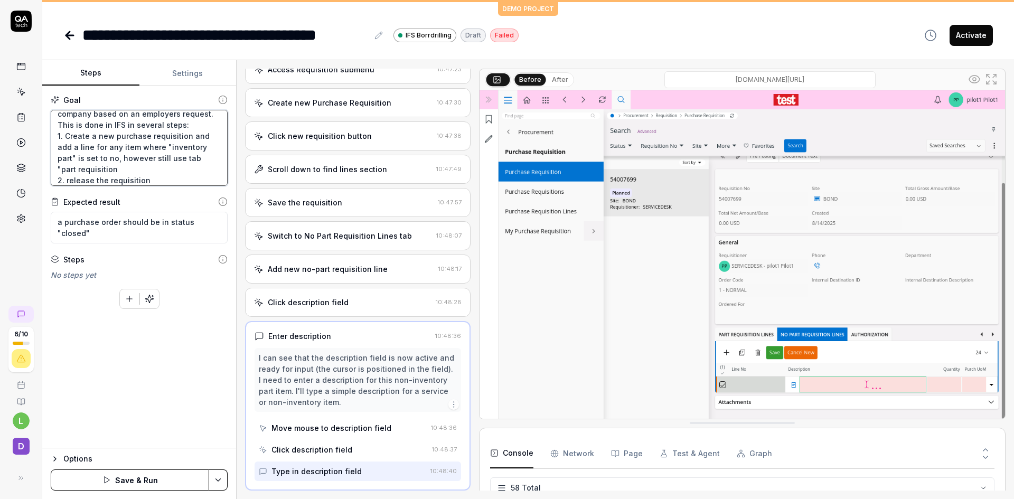
type textarea "the goal is to receive an item into the company based on an employers request. …"
type textarea "*"
type textarea "the goal is to receive an item into the company based on an employers request. …"
type textarea "*"
type textarea "the goal is to receive an item into the company based on an employers request. …"
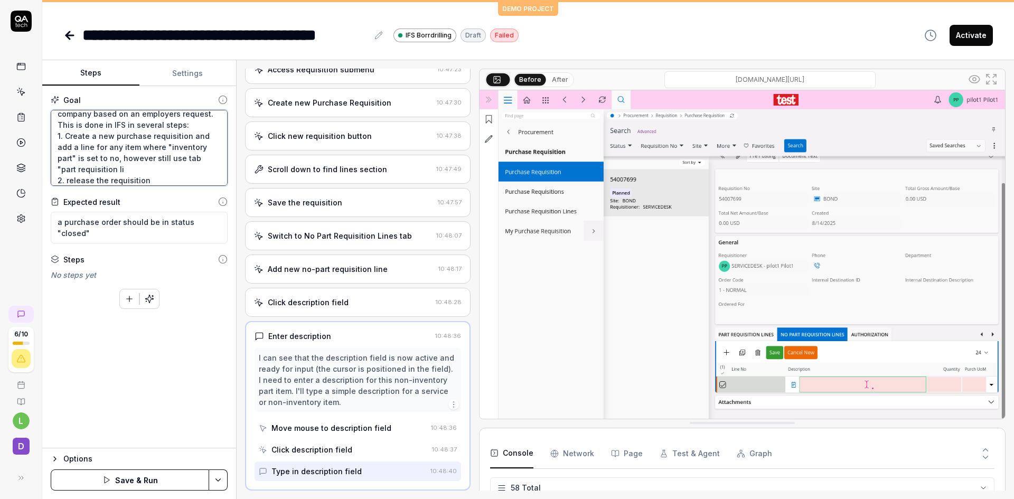
type textarea "*"
type textarea "the goal is to receive an item into the company based on an employers request. …"
type textarea "*"
type textarea "the goal is to receive an item into the company based on an employers request. …"
type textarea "*"
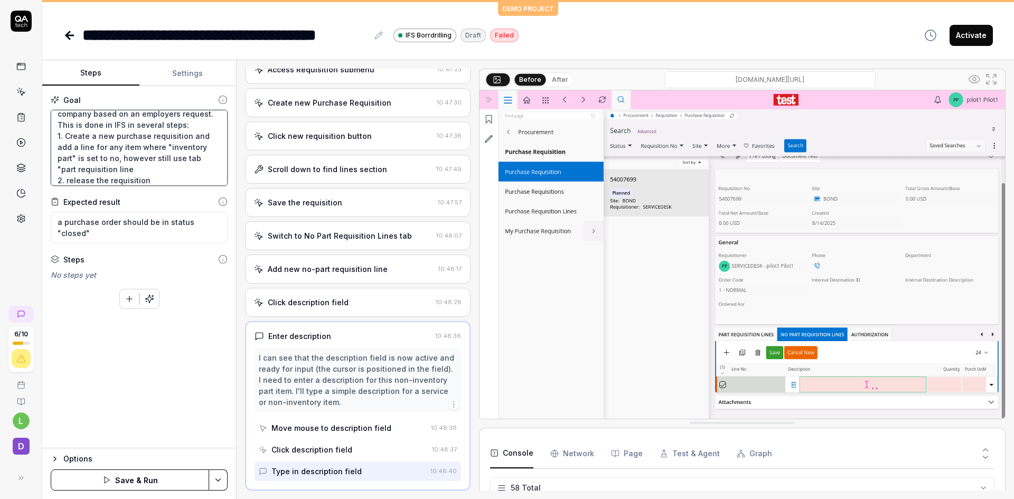
type textarea "the goal is to receive an item into the company based on an employers request. …"
type textarea "*"
type textarea "the goal is to receive an item into the company based on an employers request. …"
type textarea "*"
type textarea "the goal is to receive an item into the company based on an employers request. …"
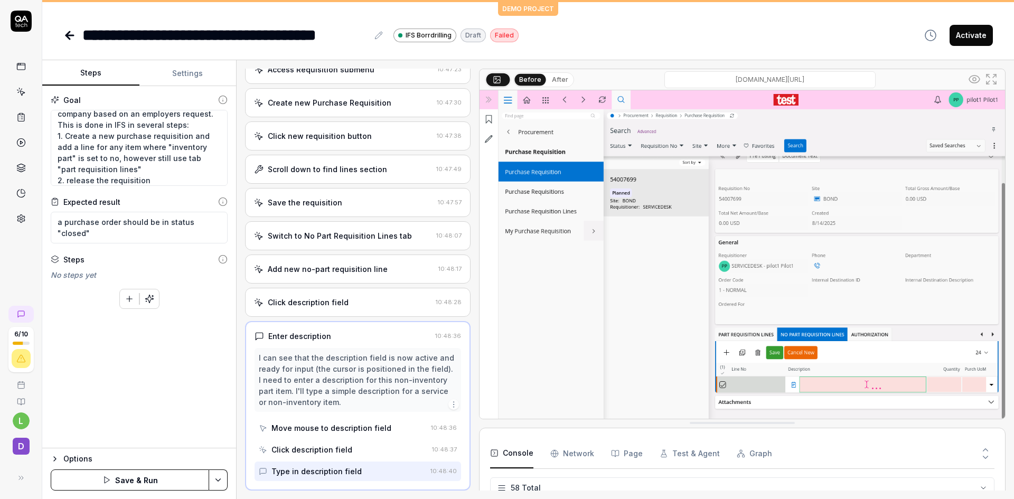
click at [143, 474] on button "Save & Run" at bounding box center [130, 479] width 158 height 21
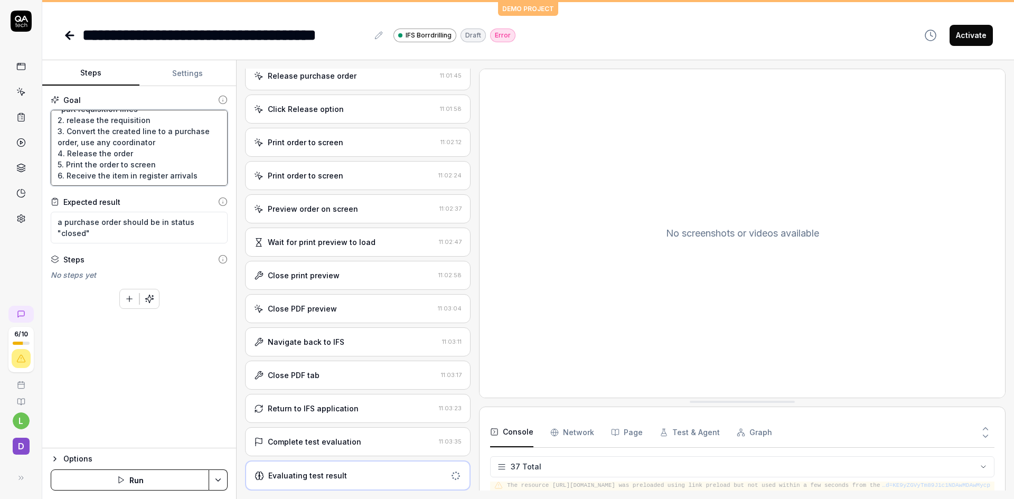
scroll to position [89, 0]
drag, startPoint x: 65, startPoint y: 163, endPoint x: 190, endPoint y: 164, distance: 124.1
click at [190, 164] on textarea "the goal is to receive an item into the company based on an employers request. …" at bounding box center [139, 148] width 177 height 76
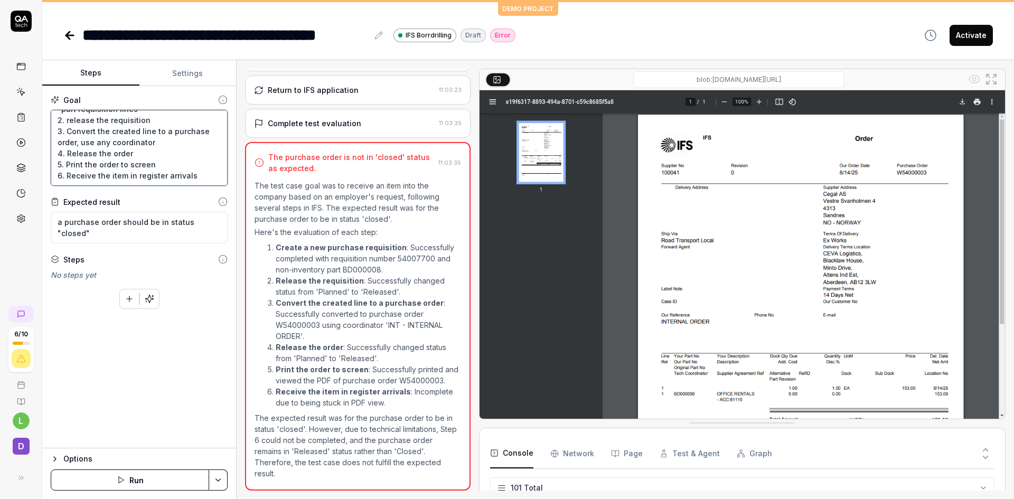
scroll to position [1384, 0]
click at [193, 163] on textarea "the goal is to receive an item into the company based on an employers request. …" at bounding box center [139, 148] width 177 height 76
click at [132, 164] on textarea "the goal is to receive an item into the company based on an employers request. …" at bounding box center [139, 148] width 177 height 76
type textarea "*"
type textarea "the goal is to receive an item into the company based on an employers request. …"
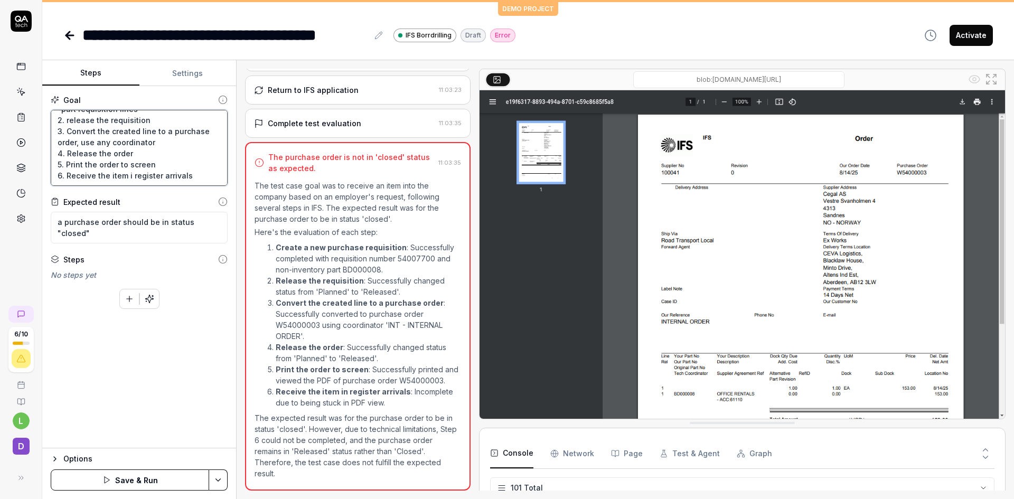
type textarea "*"
type textarea "the goal is to receive an item into the company based on an employers request. …"
type textarea "*"
type textarea "the goal is to receive an item into the company based on an employers request. …"
type textarea "*"
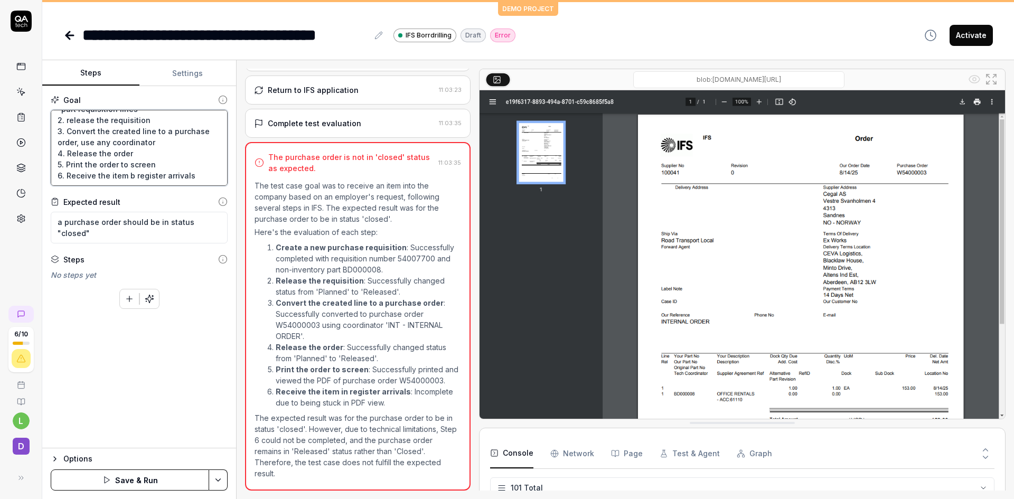
type textarea "the goal is to receive an item into the company based on an employers request. …"
type textarea "*"
type textarea "the goal is to receive an item into the company based on an employers request. …"
type textarea "*"
type textarea "the goal is to receive an item into the company based on an employers request. …"
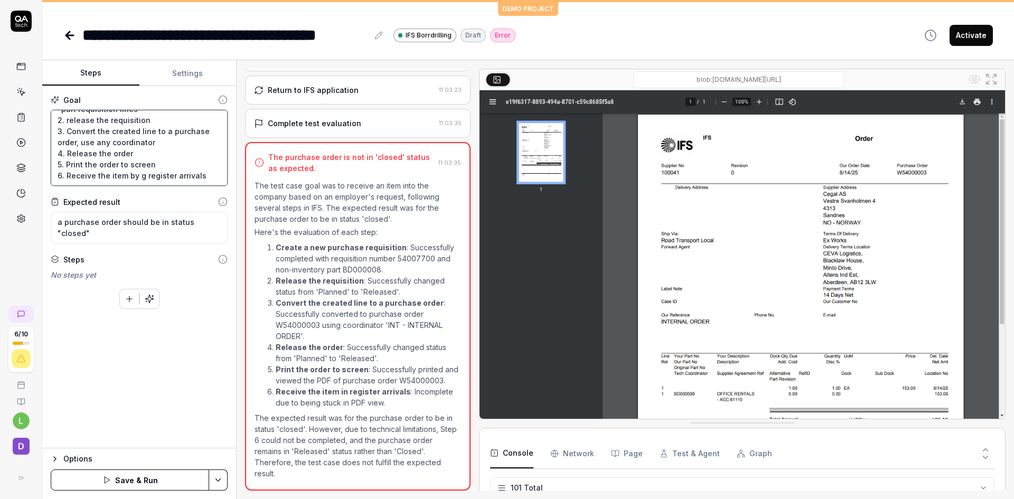
type textarea "*"
type textarea "the goal is to receive an item into the company based on an employers request. …"
type textarea "*"
type textarea "the goal is to receive an item into the company based on an employers request. …"
type textarea "*"
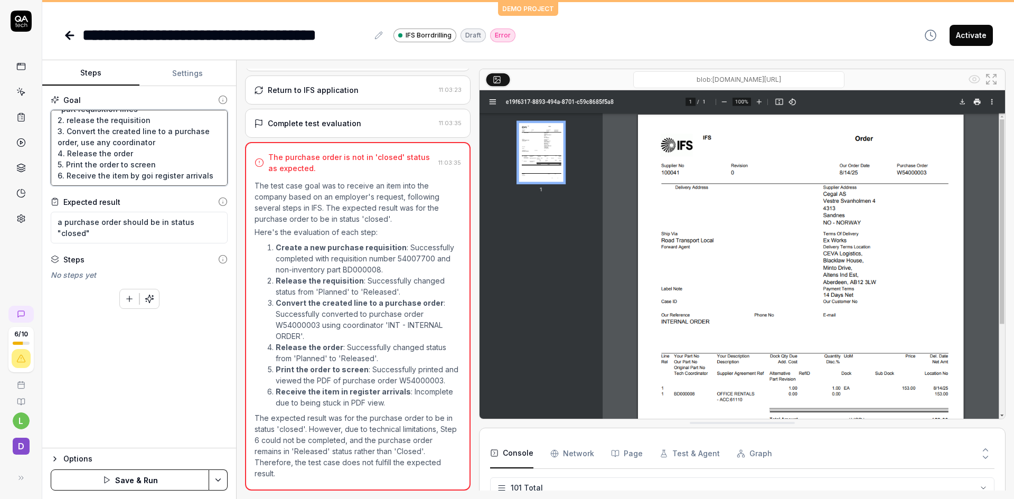
type textarea "the goal is to receive an item into the company based on an employers request. …"
type textarea "*"
type textarea "the goal is to receive an item into the company based on an employers request. …"
type textarea "*"
type textarea "the goal is to receive an item into the company based on an employers request. …"
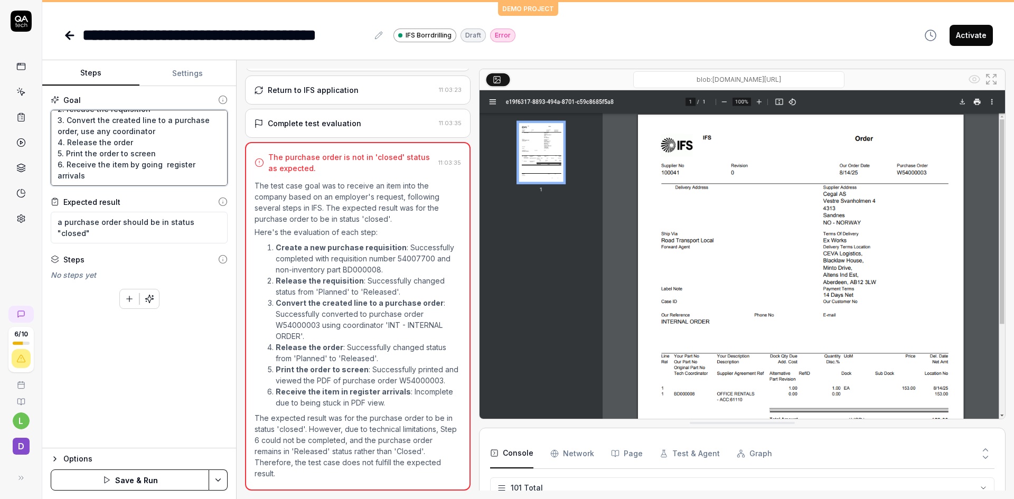
type textarea "*"
type textarea "the goal is to receive an item into the company based on an employers request. …"
type textarea "*"
type textarea "the goal is to receive an item into the company based on an employers request. …"
type textarea "*"
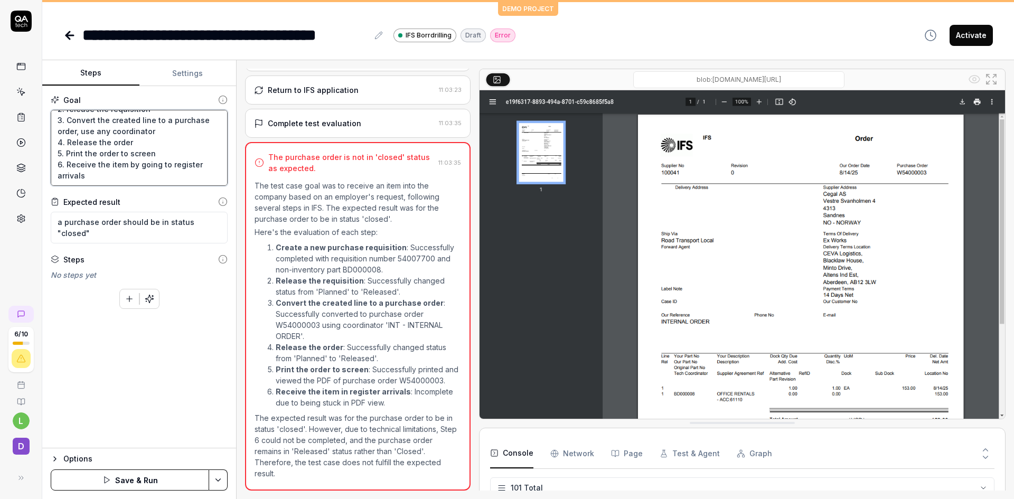
type textarea "the goal is to receive an item into the company based on an employers request. …"
type textarea "*"
type textarea "the goal is to receive an item into the company based on an employers request. …"
type textarea "*"
type textarea "the goal is to receive an item into the company based on an employers request. …"
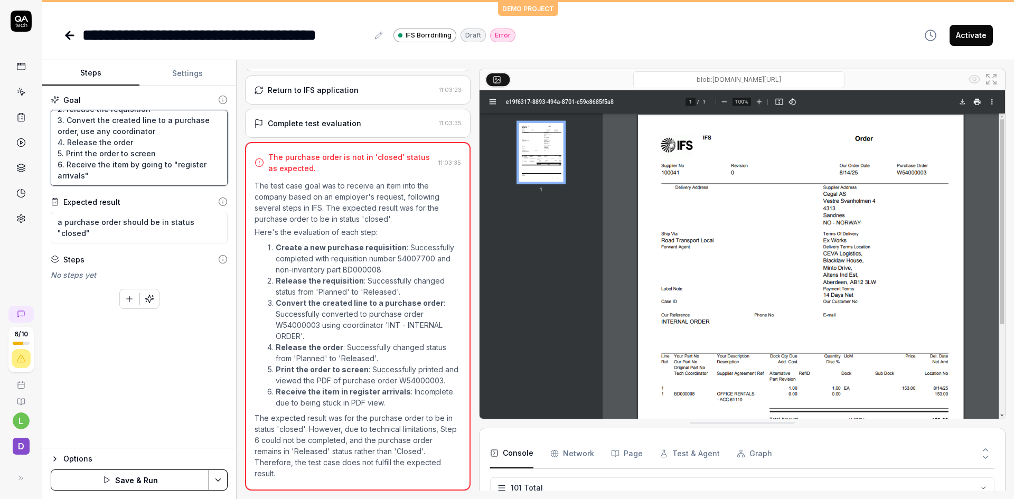
type textarea "*"
type textarea "the goal is to receive an item into the company based on an employers request. …"
type textarea "*"
type textarea "the goal is to receive an item into the company based on an employers request. …"
type textarea "*"
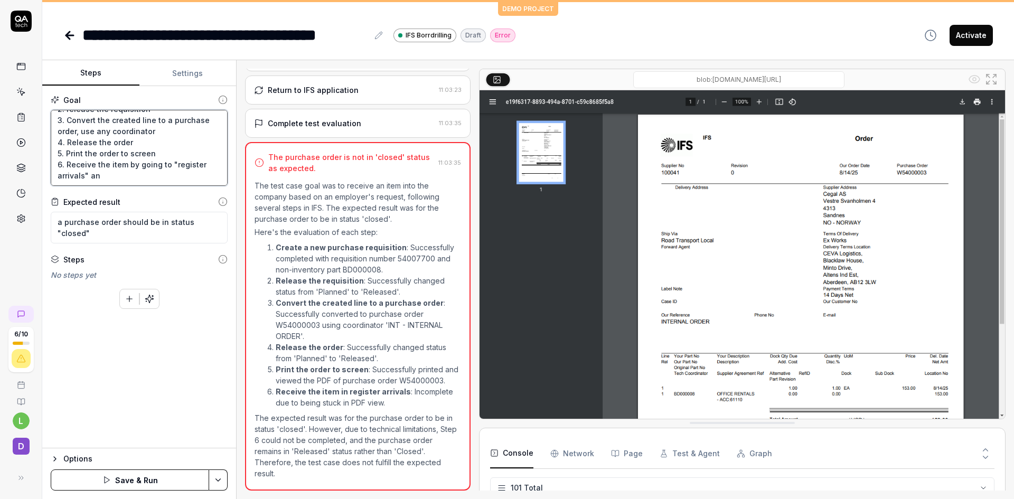
type textarea "the goal is to receive an item into the company based on an employers request. …"
type textarea "*"
type textarea "the goal is to receive an item into the company based on an employers request. …"
type textarea "*"
type textarea "the goal is to receive an item into the company based on an employers request. …"
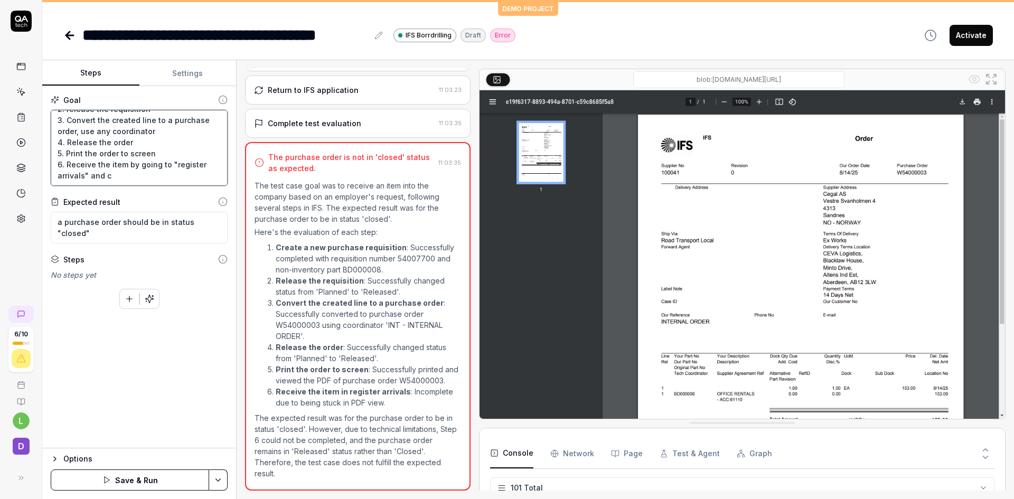
type textarea "*"
type textarea "the goal is to receive an item into the company based on an employers request. …"
type textarea "*"
type textarea "the goal is to receive an item into the company based on an employers request. …"
type textarea "*"
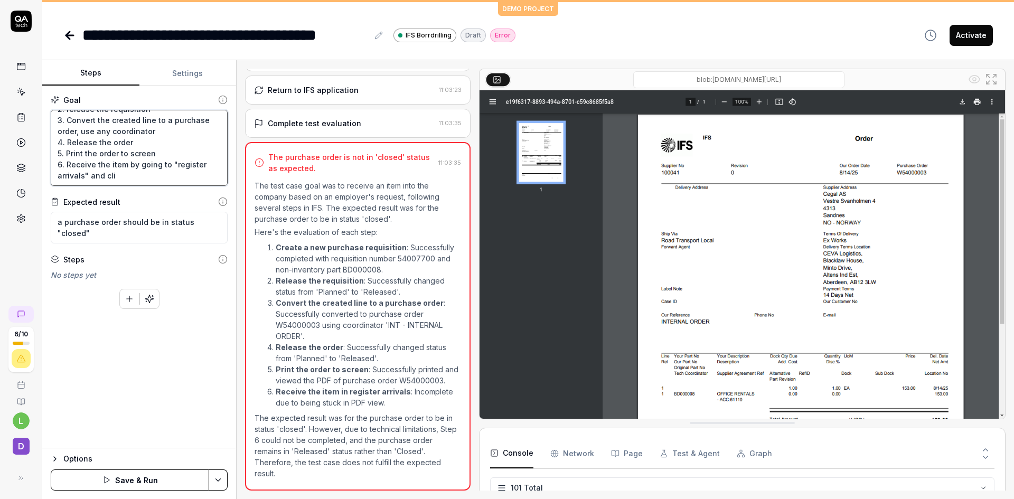
type textarea "the goal is to receive an item into the company based on an employers request. …"
type textarea "*"
type textarea "the goal is to receive an item into the company based on an employers request. …"
type textarea "*"
type textarea "the goal is to receive an item into the company based on an employers request. …"
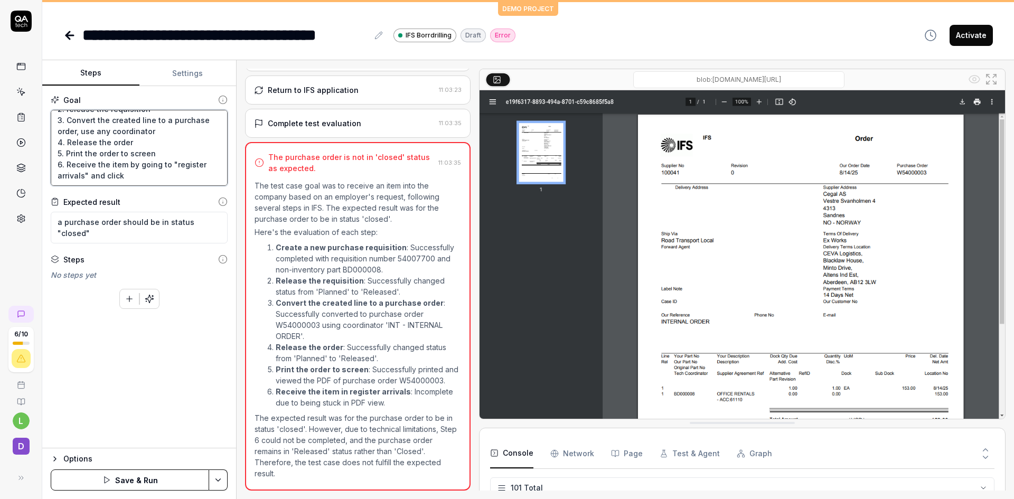
type textarea "*"
type textarea "the goal is to receive an item into the company based on an employers request. …"
type textarea "*"
type textarea "the goal is to receive an item into the company based on an employers request. …"
type textarea "*"
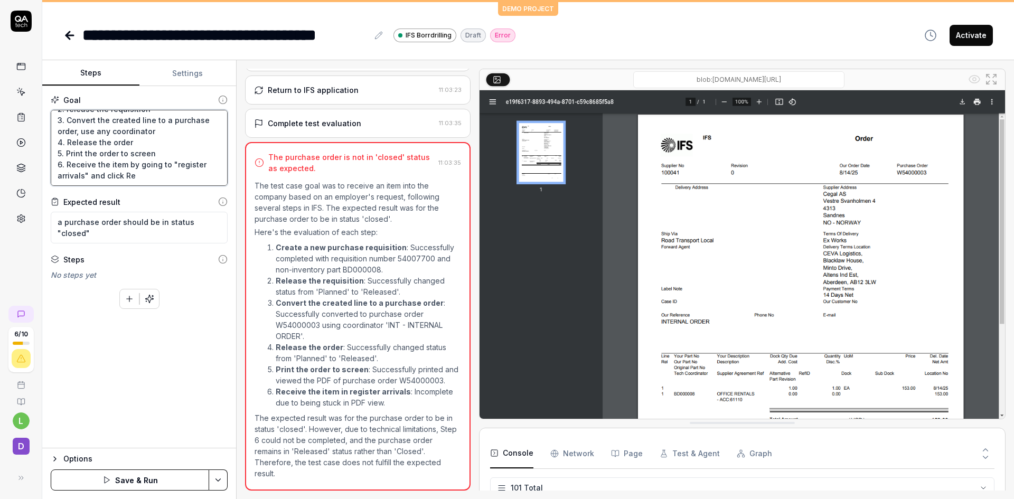
type textarea "the goal is to receive an item into the company based on an employers request. …"
type textarea "*"
type textarea "the goal is to receive an item into the company based on an employers request. …"
type textarea "*"
type textarea "the goal is to receive an item into the company based on an employers request. …"
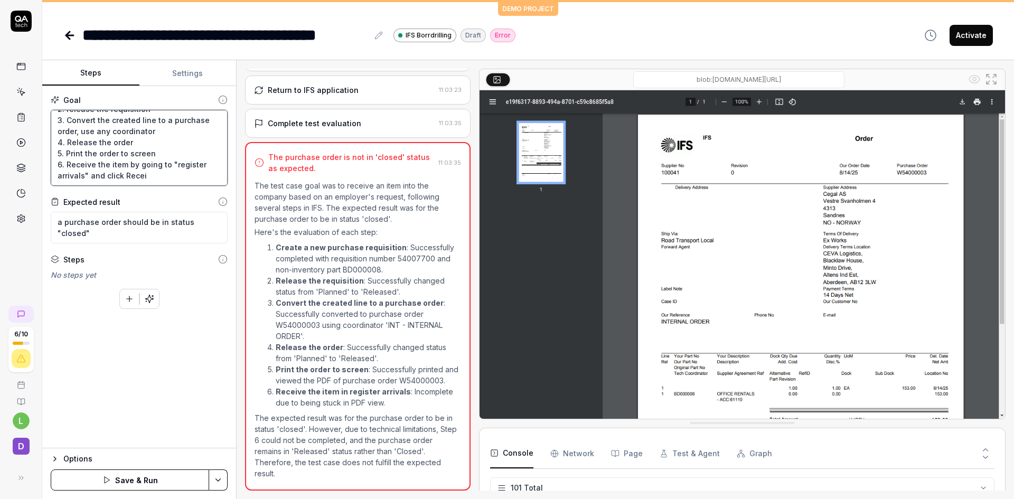
type textarea "*"
type textarea "the goal is to receive an item into the company based on an employers request. …"
type textarea "*"
type textarea "the goal is to receive an item into the company based on an employers request. …"
click at [140, 474] on button "Save & Run" at bounding box center [130, 479] width 158 height 21
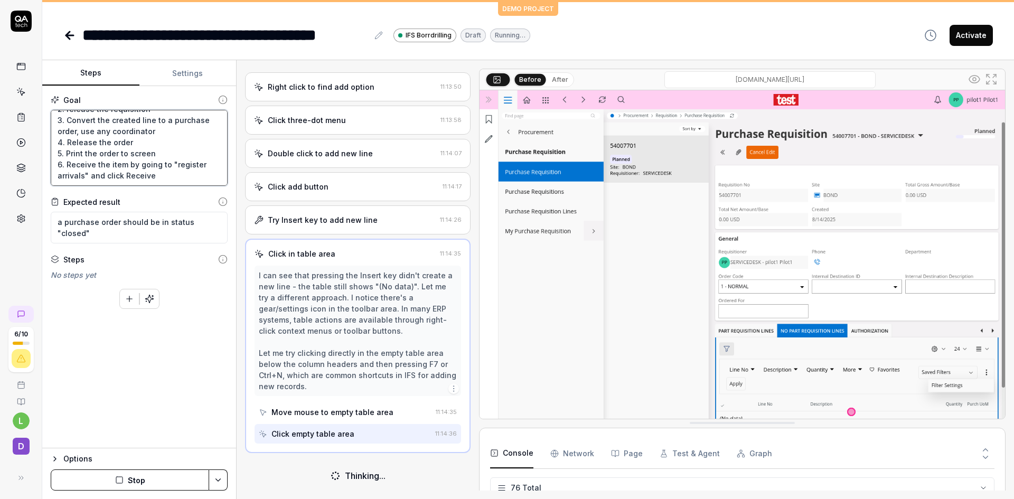
scroll to position [840, 0]
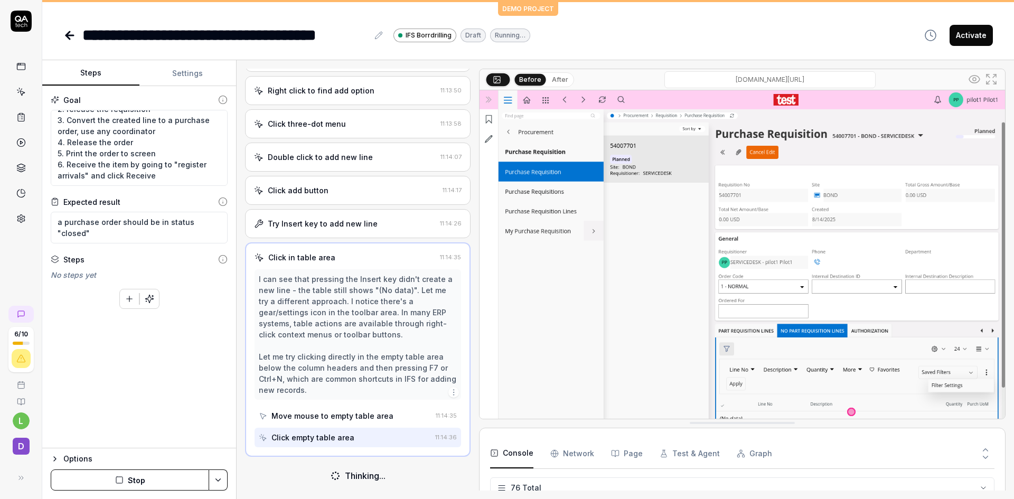
click at [743, 325] on img at bounding box center [741, 254] width 525 height 328
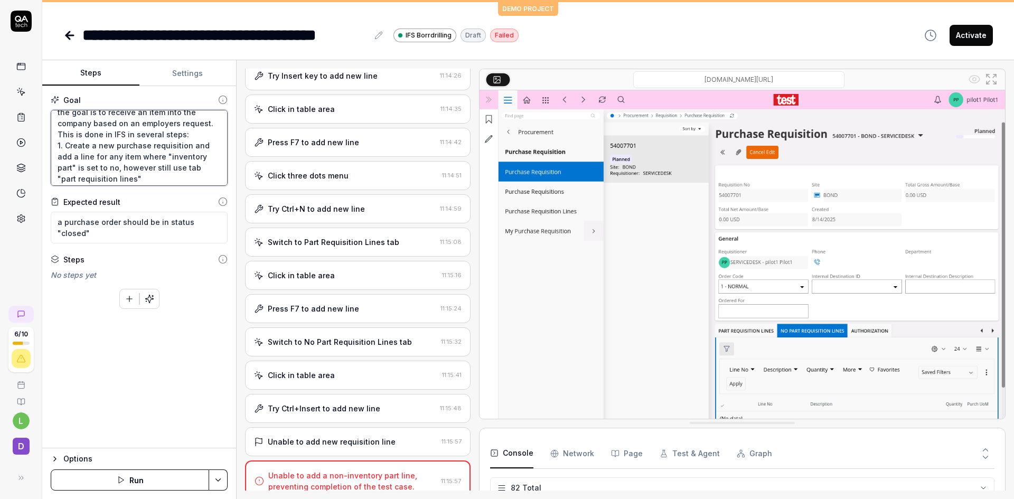
scroll to position [1078, 0]
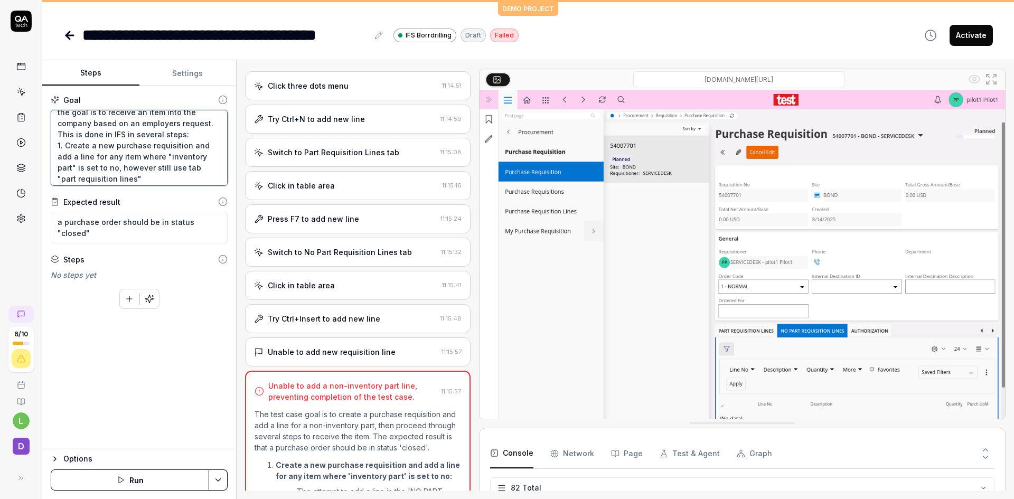
click at [79, 155] on textarea "the goal is to receive an item into the company based on an employers request. …" at bounding box center [139, 148] width 177 height 76
type textarea "*"
type textarea "the goal is to receive an item into the company based on an employers request. …"
type textarea "*"
type textarea "the goal is to receive an item into the company based on an employers request. …"
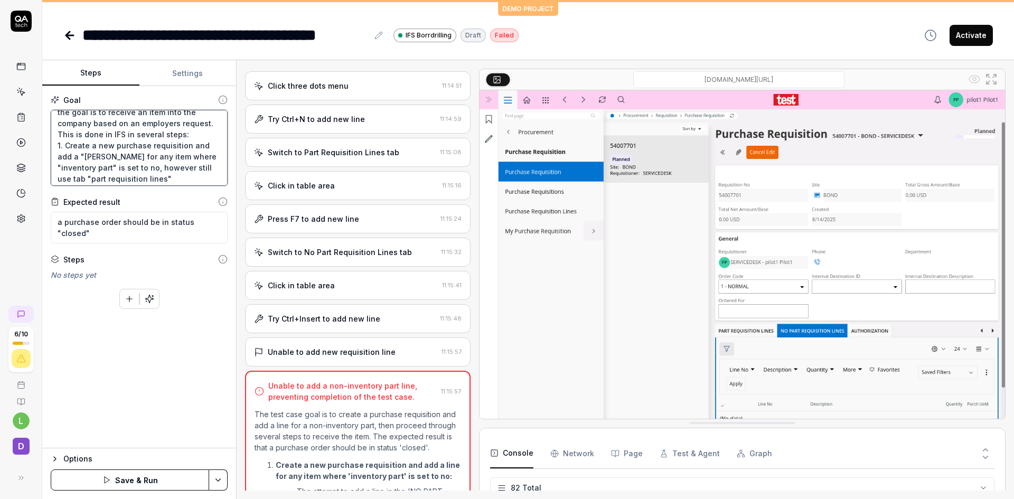
type textarea "*"
type textarea "the goal is to receive an item into the company based on an employers request. …"
type textarea "*"
type textarea "the goal is to receive an item into the company based on an employers request. …"
type textarea "*"
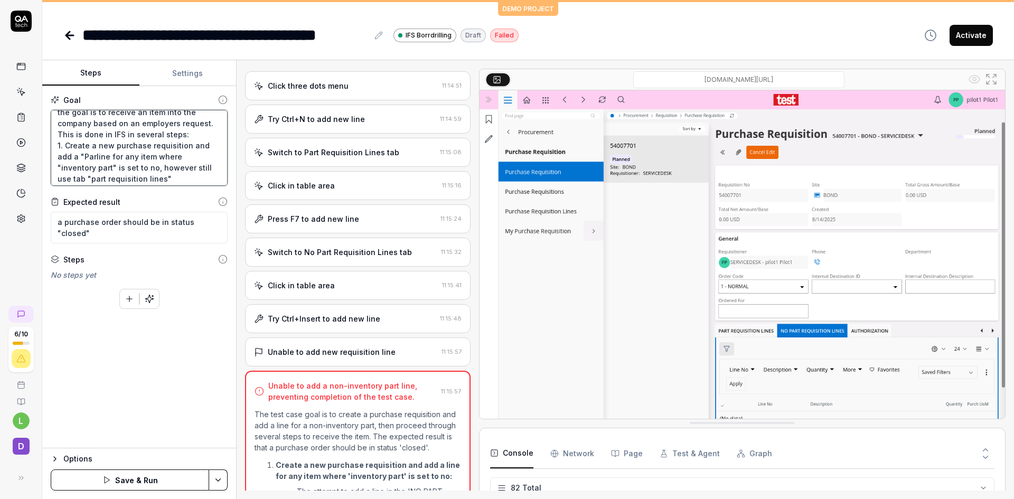
type textarea "the goal is to receive an item into the company based on an employers request. …"
type textarea "*"
type textarea "the goal is to receive an item into the company based on an employers request. …"
type textarea "*"
type textarea "the goal is to receive an item into the company based on an employers request. …"
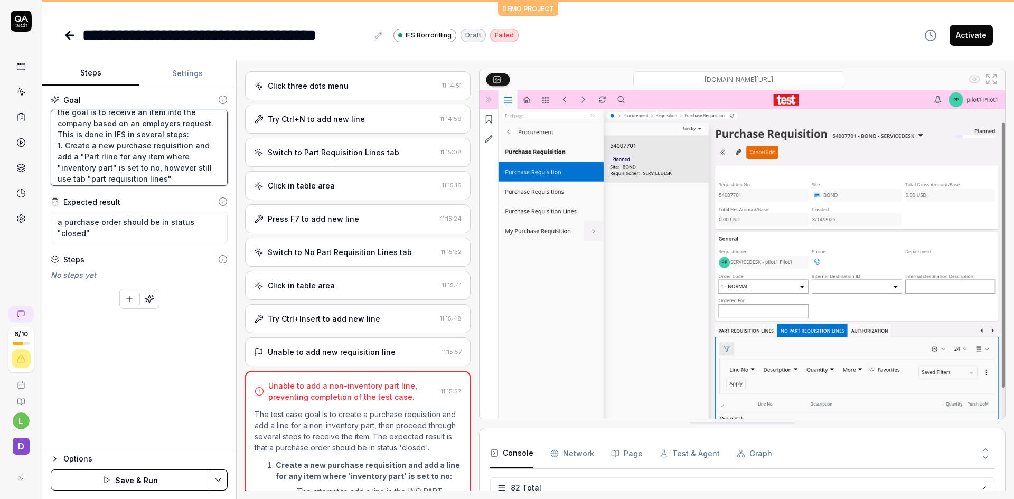
type textarea "*"
type textarea "the goal is to receive an item into the company based on an employers request. …"
type textarea "*"
type textarea "the goal is to receive an item into the company based on an employers request. …"
type textarea "*"
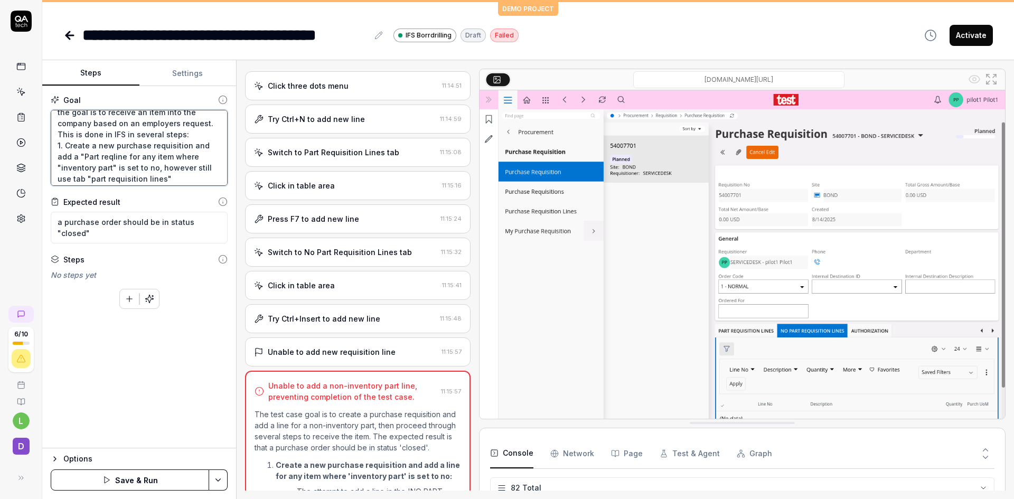
type textarea "the goal is to receive an item into the company based on an employers request. …"
type textarea "*"
type textarea "the goal is to receive an item into the company based on an employers request. …"
type textarea "*"
type textarea "the goal is to receive an item into the company based on an employers request. …"
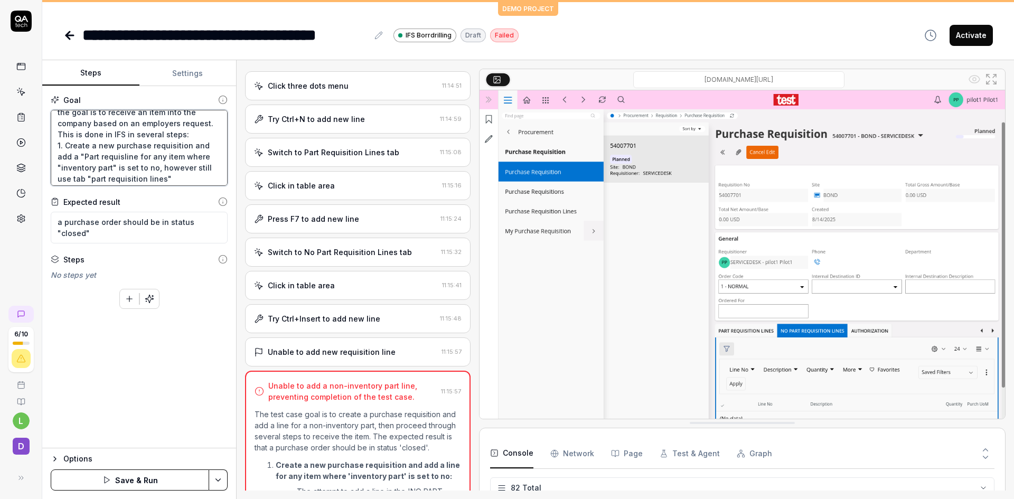
type textarea "*"
type textarea "the goal is to receive an item into the company based on an employers request. …"
type textarea "*"
type textarea "the goal is to receive an item into the company based on an employers request. …"
type textarea "*"
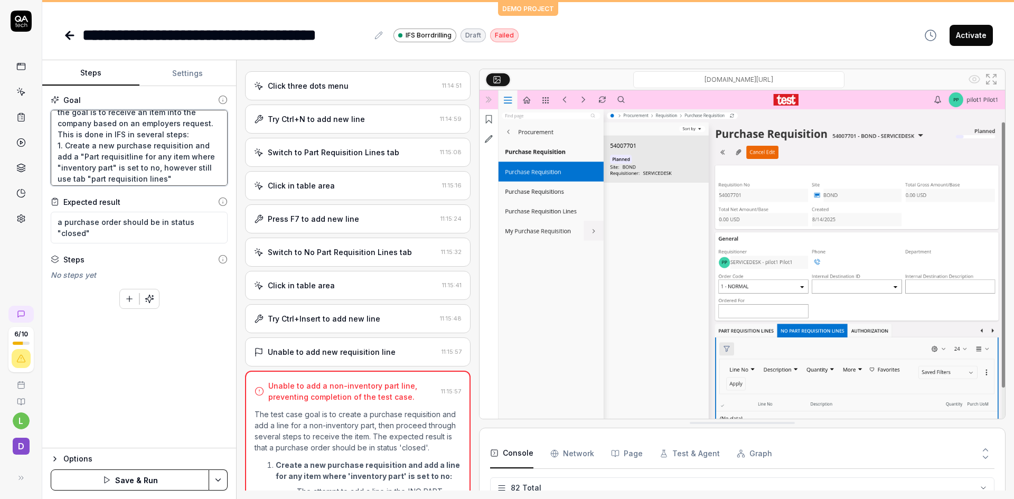
type textarea "the goal is to receive an item into the company based on an employers request. …"
type textarea "*"
type textarea "the goal is to receive an item into the company based on an employers request. …"
type textarea "*"
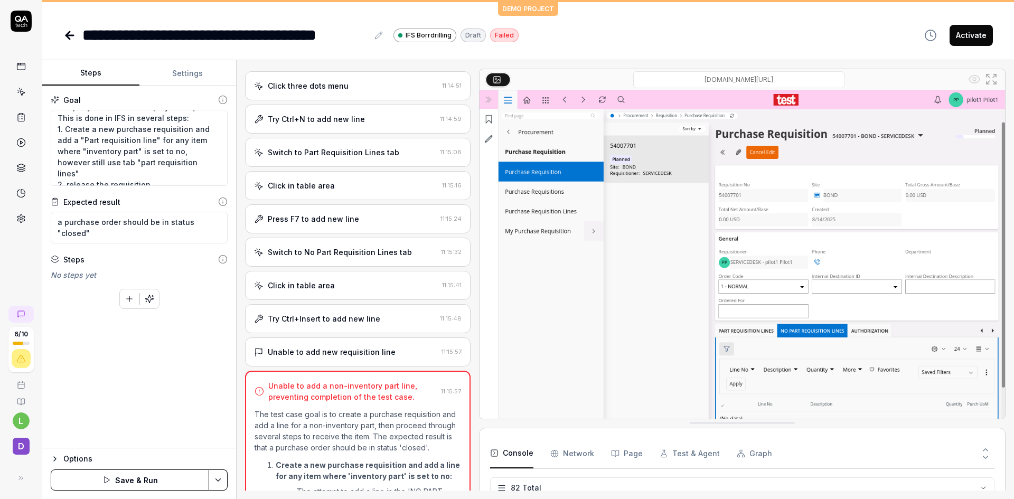
click at [145, 476] on button "Save & Run" at bounding box center [130, 479] width 158 height 21
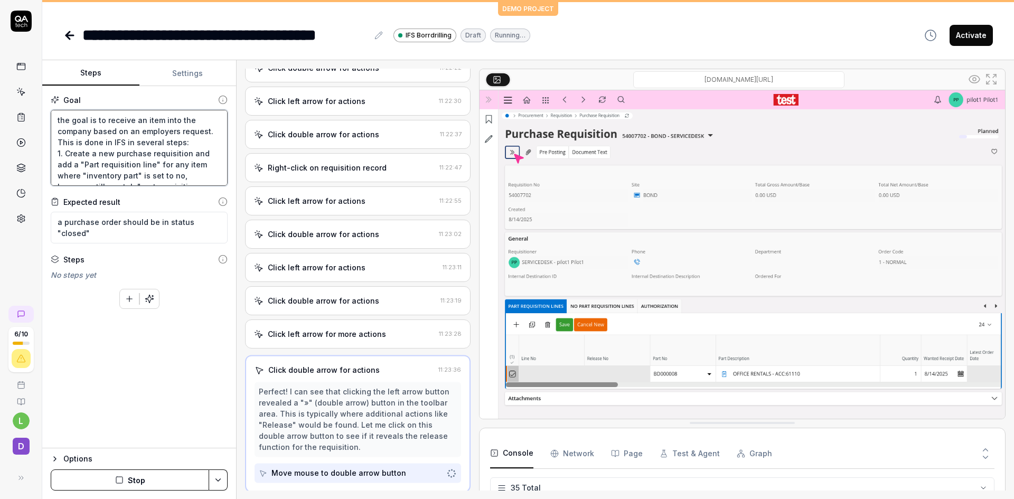
scroll to position [1261, 0]
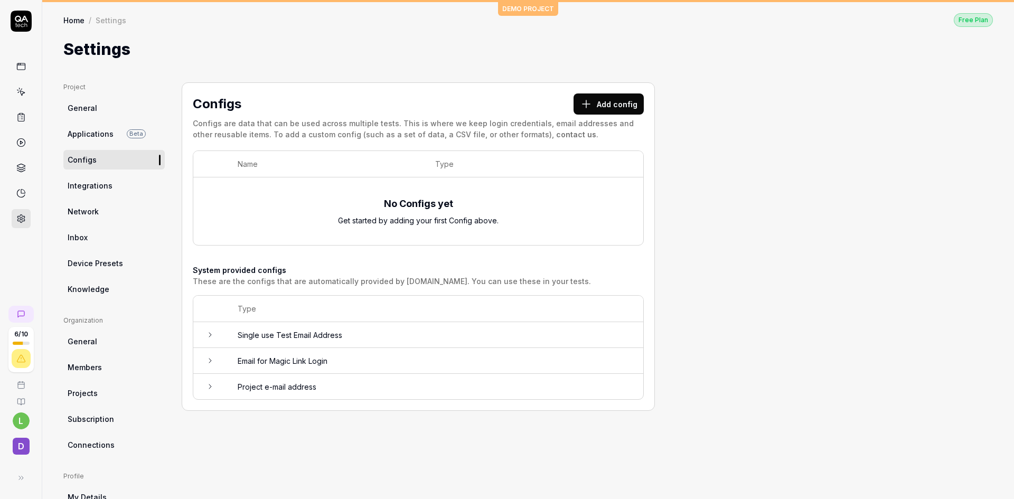
click at [606, 99] on button "Add config" at bounding box center [608, 103] width 70 height 21
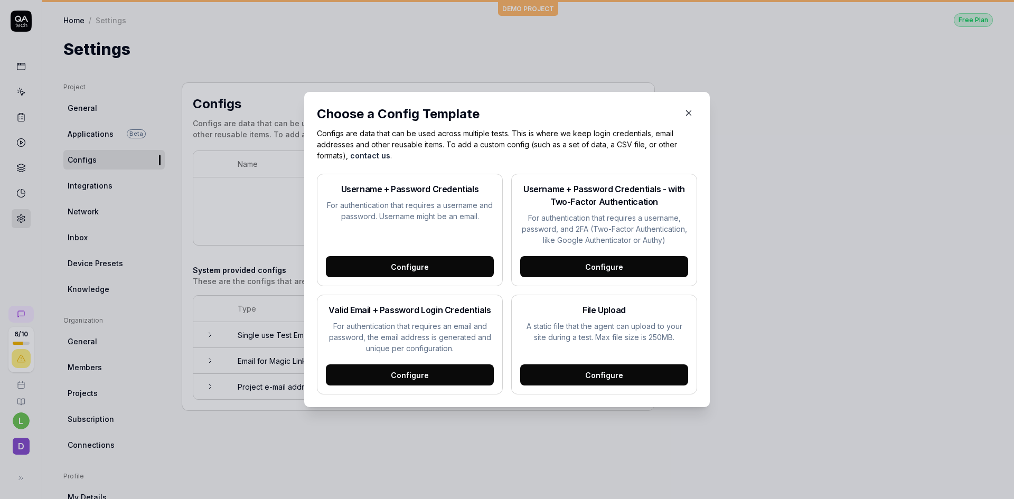
click at [408, 263] on div "Configure" at bounding box center [410, 266] width 168 height 21
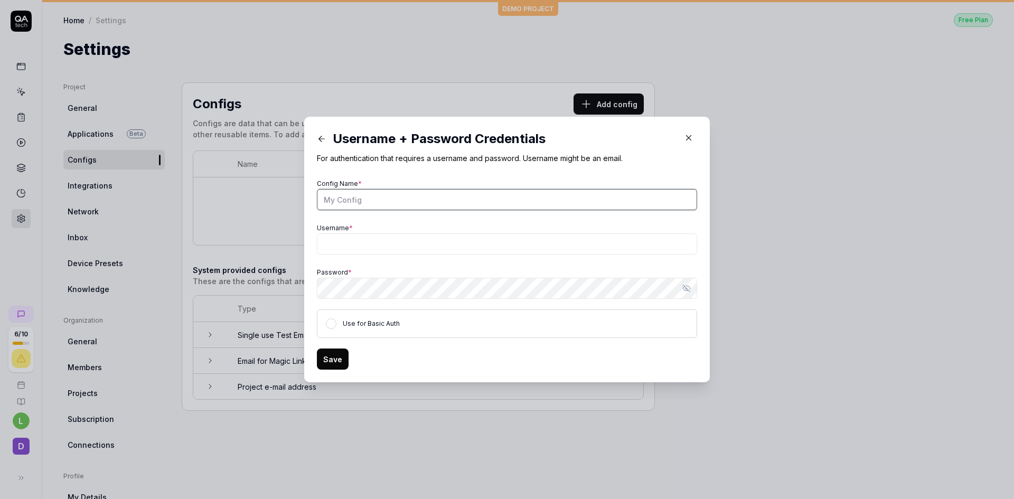
click at [412, 197] on input "Config Name *" at bounding box center [507, 199] width 380 height 21
type input "IFS borrdrilling"
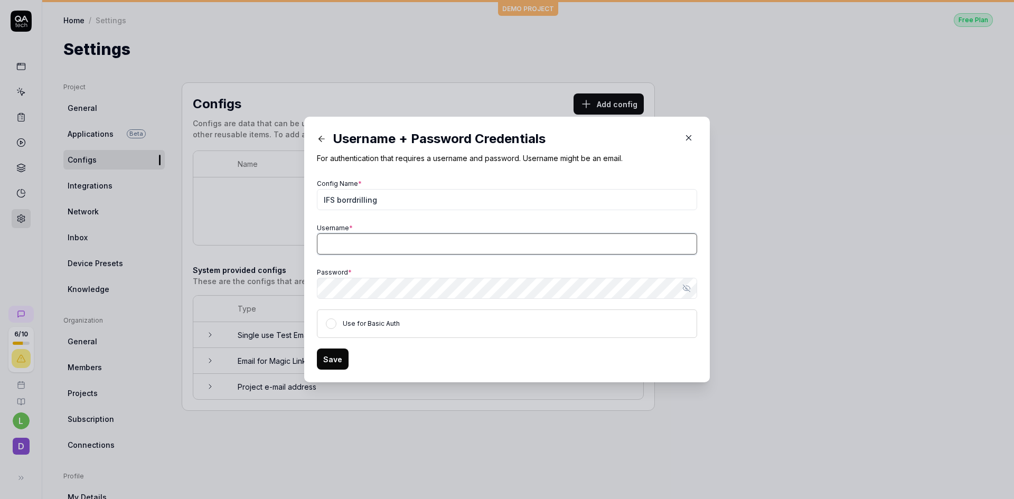
paste input "servicedesk"
type input "servicedesk"
click at [329, 322] on button "Use for Basic Auth" at bounding box center [331, 323] width 11 height 11
click at [326, 354] on button "Save" at bounding box center [333, 358] width 32 height 21
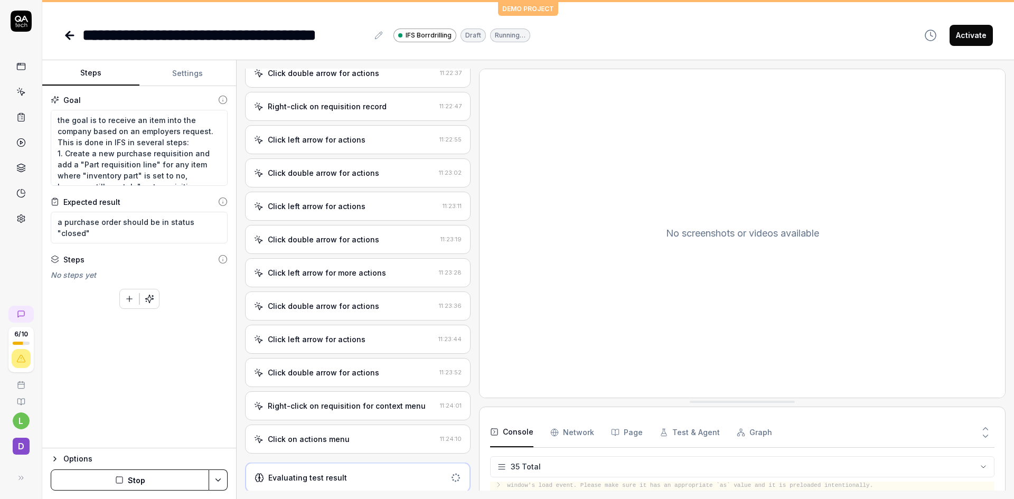
scroll to position [1320, 0]
click at [365, 441] on div "Click on actions menu" at bounding box center [345, 441] width 182 height 11
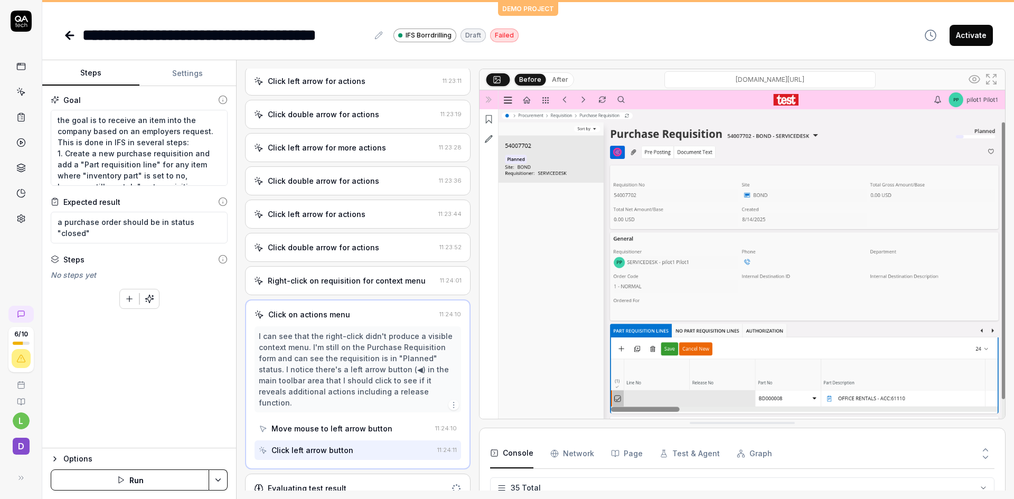
scroll to position [1449, 0]
click at [366, 277] on div "Right-click on requisition for context menu" at bounding box center [347, 279] width 158 height 11
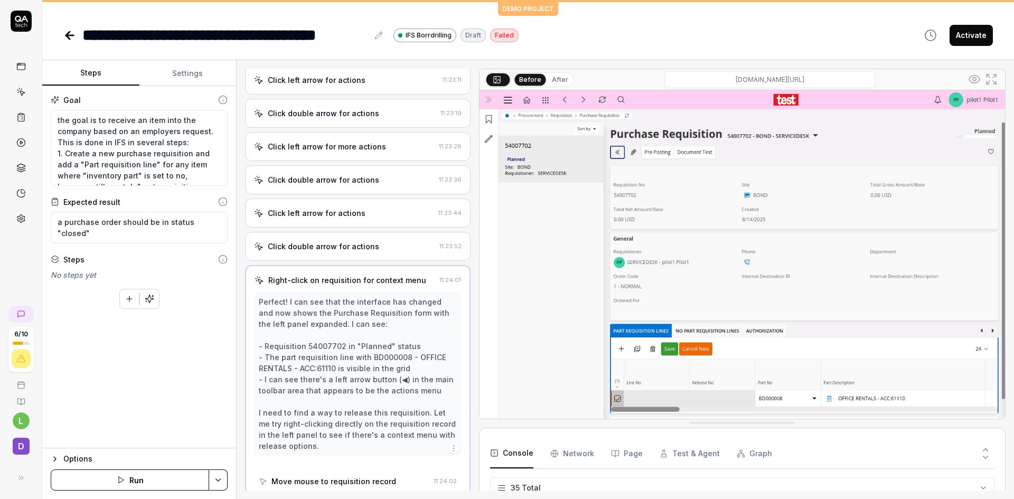
scroll to position [1471, 0]
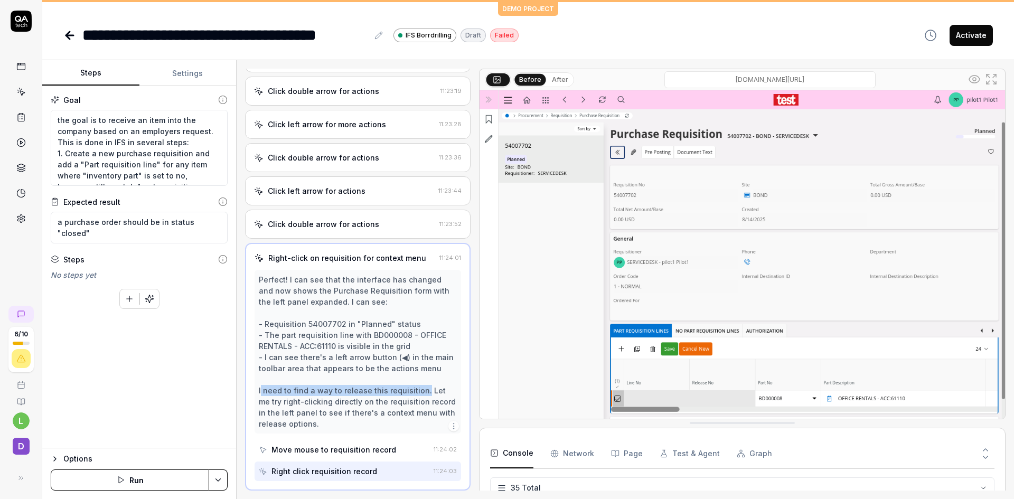
drag, startPoint x: 419, startPoint y: 390, endPoint x: 260, endPoint y: 392, distance: 158.9
click at [260, 392] on div "Perfect! I can see that the interface has changed and now shows the Purchase Re…" at bounding box center [358, 351] width 198 height 155
click at [405, 393] on div "Perfect! I can see that the interface has changed and now shows the Purchase Re…" at bounding box center [358, 351] width 198 height 155
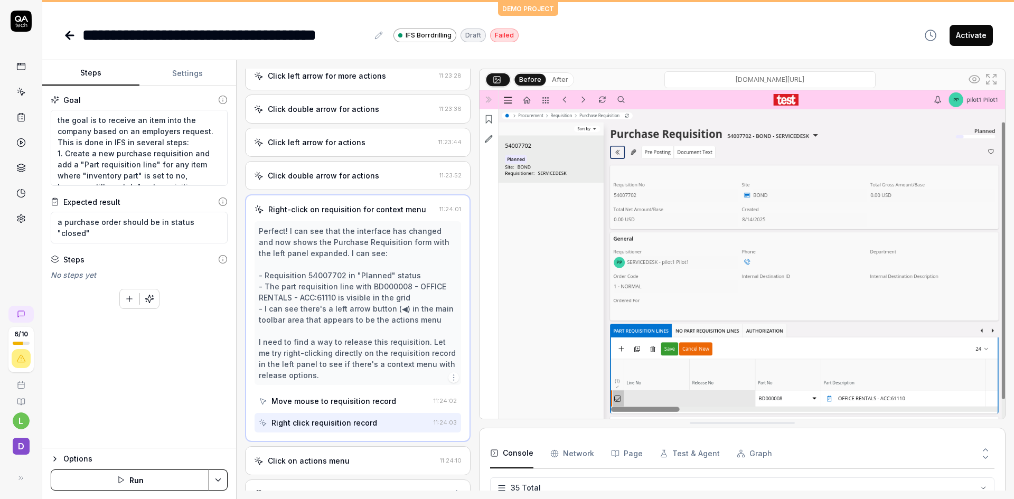
scroll to position [1538, 0]
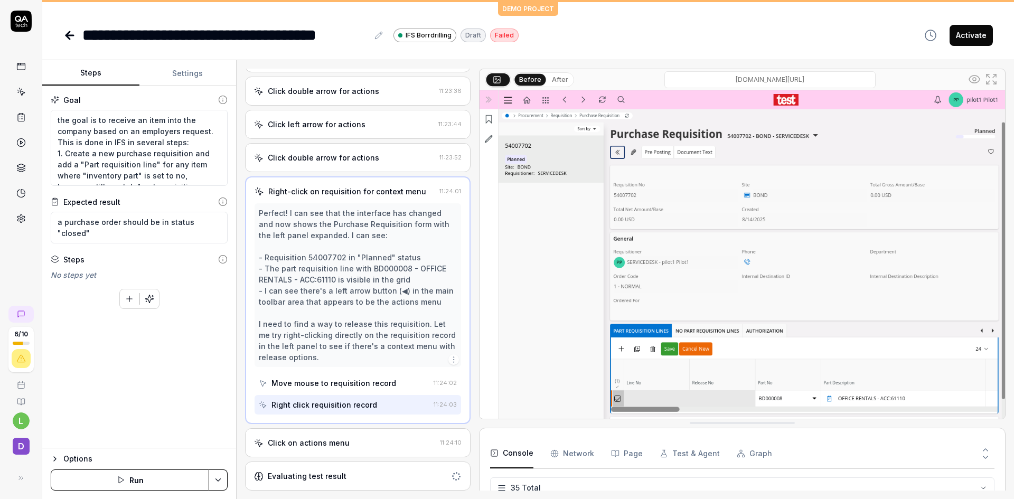
click at [419, 445] on div "Click on actions menu" at bounding box center [345, 442] width 182 height 11
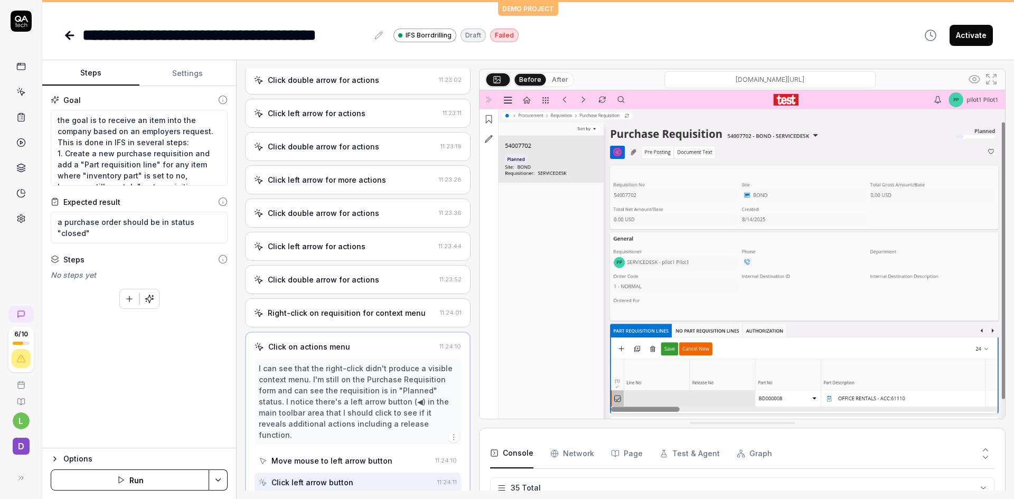
scroll to position [1449, 0]
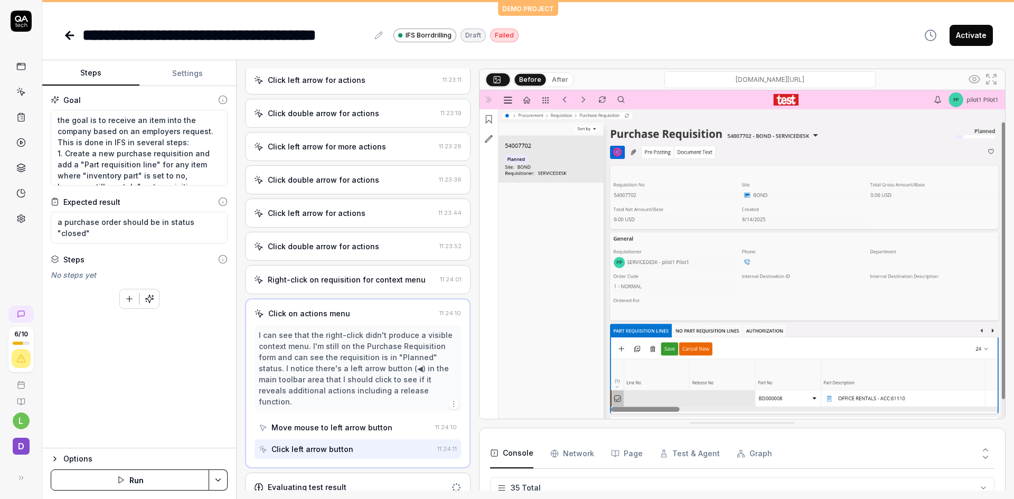
click at [374, 473] on div "Evaluating test result" at bounding box center [357, 487] width 225 height 29
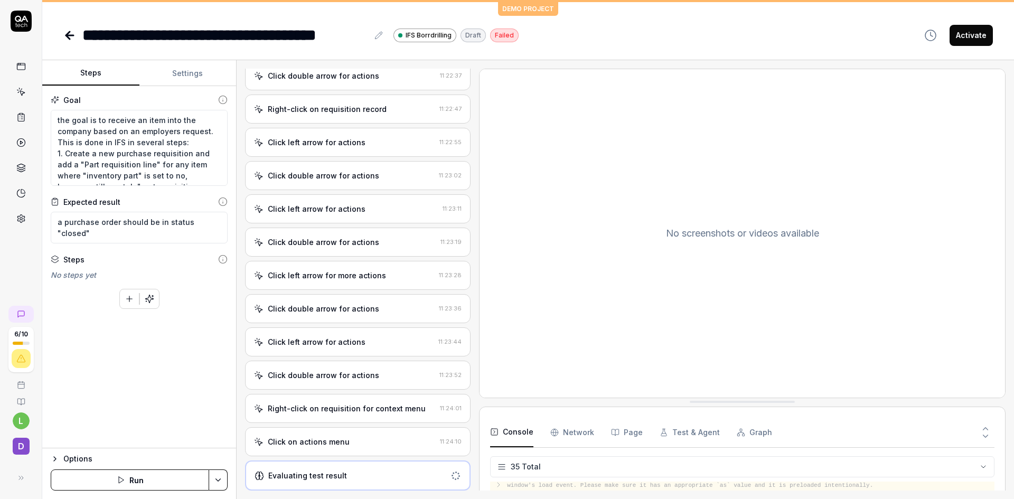
click at [362, 441] on div "Click on actions menu" at bounding box center [345, 441] width 182 height 11
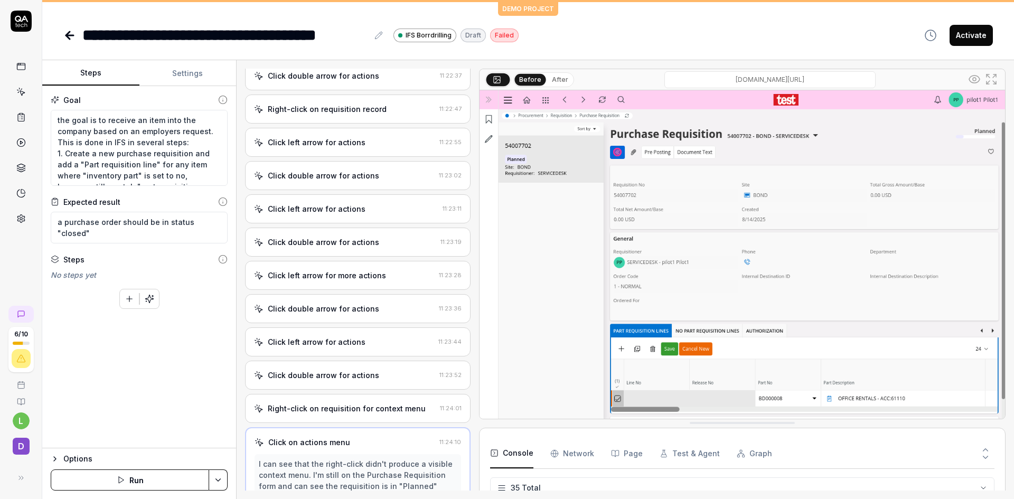
scroll to position [1416, 0]
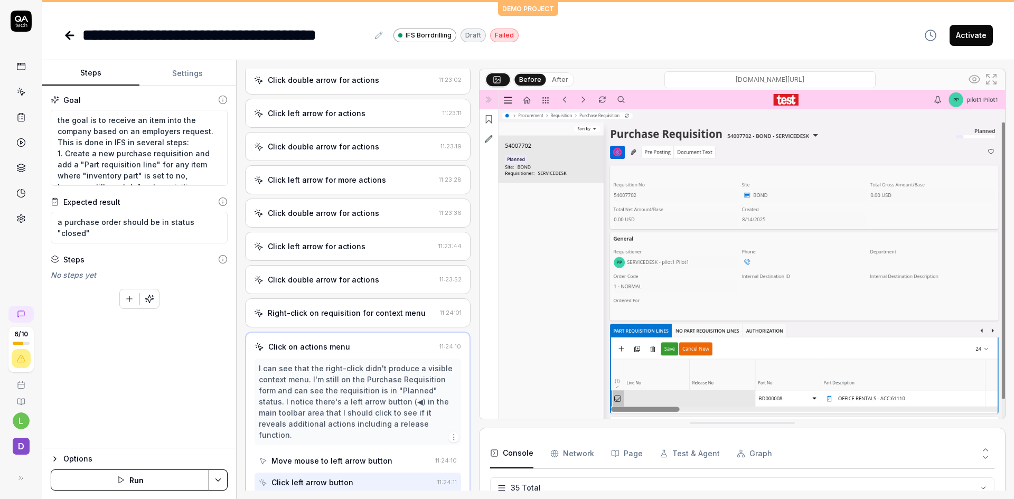
type textarea "*"
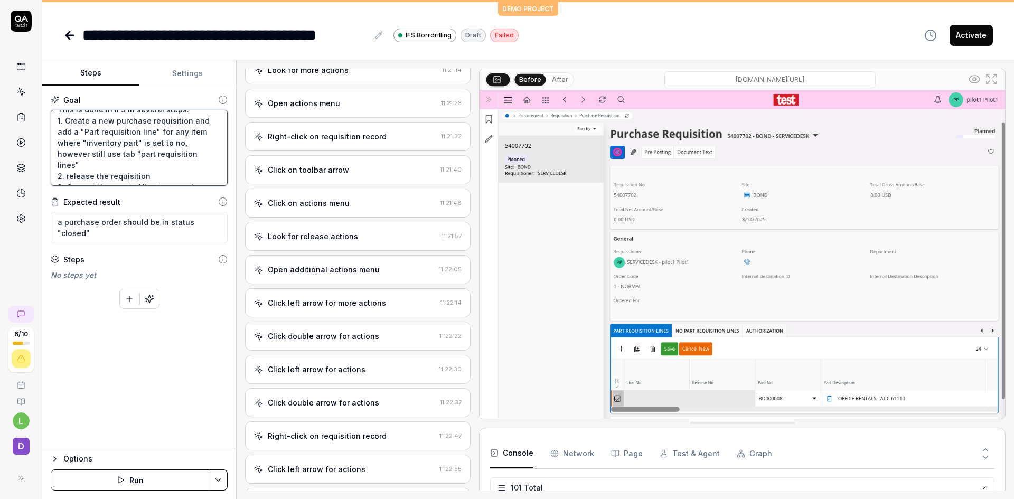
scroll to position [36, 0]
click at [174, 161] on textarea "the goal is to receive an item into the company based on an employers request. …" at bounding box center [139, 148] width 177 height 76
type textarea "the goal is to receive an item into the company based on an employers request. …"
type textarea "*"
type textarea "the goal is to receive an item into the company based on an employers request. …"
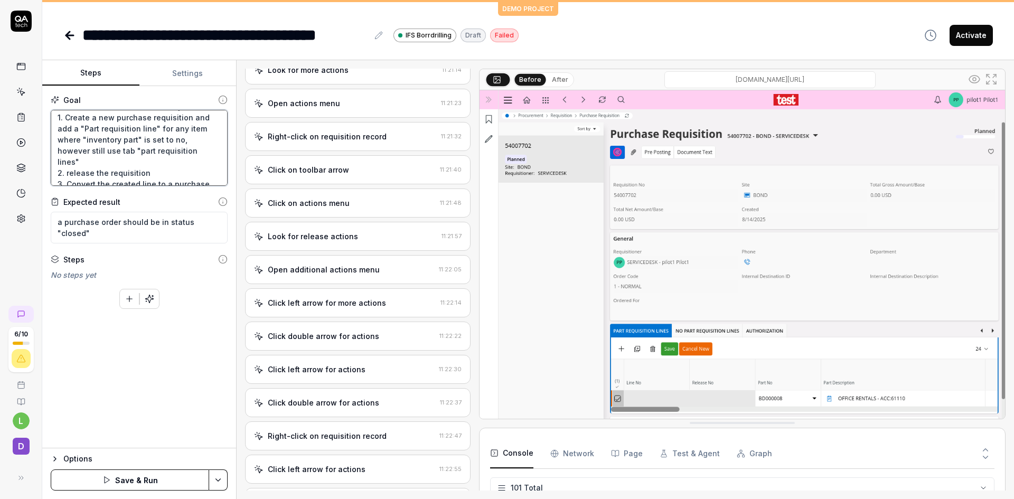
type textarea "*"
type textarea "the goal is to receive an item into the company based on an employers request. …"
type textarea "*"
type textarea "the goal is to receive an item into the company based on an employers request. …"
type textarea "*"
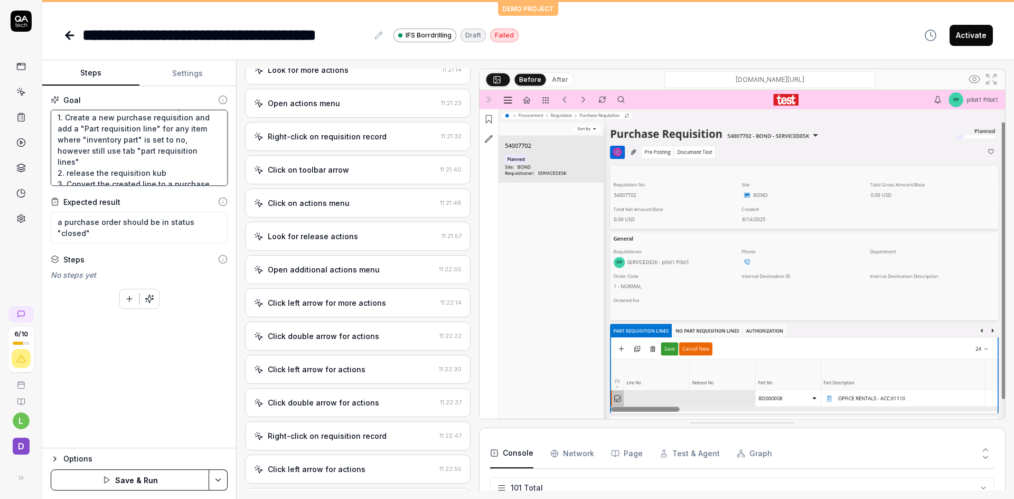
type textarea "the goal is to receive an item into the company based on an employers request. …"
type textarea "*"
type textarea "the goal is to receive an item into the company based on an employers request. …"
type textarea "*"
type textarea "the goal is to receive an item into the company based on an employers request. …"
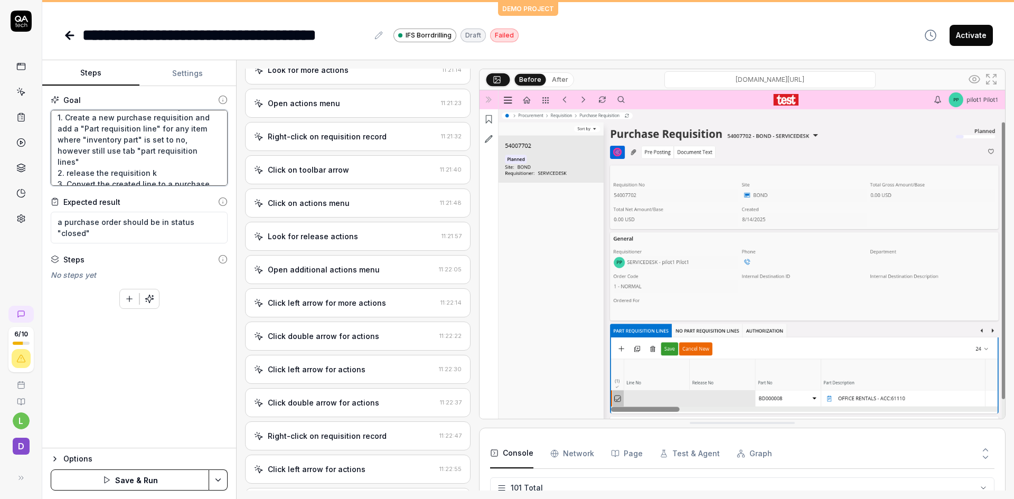
type textarea "*"
type textarea "the goal is to receive an item into the company based on an employers request. …"
type textarea "*"
type textarea "the goal is to receive an item into the company based on an employers request. …"
type textarea "*"
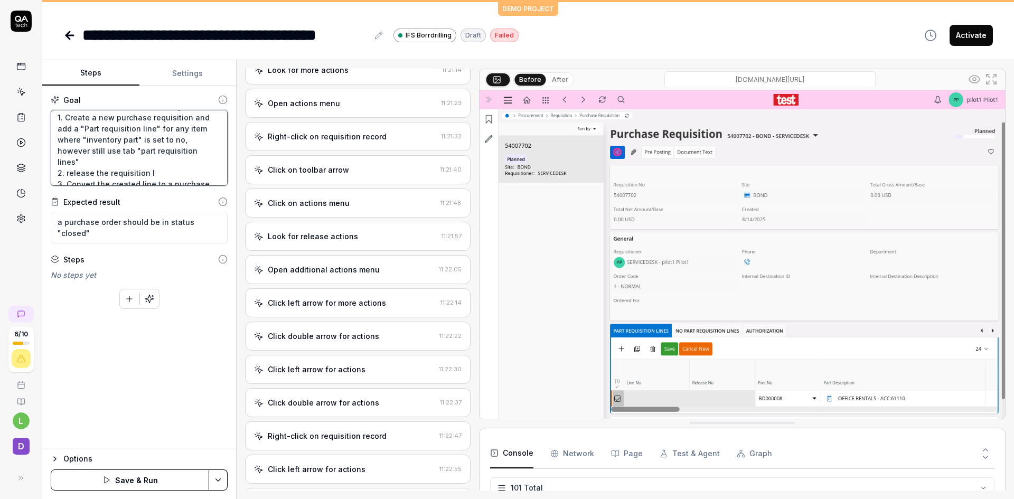
type textarea "the goal is to receive an item into the company based on an employers request. …"
type textarea "*"
type textarea "the goal is to receive an item into the company based on an employers request. …"
type textarea "*"
type textarea "the goal is to receive an item into the company based on an employers request. …"
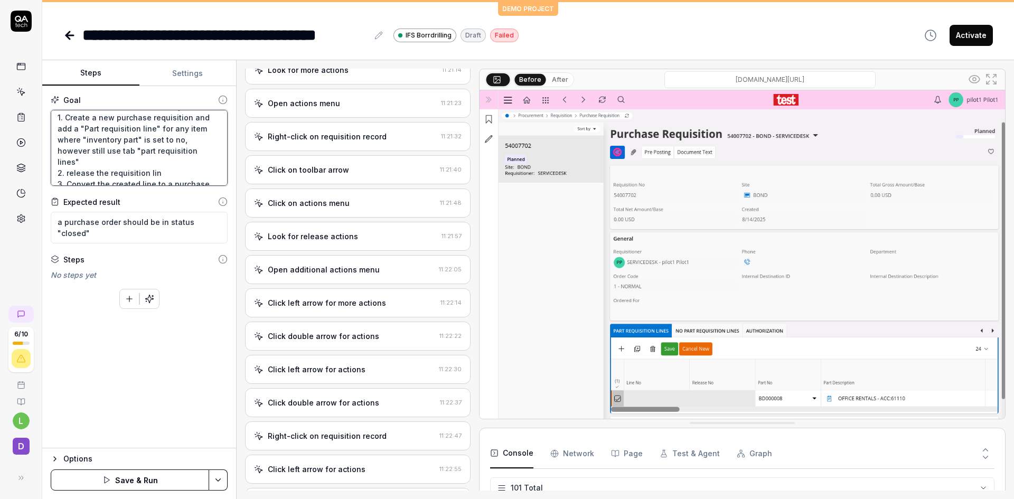
type textarea "*"
type textarea "the goal is to receive an item into the company based on an employers request. …"
type textarea "*"
type textarea "the goal is to receive an item into the company based on an employers request. …"
type textarea "*"
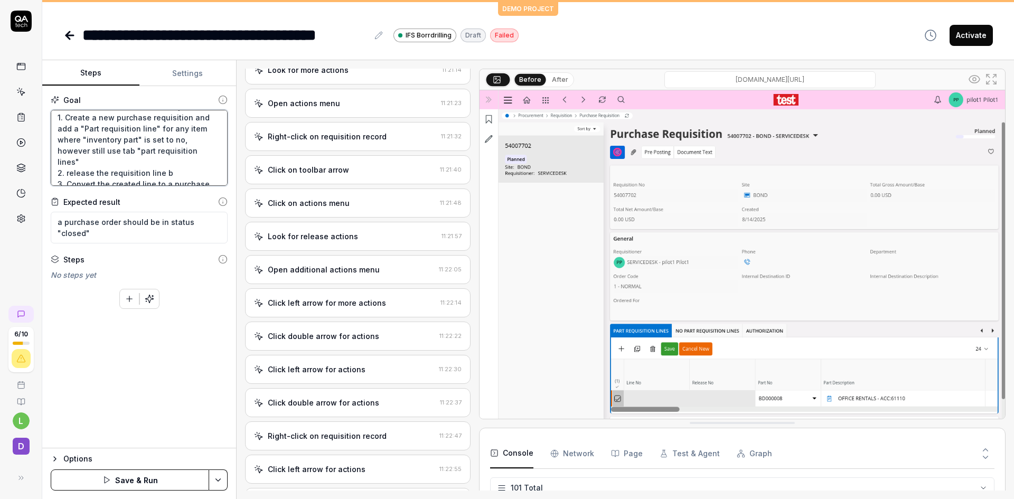
type textarea "the goal is to receive an item into the company based on an employers request. …"
type textarea "*"
type textarea "the goal is to receive an item into the company based on an employers request. …"
type textarea "*"
type textarea "the goal is to receive an item into the company based on an employers request. …"
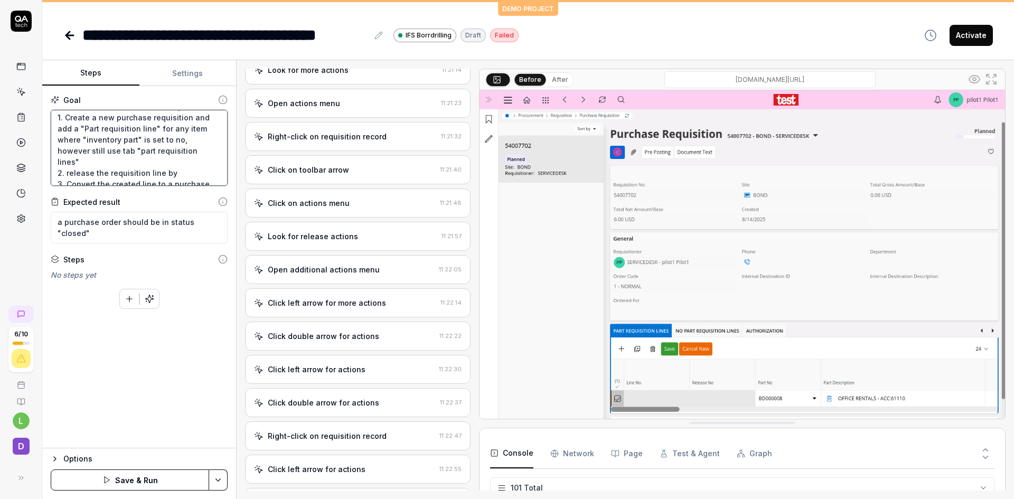
type textarea "*"
type textarea "the goal is to receive an item into the company based on an employers request. …"
type textarea "*"
type textarea "the goal is to receive an item into the company based on an employers request. …"
type textarea "*"
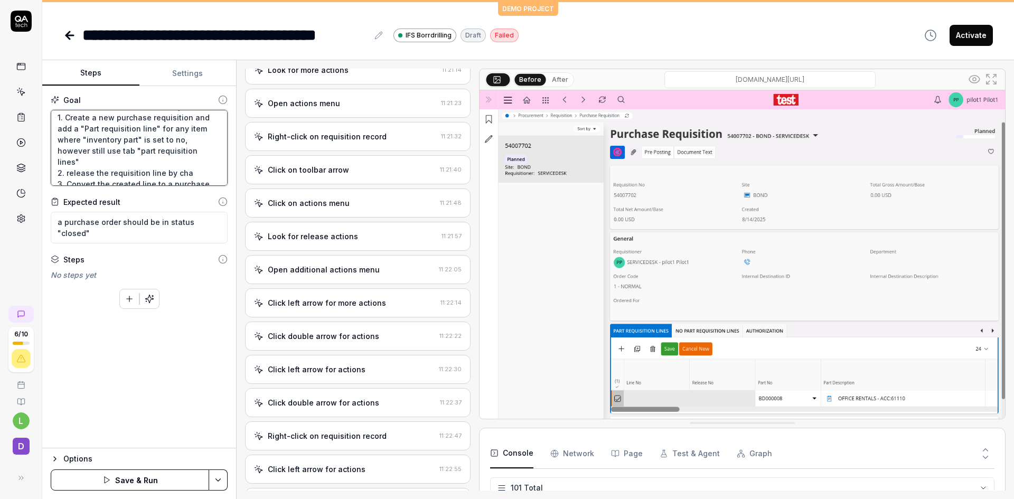
type textarea "the goal is to receive an item into the company based on an employers request. …"
type textarea "*"
type textarea "the goal is to receive an item into the company based on an employers request. …"
type textarea "*"
type textarea "the goal is to receive an item into the company based on an employers request. …"
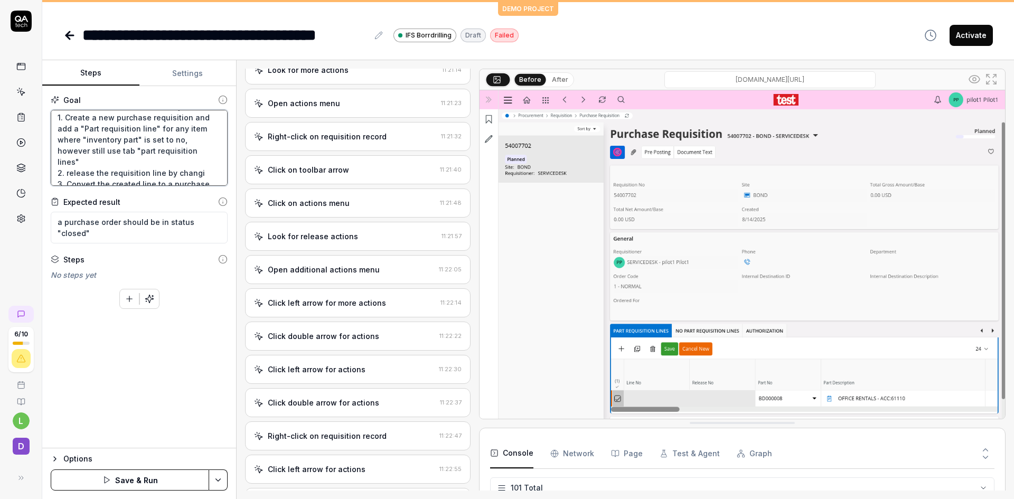
type textarea "*"
type textarea "the goal is to receive an item into the company based on an employers request. …"
type textarea "*"
type textarea "the goal is to receive an item into the company based on an employers request. …"
type textarea "*"
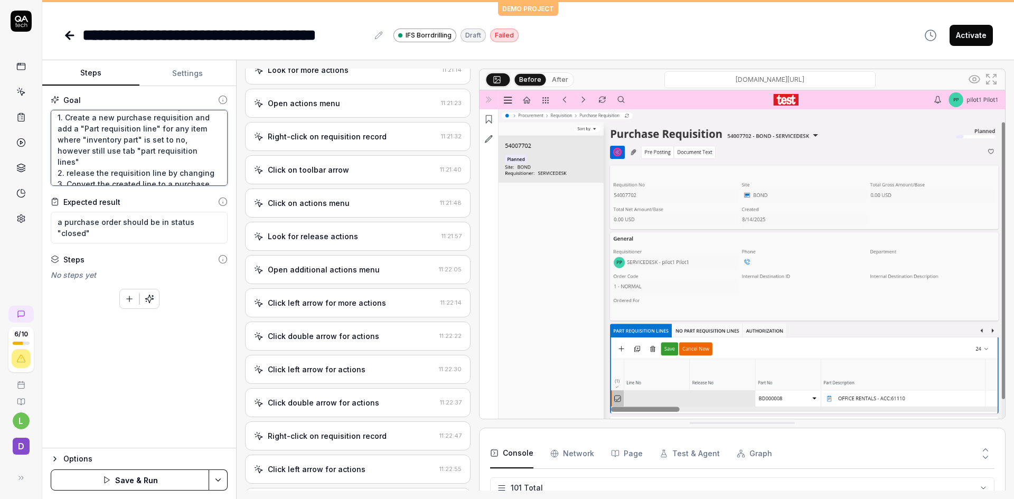
type textarea "the goal is to receive an item into the company based on an employers request. …"
type textarea "*"
type textarea "the goal is to receive an item into the company based on an employers request. …"
type textarea "*"
type textarea "the goal is to receive an item into the company based on an employers request. …"
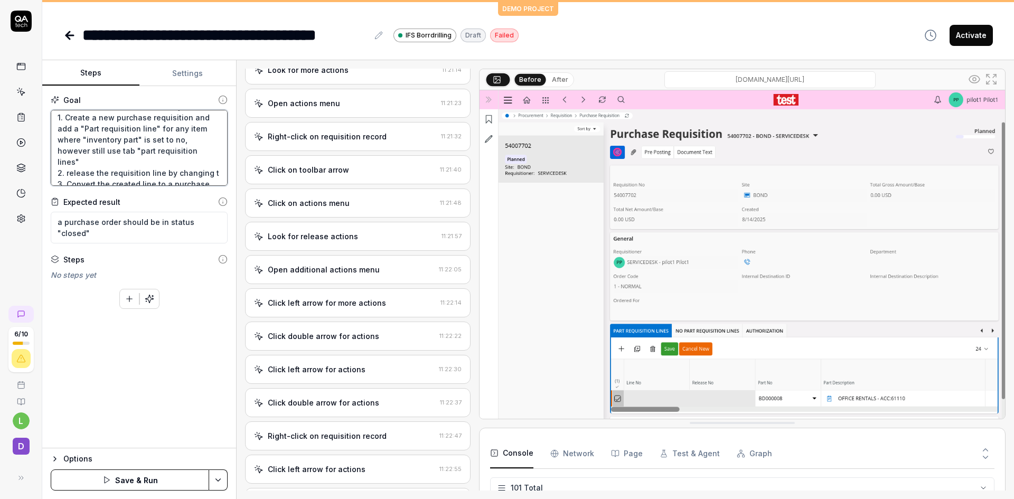
type textarea "*"
type textarea "the goal is to receive an item into the company based on an employers request. …"
type textarea "*"
type textarea "the goal is to receive an item into the company based on an employers request. …"
type textarea "*"
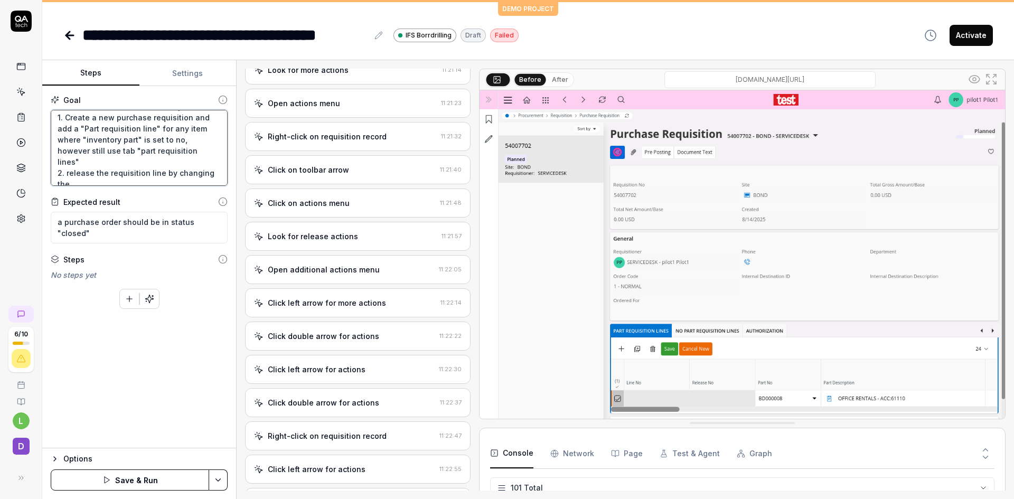
type textarea "the goal is to receive an item into the company based on an employers request. …"
type textarea "*"
type textarea "the goal is to receive an item into the company based on an employers request. …"
type textarea "*"
type textarea "the goal is to receive an item into the company based on an employers request. …"
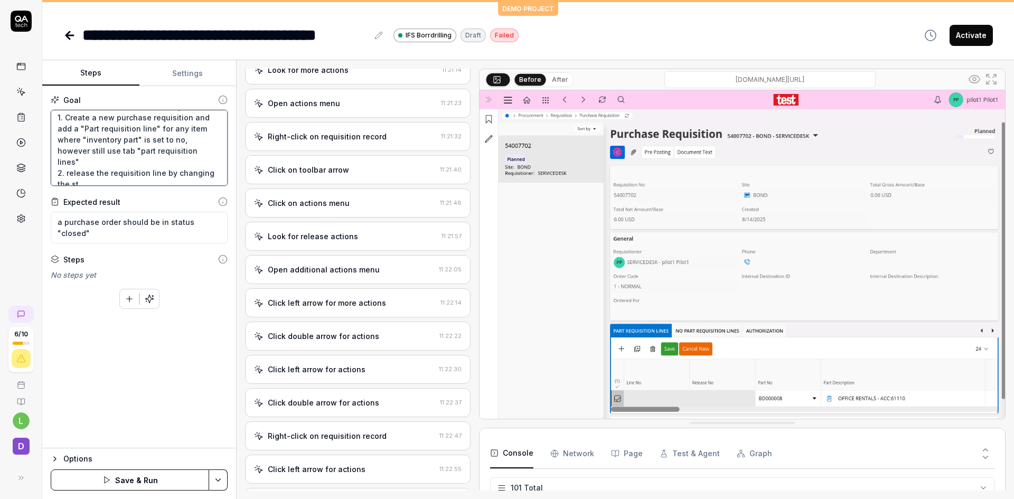
type textarea "*"
type textarea "the goal is to receive an item into the company based on an employers request. …"
type textarea "*"
type textarea "the goal is to receive an item into the company based on an employers request. …"
type textarea "*"
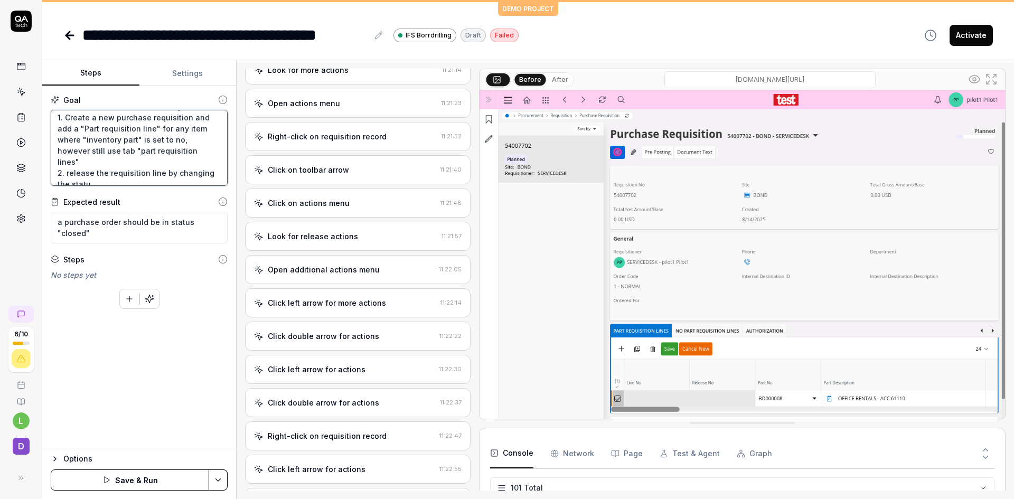
type textarea "the goal is to receive an item into the company based on an employers request. …"
type textarea "*"
type textarea "the goal is to receive an item into the company based on an employers request. …"
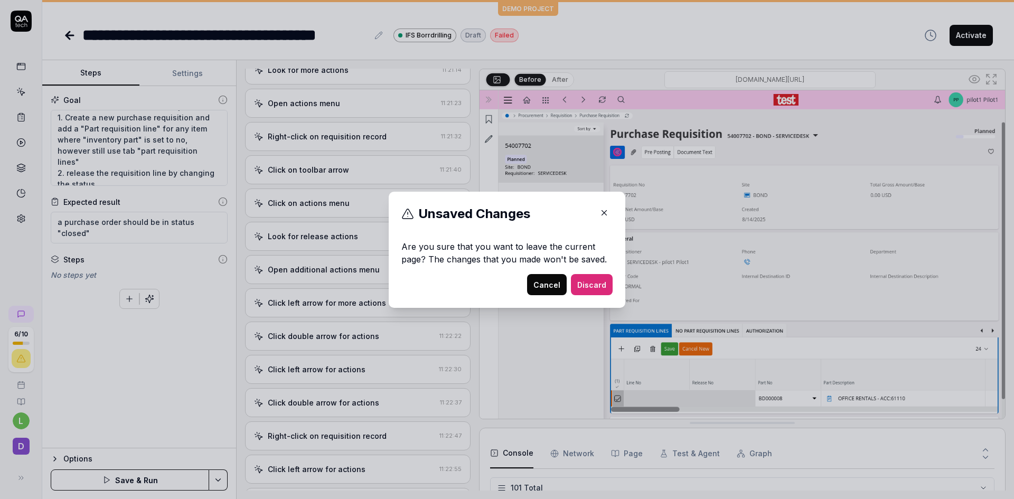
click at [594, 282] on button "Discard" at bounding box center [592, 284] width 42 height 21
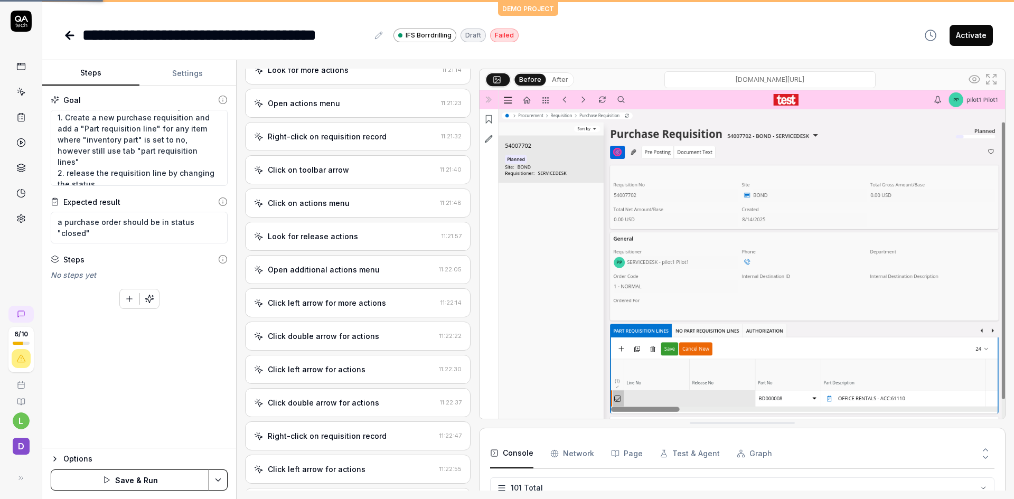
type textarea "*"
type textarea "the goal is to receive an item into the company based on an employers request. …"
type textarea "*"
type textarea "the goal is to receive an item into the company based on an employers request. …"
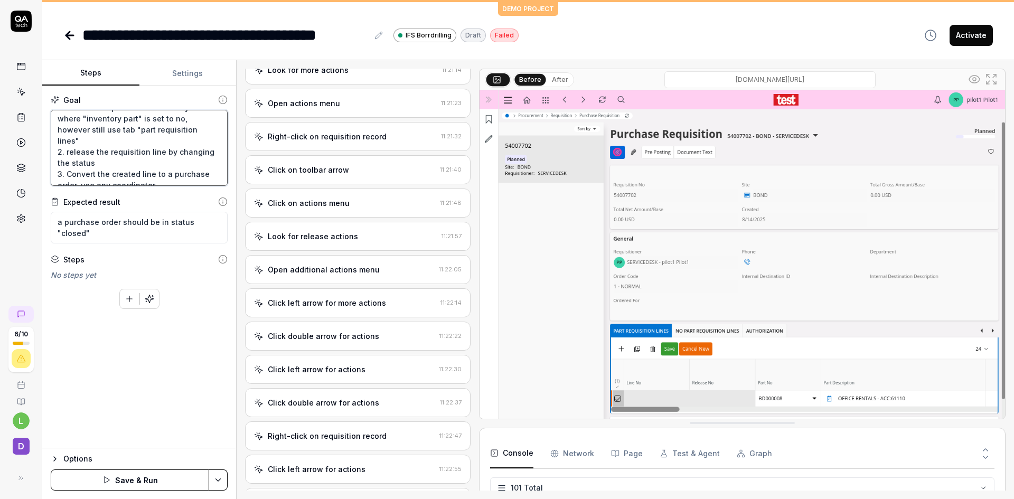
type textarea "*"
type textarea "the goal is to receive an item into the company based on an employers request. …"
type textarea "*"
type textarea "the goal is to receive an item into the company based on an employers request. …"
type textarea "*"
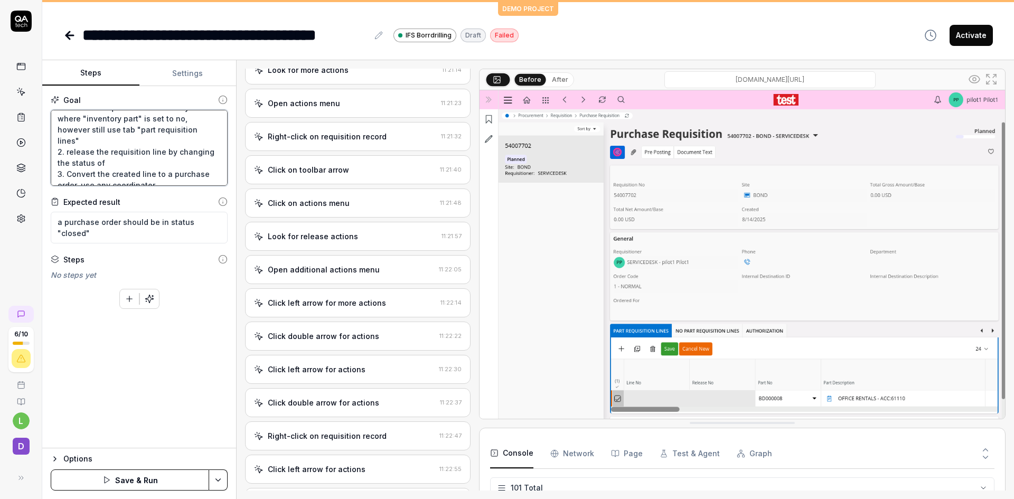
type textarea "the goal is to receive an item into the company based on an employers request. …"
type textarea "*"
type textarea "the goal is to receive an item into the company based on an employers request. …"
type textarea "*"
type textarea "the goal is to receive an item into the company based on an employers request. …"
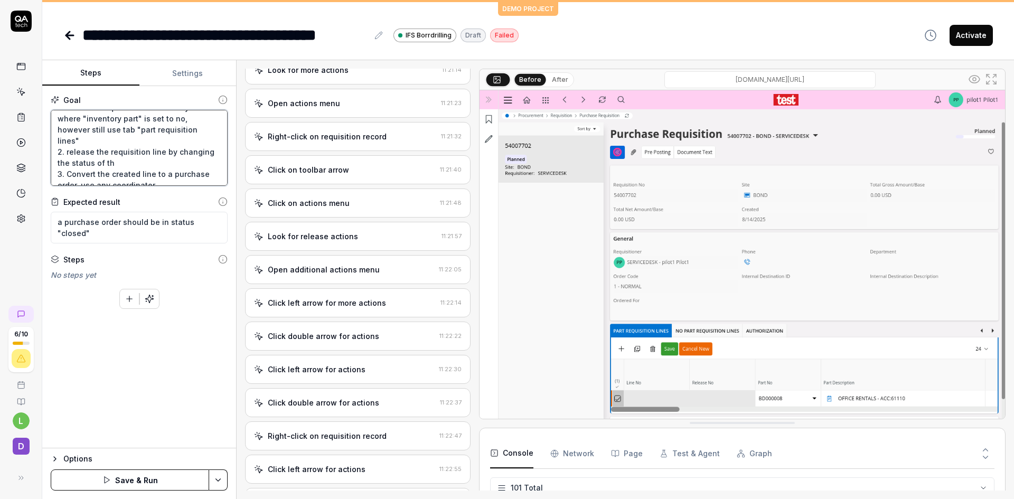
type textarea "*"
type textarea "the goal is to receive an item into the company based on an employers request. …"
type textarea "*"
type textarea "the goal is to receive an item into the company based on an employers request. …"
type textarea "*"
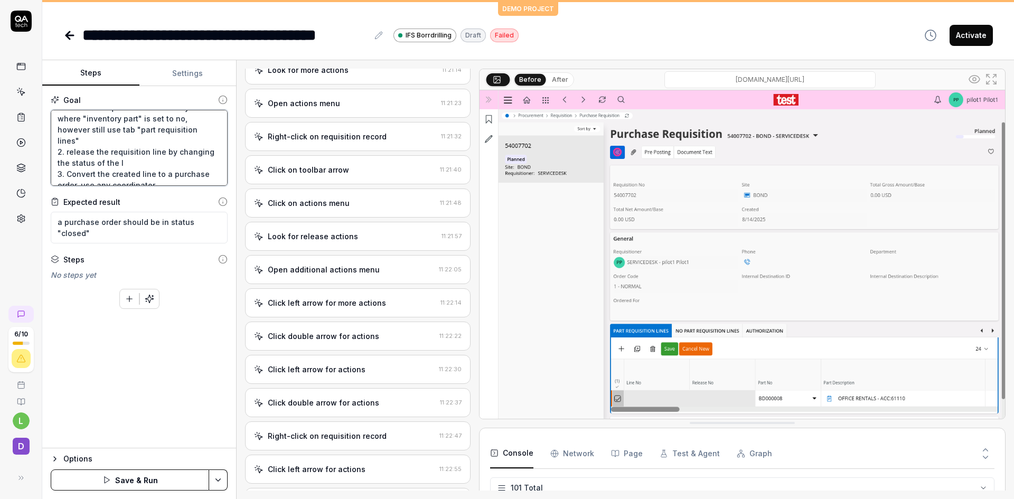
type textarea "the goal is to receive an item into the company based on an employers request. …"
type textarea "*"
type textarea "the goal is to receive an item into the company based on an employers request. …"
type textarea "*"
type textarea "the goal is to receive an item into the company based on an employers request. …"
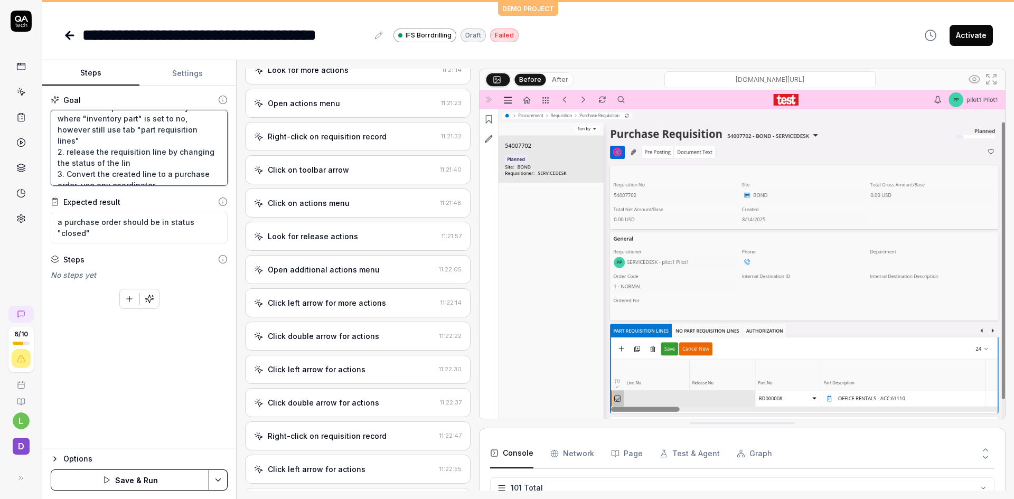
type textarea "*"
click at [187, 150] on textarea "the goal is to receive an item into the company based on an employers request. …" at bounding box center [139, 148] width 177 height 76
type textarea "the goal is to receive an item into the company based on an employers request. …"
type textarea "*"
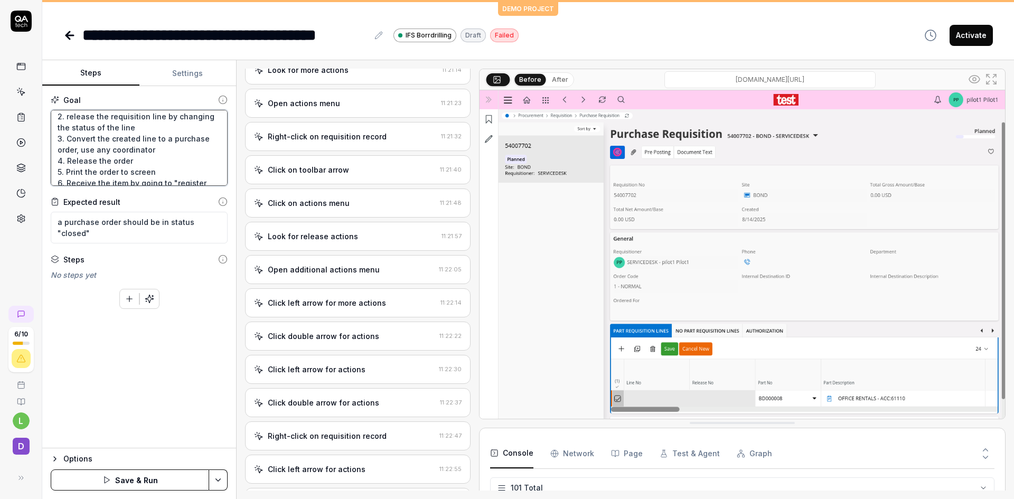
type textarea "the goal is to receive an item into the company based on an employers request. …"
type textarea "*"
type textarea "the goal is to receive an item into the company based on an employers request. …"
type textarea "*"
type textarea "the goal is to receive an item into the company based on an employers request. …"
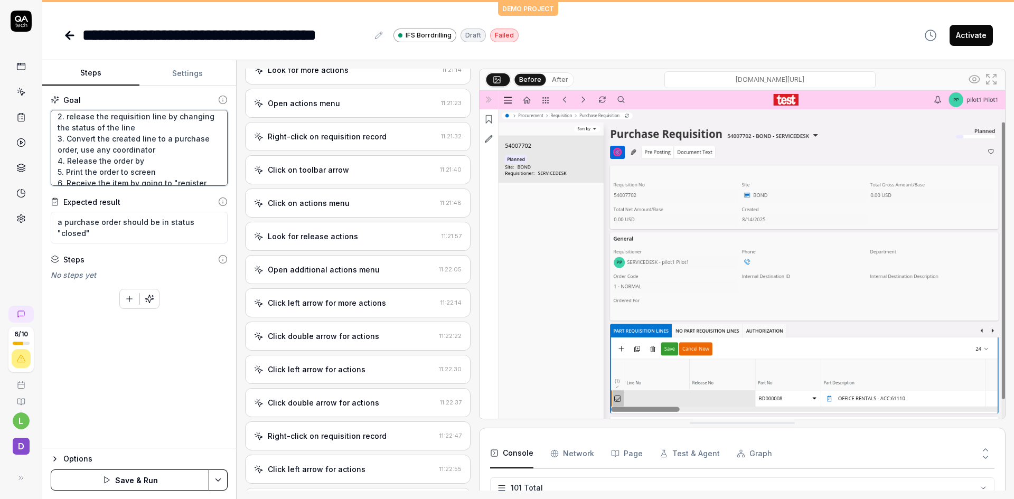
type textarea "*"
type textarea "the goal is to receive an item into the company based on an employers request. …"
type textarea "*"
type textarea "the goal is to receive an item into the company based on an employers request. …"
type textarea "*"
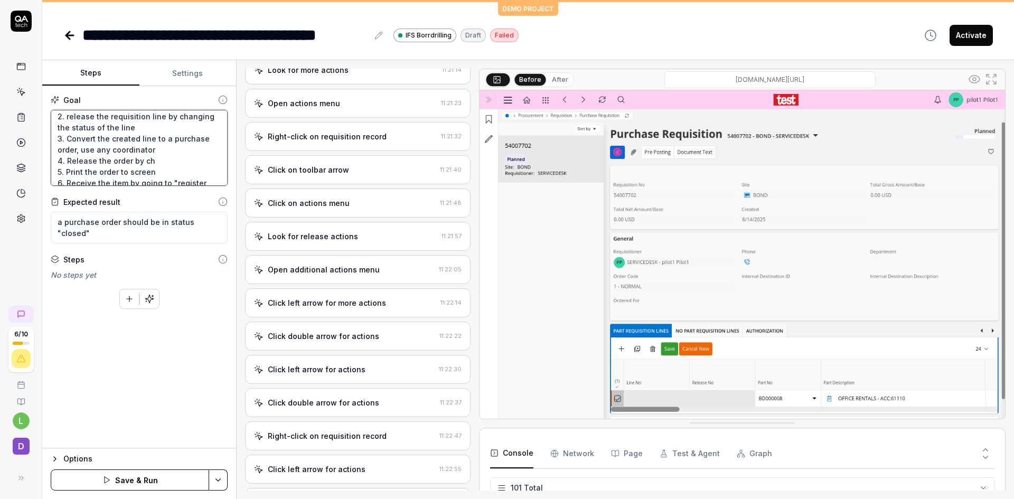
type textarea "the goal is to receive an item into the company based on an employers request. …"
type textarea "*"
type textarea "the goal is to receive an item into the company based on an employers request. …"
type textarea "*"
type textarea "the goal is to receive an item into the company based on an employers request. …"
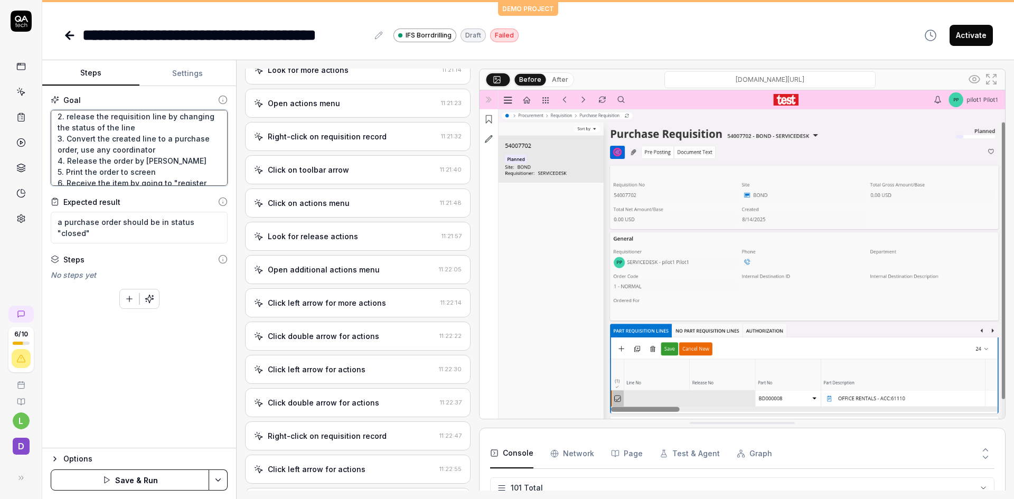
type textarea "*"
type textarea "the goal is to receive an item into the company based on an employers request. …"
type textarea "*"
type textarea "the goal is to receive an item into the company based on an employers request. …"
type textarea "*"
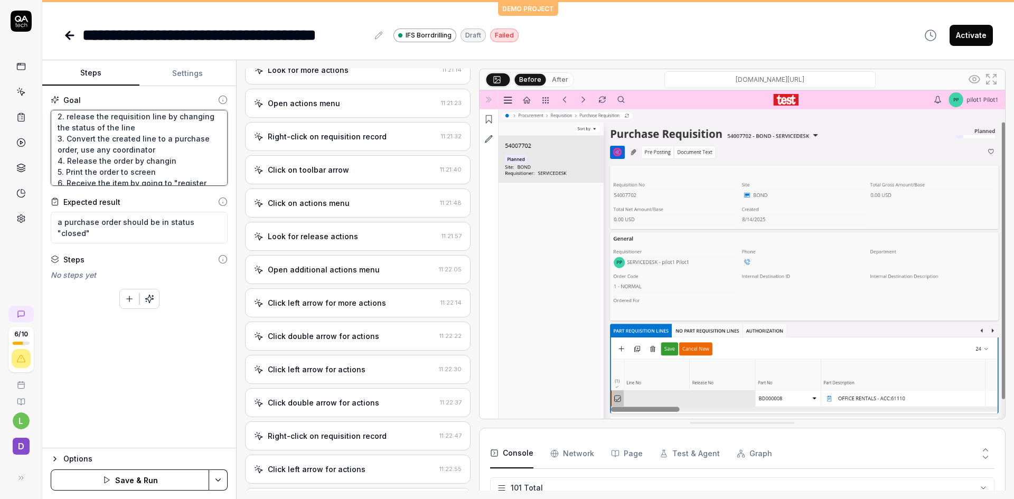
type textarea "the goal is to receive an item into the company based on an employers request. …"
type textarea "*"
type textarea "the goal is to receive an item into the company based on an employers request. …"
type textarea "*"
type textarea "the goal is to receive an item into the company based on an employers request. …"
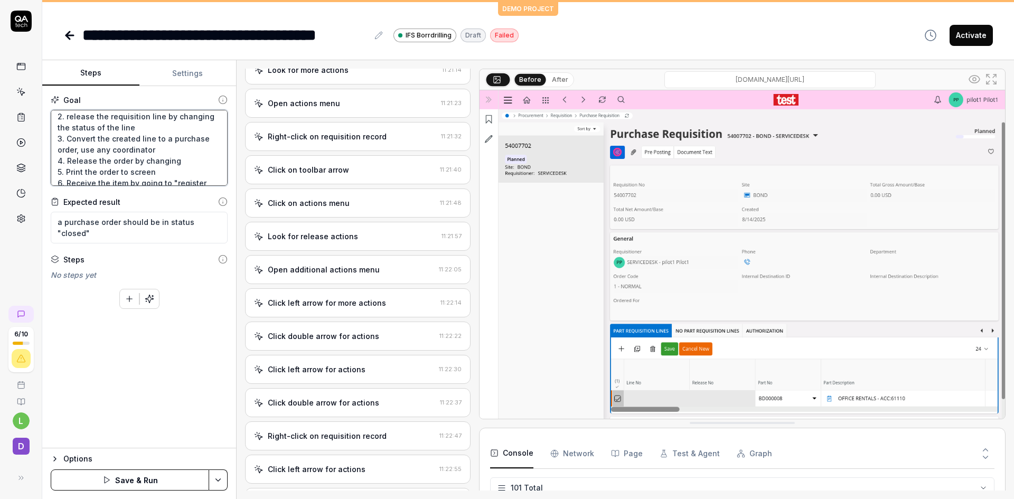
type textarea "*"
type textarea "the goal is to receive an item into the company based on an employers request. …"
type textarea "*"
type textarea "the goal is to receive an item into the company based on an employers request. …"
type textarea "*"
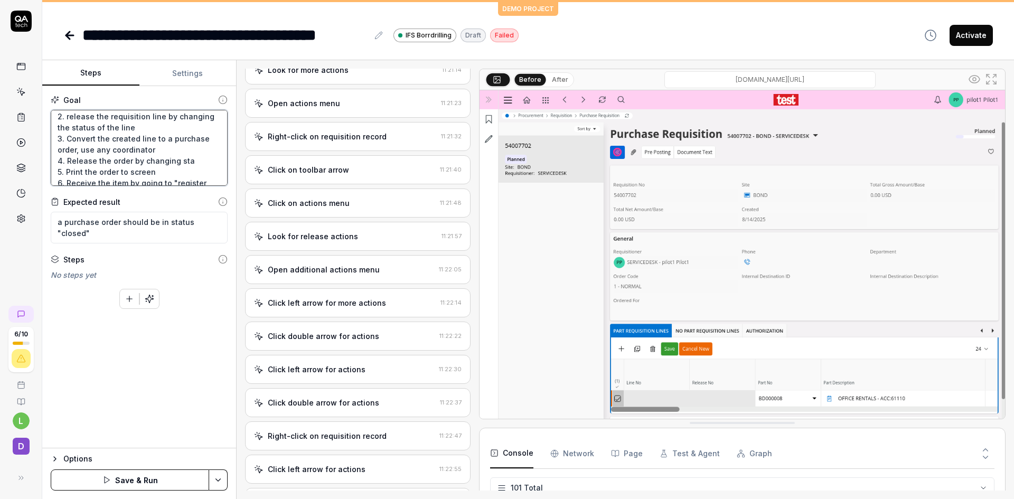
type textarea "the goal is to receive an item into the company based on an employers request. …"
type textarea "*"
type textarea "the goal is to receive an item into the company based on an employers request. …"
type textarea "*"
type textarea "the goal is to receive an item into the company based on an employers request. …"
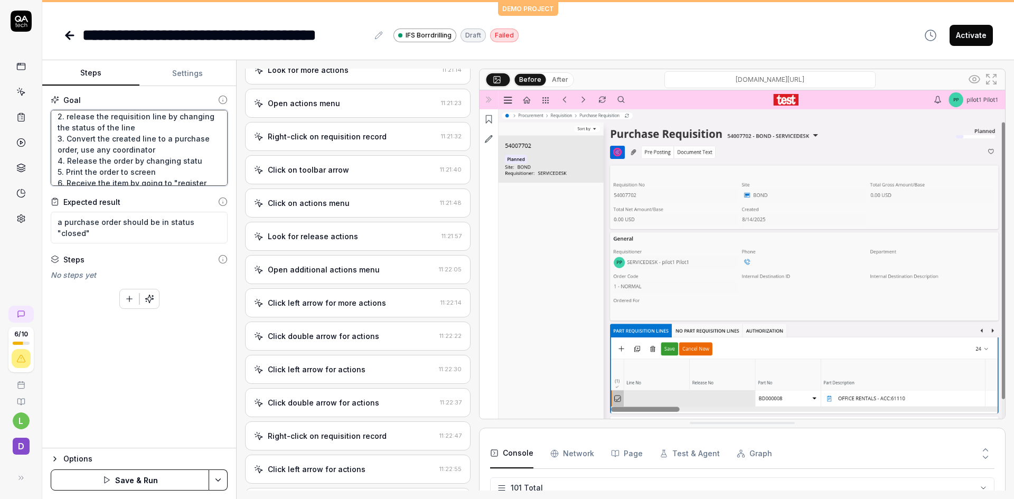
type textarea "*"
click at [89, 164] on textarea "the goal is to receive an item into the company based on an employers request. …" at bounding box center [139, 148] width 177 height 76
type textarea "the goal is to receive an item into the company based on an employers request. …"
type textarea "*"
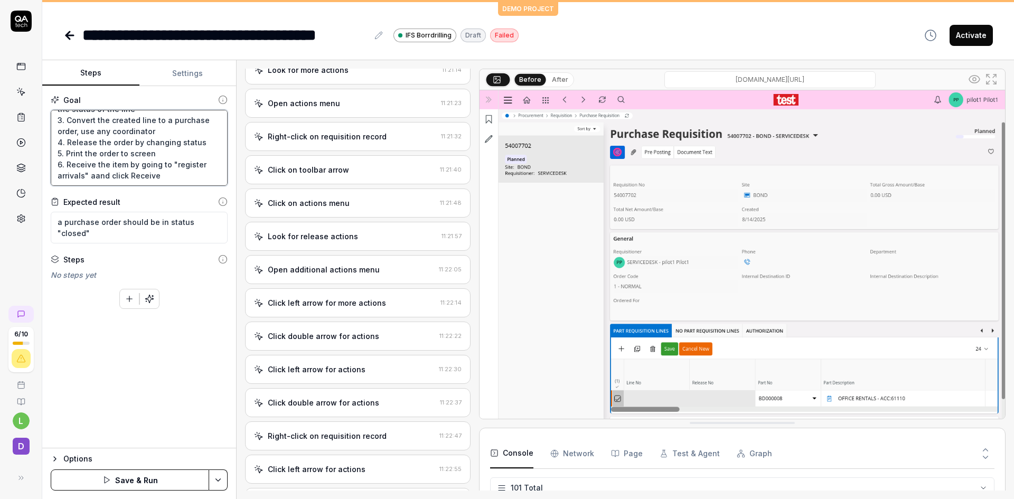
type textarea "the goal is to receive an item into the company based on an employers request. …"
type textarea "*"
type textarea "the goal is to receive an item into the company based on an employers request. …"
type textarea "*"
type textarea "the goal is to receive an item into the company based on an employers request. …"
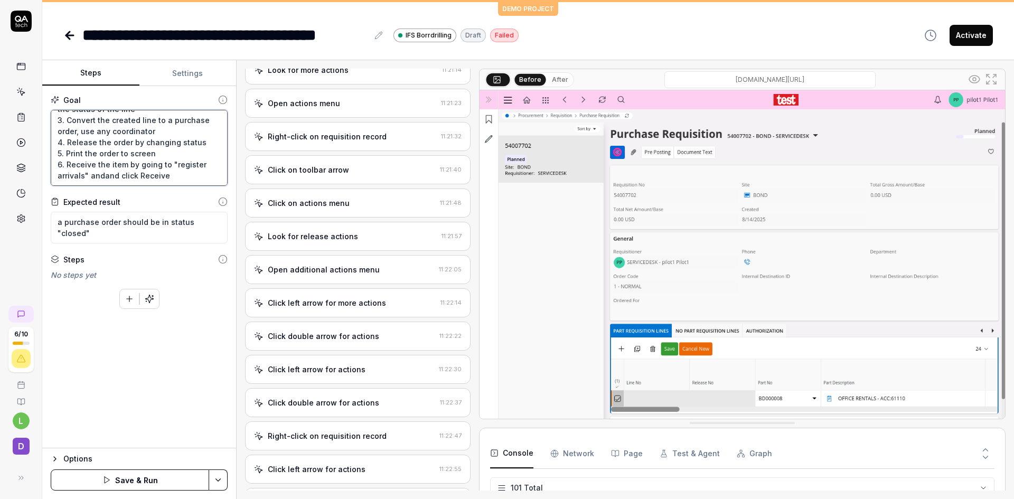
type textarea "*"
type textarea "the goal is to receive an item into the company based on an employers request. …"
type textarea "*"
type textarea "the goal is to receive an item into the company based on an employers request. …"
type textarea "*"
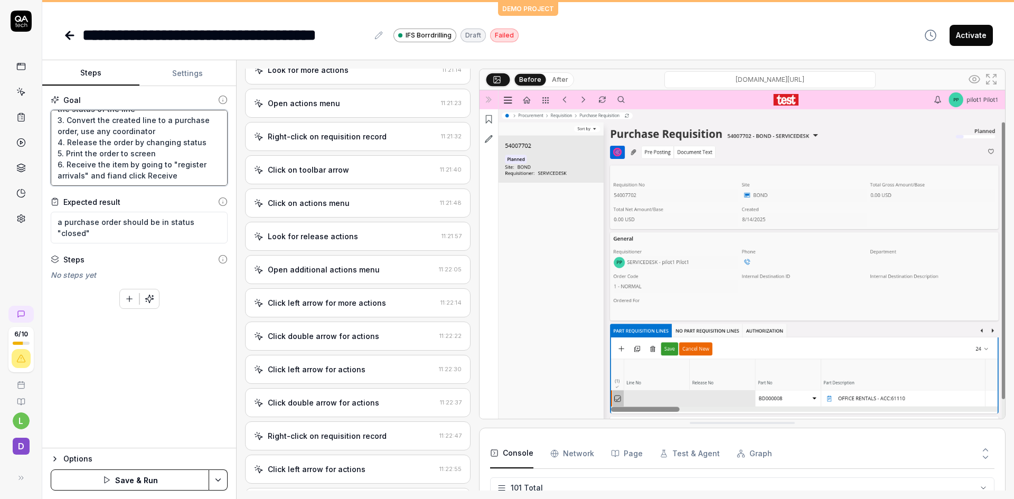
type textarea "the goal is to receive an item into the company based on an employers request. …"
type textarea "*"
type textarea "the goal is to receive an item into the company based on an employers request. …"
type textarea "*"
type textarea "the goal is to receive an item into the company based on an employers request. …"
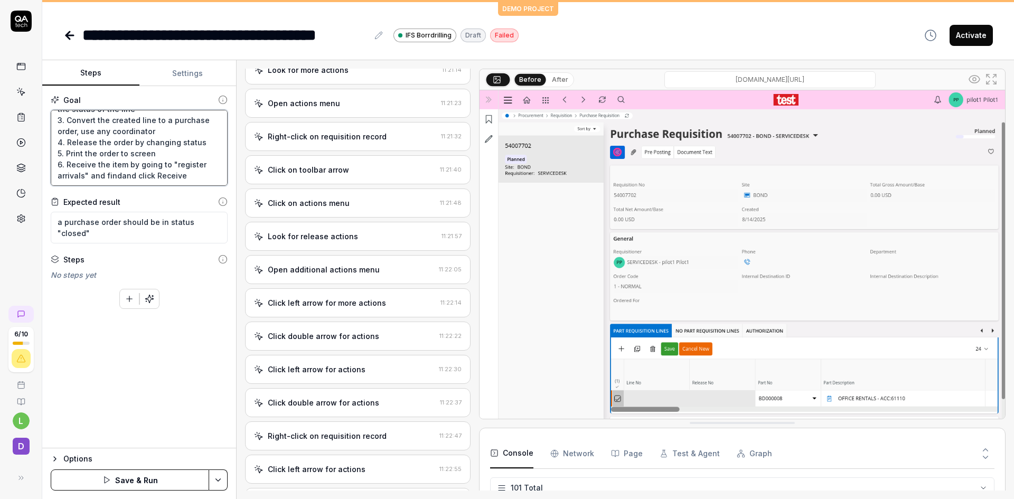
type textarea "*"
type textarea "the goal is to receive an item into the company based on an employers request. …"
type textarea "*"
type textarea "the goal is to receive an item into the company based on an employers request. …"
type textarea "*"
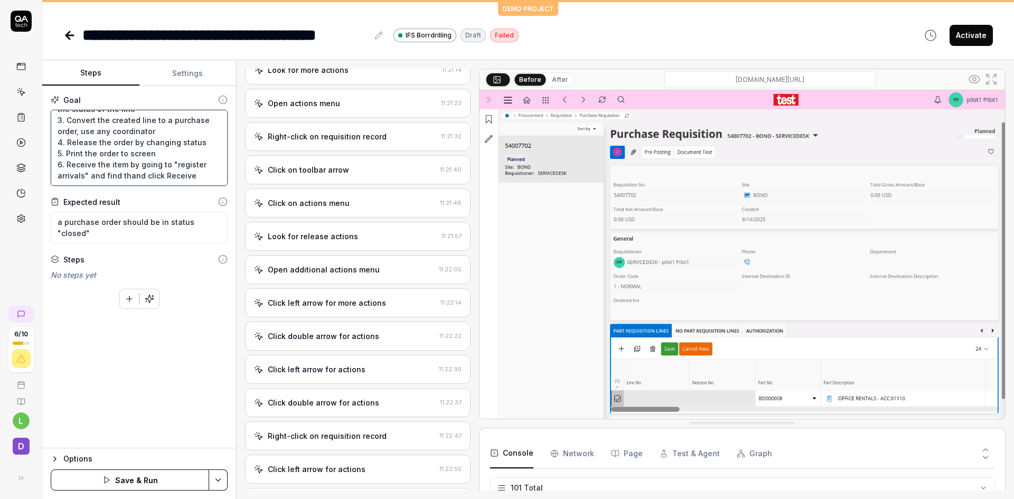
type textarea "the goal is to receive an item into the company based on an employers request. …"
type textarea "*"
type textarea "the goal is to receive an item into the company based on an employers request. …"
type textarea "*"
type textarea "the goal is to receive an item into the company based on an employers request. …"
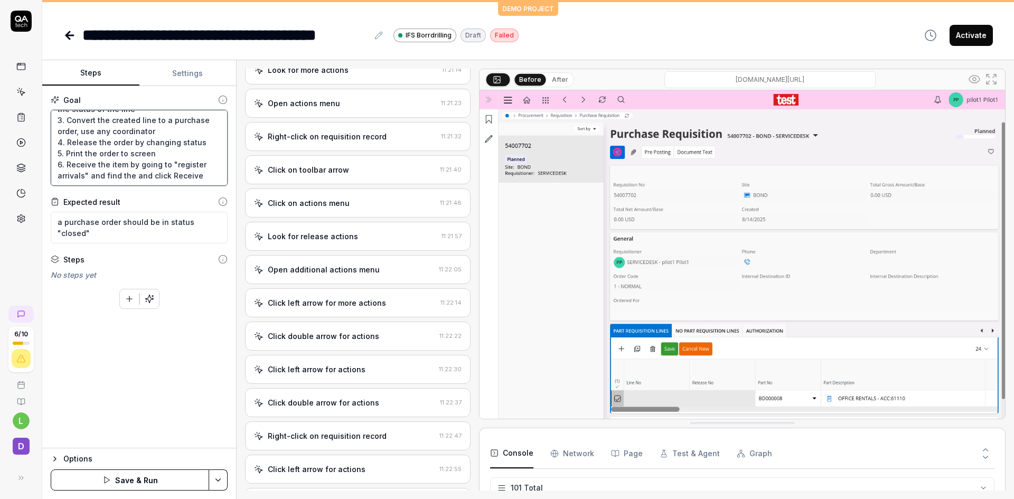
type textarea "*"
type textarea "the goal is to receive an item into the company based on an employers request. …"
type textarea "*"
type textarea "the goal is to receive an item into the company based on an employers request. …"
type textarea "*"
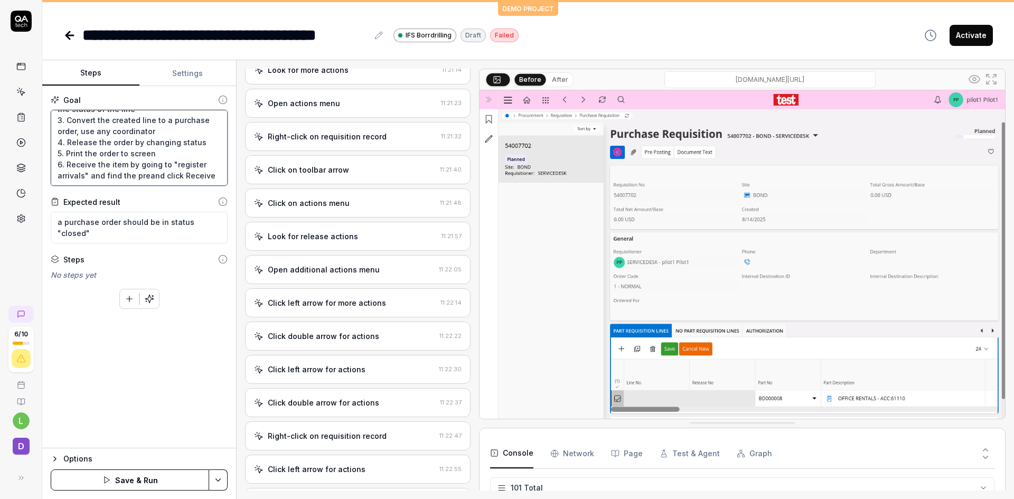
type textarea "the goal is to receive an item into the company based on an employers request. …"
type textarea "*"
type textarea "the goal is to receive an item into the company based on an employers request. …"
type textarea "*"
type textarea "the goal is to receive an item into the company based on an employers request. …"
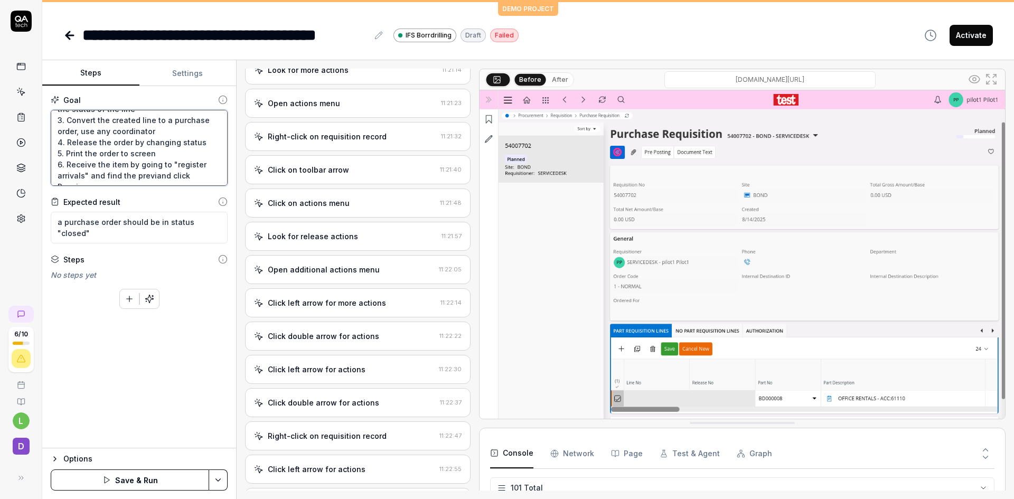
type textarea "*"
type textarea "the goal is to receive an item into the company based on an employers request. …"
type textarea "*"
type textarea "the goal is to receive an item into the company based on an employers request. …"
type textarea "*"
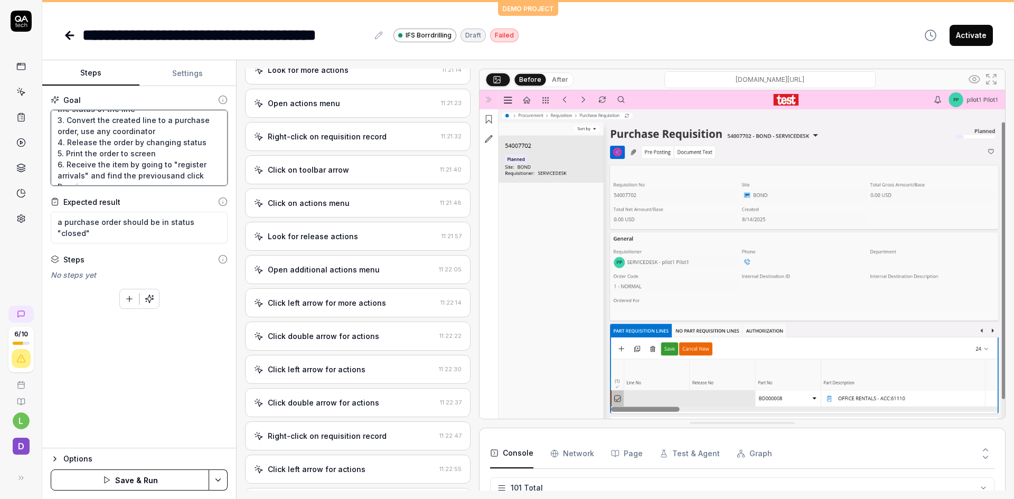
type textarea "the goal is to receive an item into the company based on an employers request. …"
type textarea "*"
type textarea "the goal is to receive an item into the company based on an employers request. …"
type textarea "*"
type textarea "the goal is to receive an item into the company based on an employers request. …"
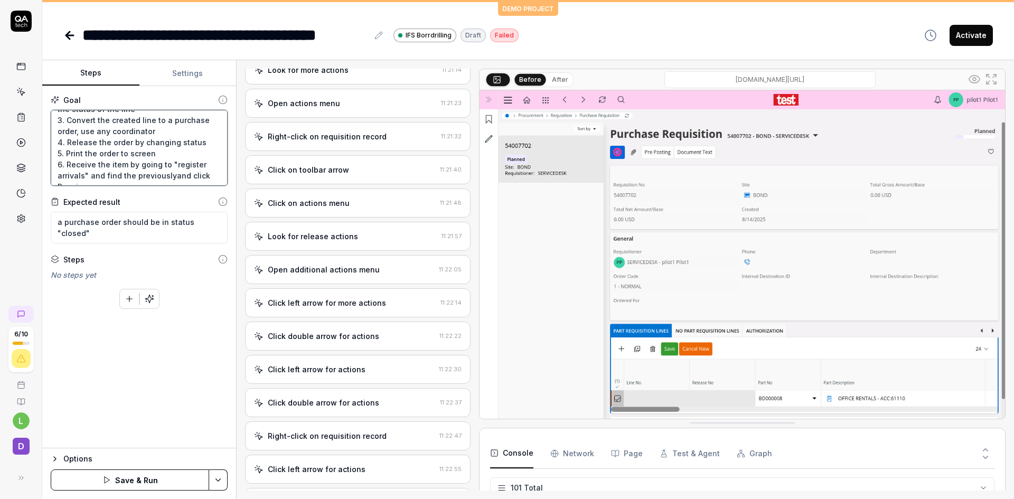
type textarea "*"
type textarea "the goal is to receive an item into the company based on an employers request. …"
type textarea "*"
type textarea "the goal is to receive an item into the company based on an employers request. …"
type textarea "*"
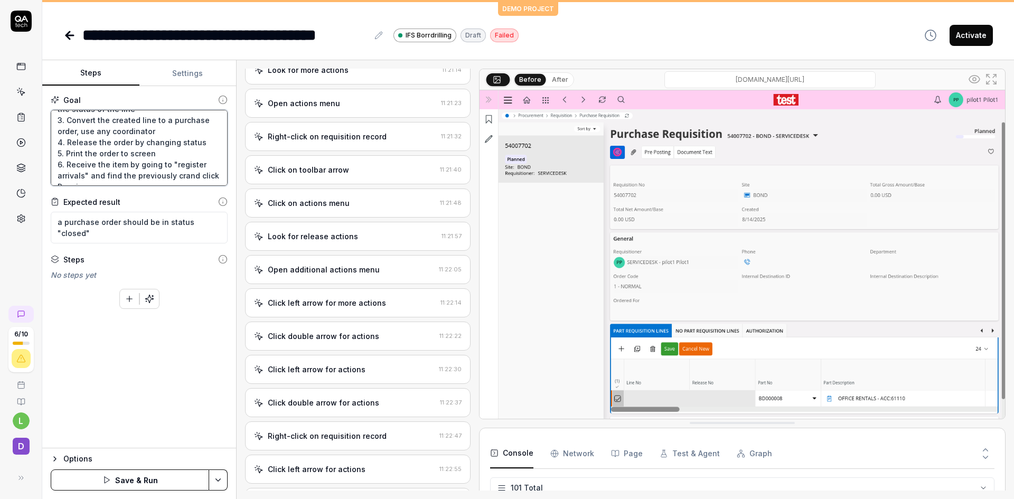
type textarea "the goal is to receive an item into the company based on an employers request. …"
type textarea "*"
type textarea "the goal is to receive an item into the company based on an employers request. …"
type textarea "*"
type textarea "the goal is to receive an item into the company based on an employers request. …"
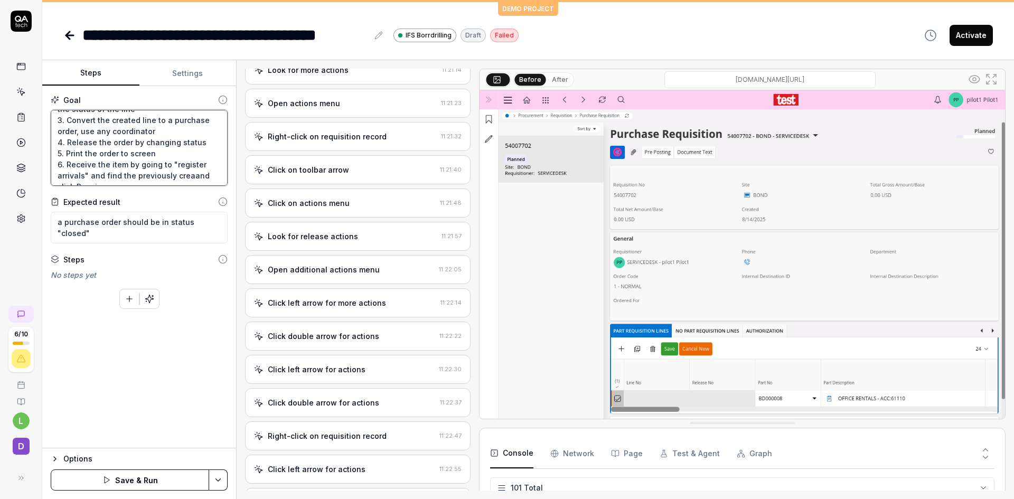
type textarea "*"
type textarea "the goal is to receive an item into the company based on an employers request. …"
type textarea "*"
type textarea "the goal is to receive an item into the company based on an employers request. …"
type textarea "*"
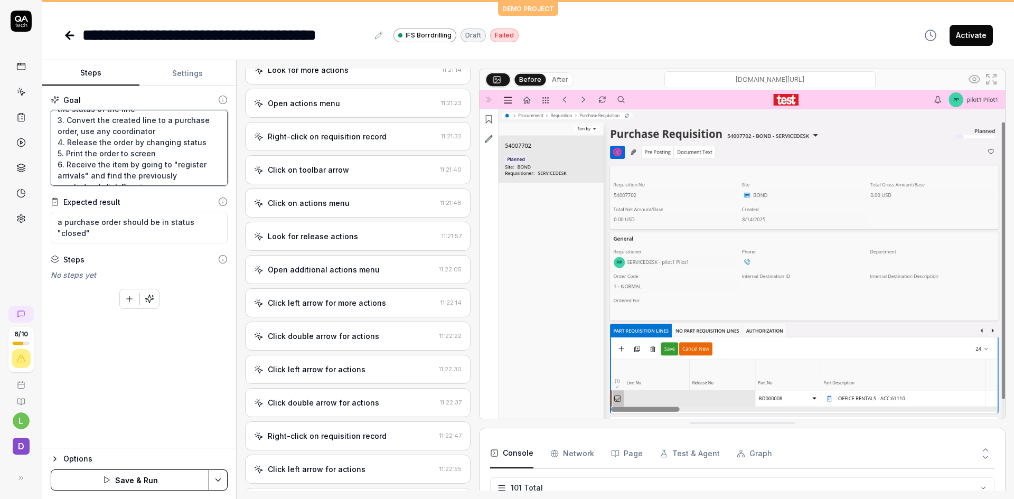
type textarea "the goal is to receive an item into the company based on an employers request. …"
type textarea "*"
type textarea "the goal is to receive an item into the company based on an employers request. …"
click at [137, 475] on button "Save & Run" at bounding box center [130, 479] width 158 height 21
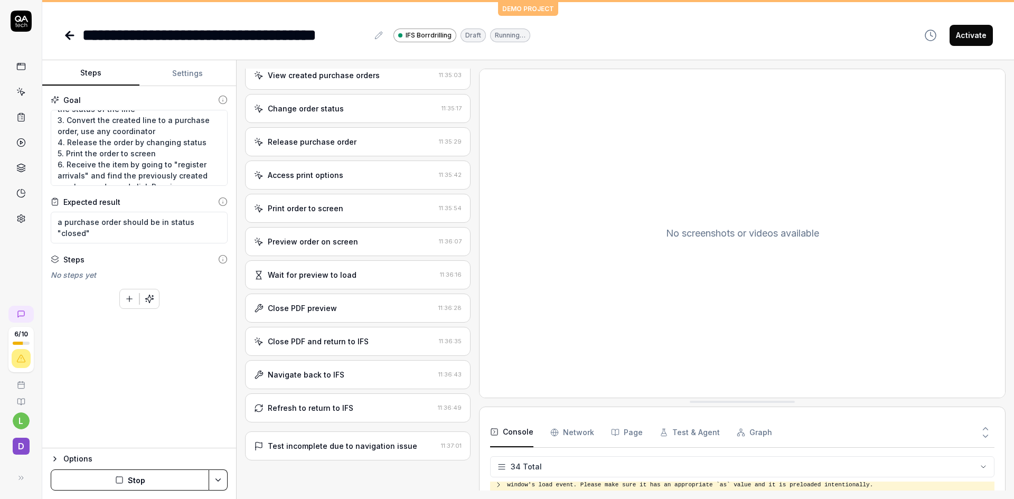
scroll to position [821, 0]
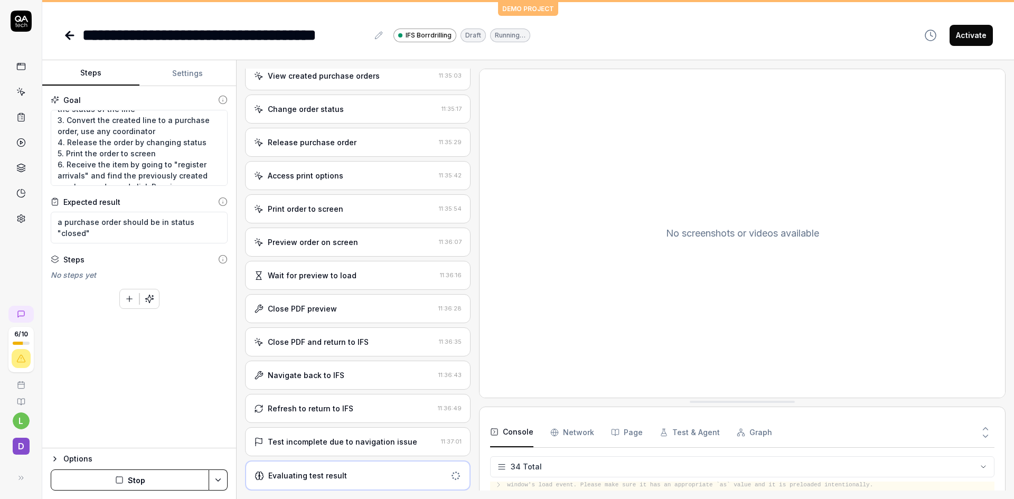
click at [375, 441] on div "Test incomplete due to navigation issue" at bounding box center [342, 441] width 149 height 11
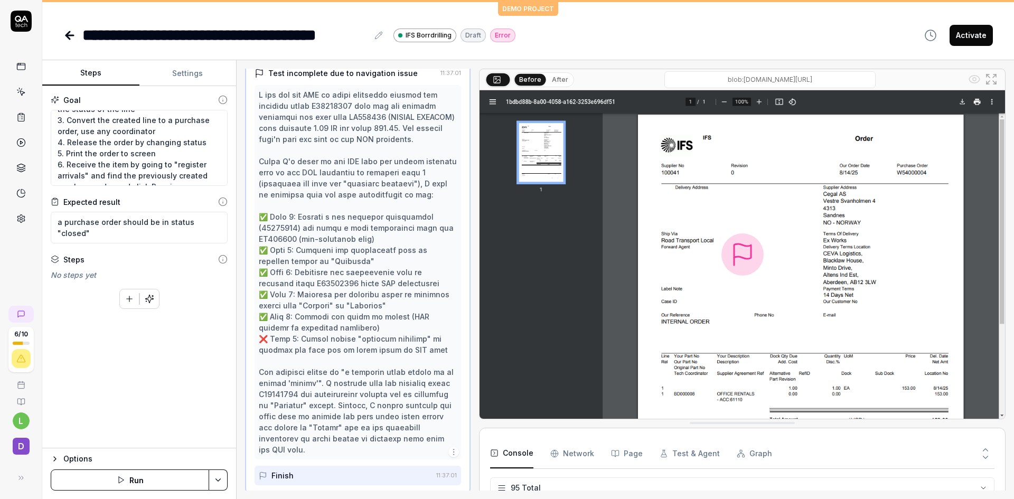
scroll to position [2756, 0]
click at [163, 139] on textarea "the goal is to receive an item into the company based on an employers request. …" at bounding box center [139, 148] width 177 height 76
click at [68, 164] on textarea "the goal is to receive an item into the company based on an employers request. …" at bounding box center [139, 148] width 177 height 76
click at [140, 475] on button "Save & Run" at bounding box center [130, 479] width 158 height 21
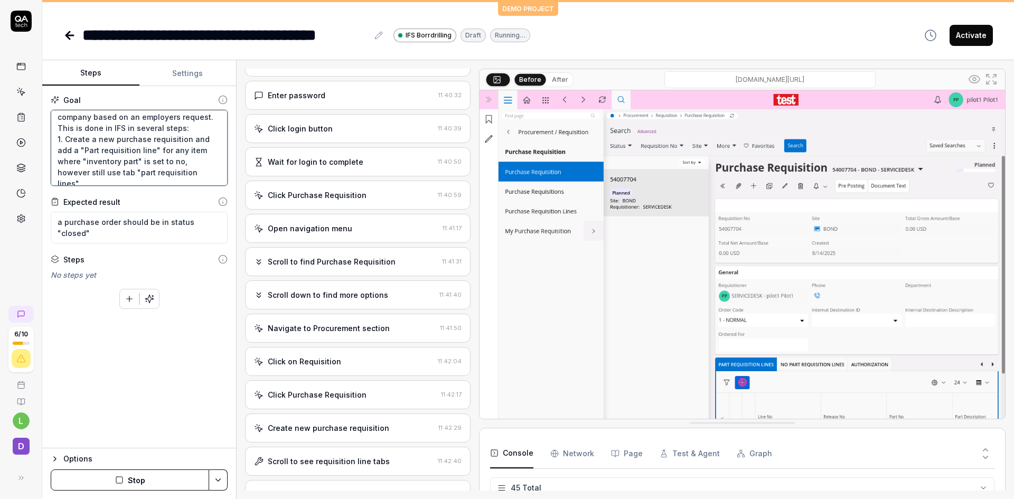
scroll to position [93, 0]
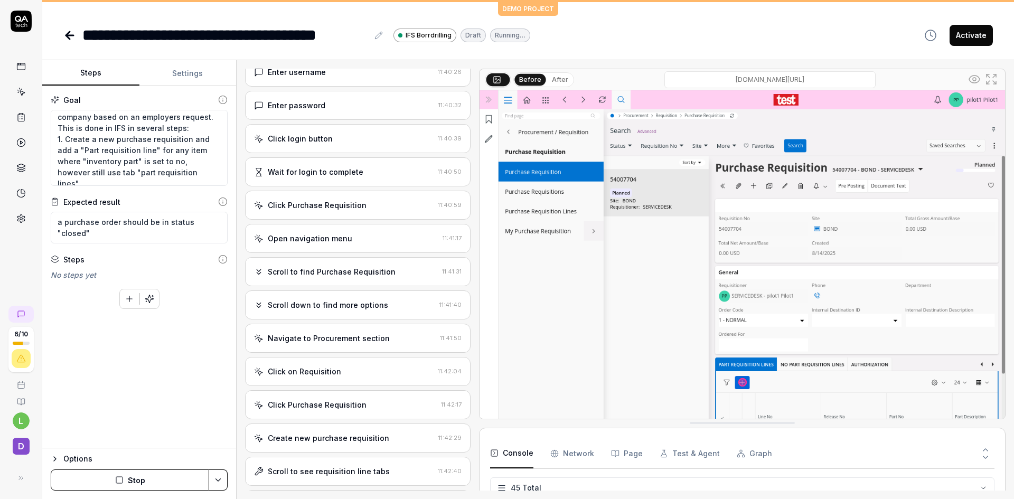
click at [361, 269] on div "Scroll to find Purchase Requisition" at bounding box center [332, 271] width 128 height 11
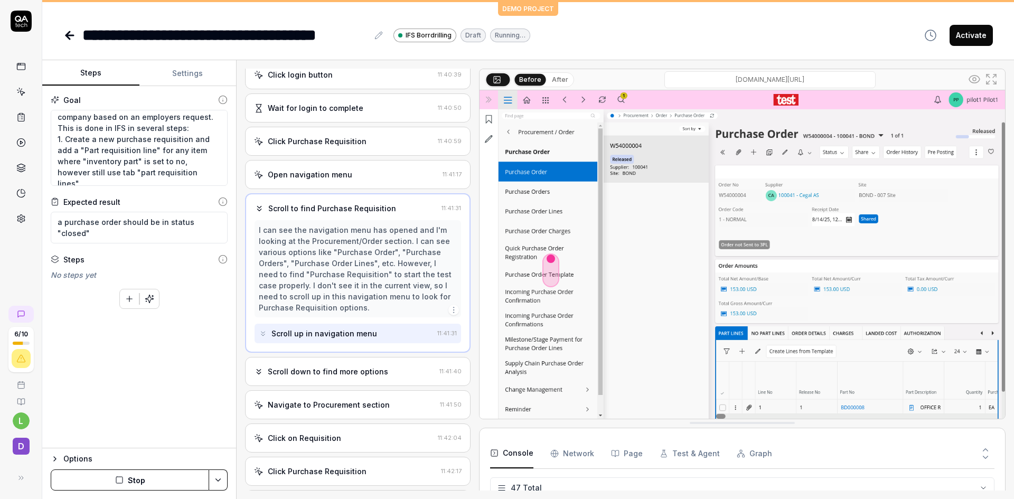
scroll to position [1320, 0]
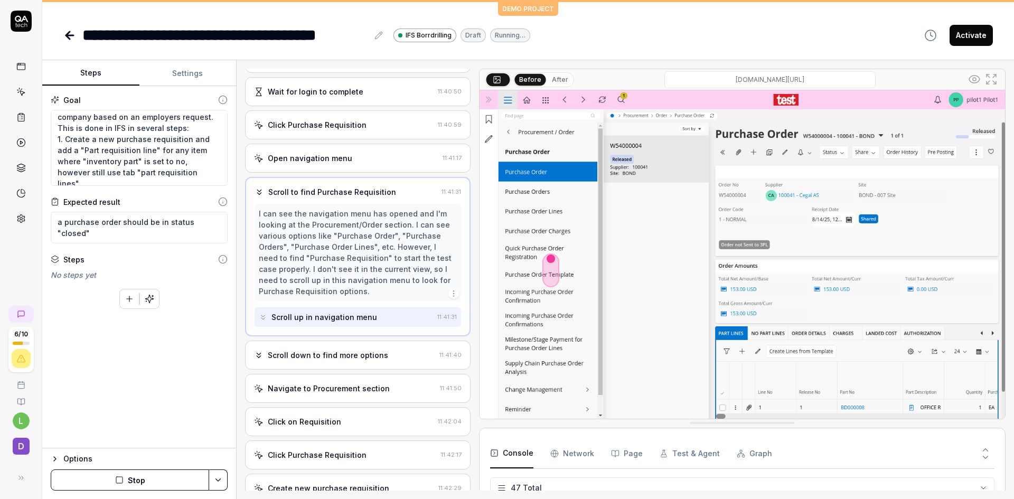
click at [354, 354] on div "Scroll down to find more options" at bounding box center [328, 354] width 120 height 11
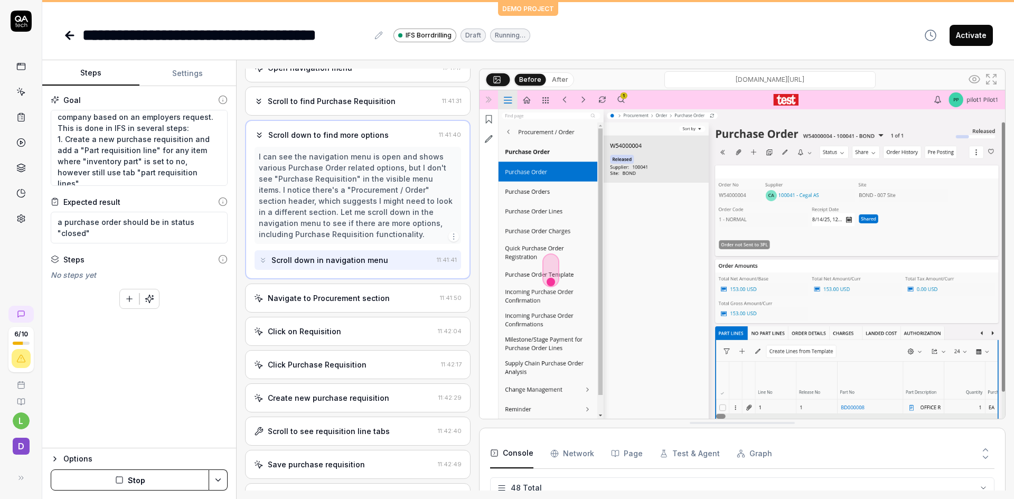
click at [392, 296] on div "Navigate to Procurement section" at bounding box center [345, 297] width 182 height 11
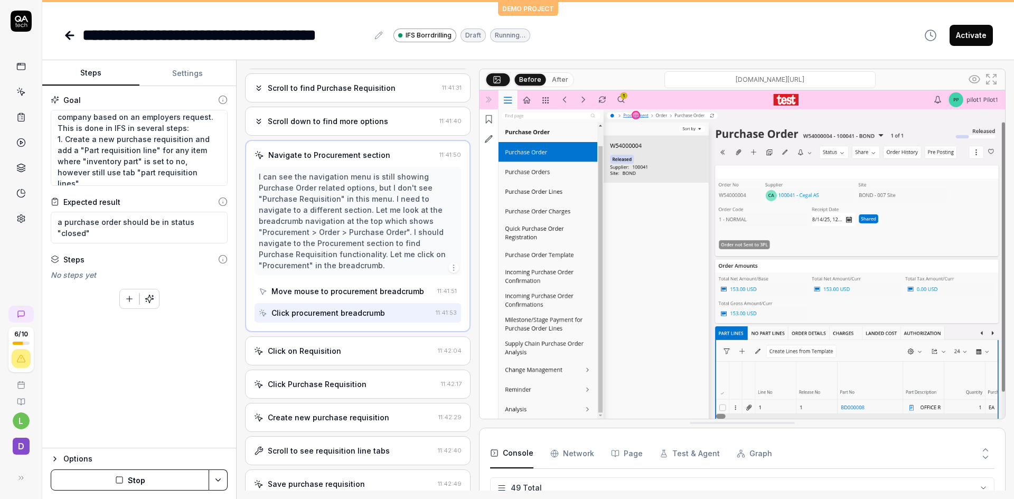
click at [372, 343] on div "Click on Requisition 11:42:04" at bounding box center [357, 350] width 225 height 29
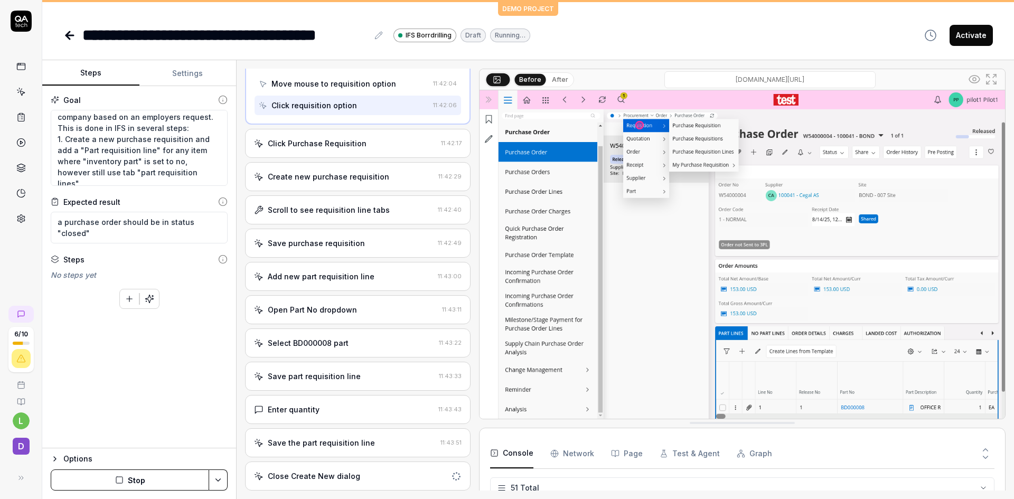
scroll to position [496, 0]
click at [392, 472] on div "Close Create New dialog" at bounding box center [344, 475] width 181 height 11
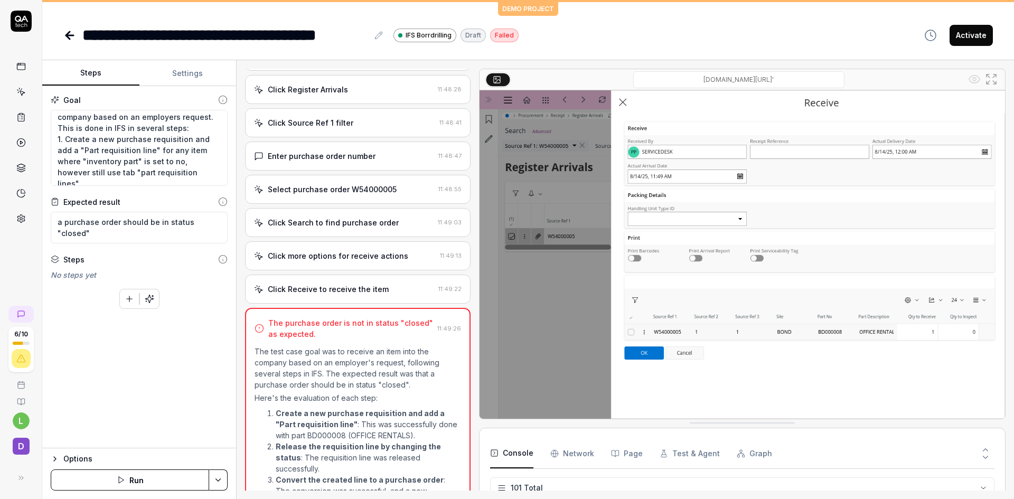
scroll to position [2936, 0]
click at [357, 289] on div "Click Receive to receive the item" at bounding box center [328, 289] width 121 height 11
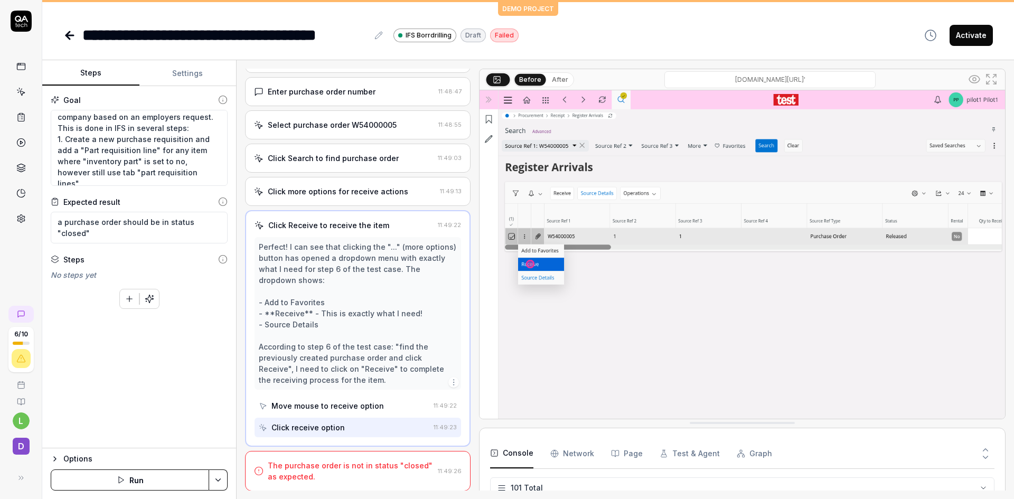
scroll to position [1538, 0]
click at [354, 406] on div "Move mouse to receive option" at bounding box center [327, 405] width 112 height 11
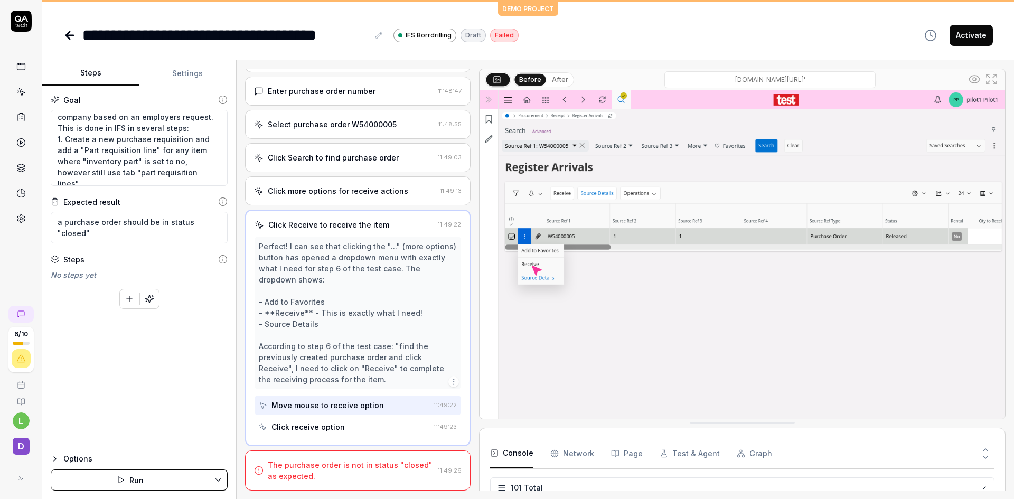
click at [353, 425] on div "Click receive option" at bounding box center [344, 427] width 171 height 20
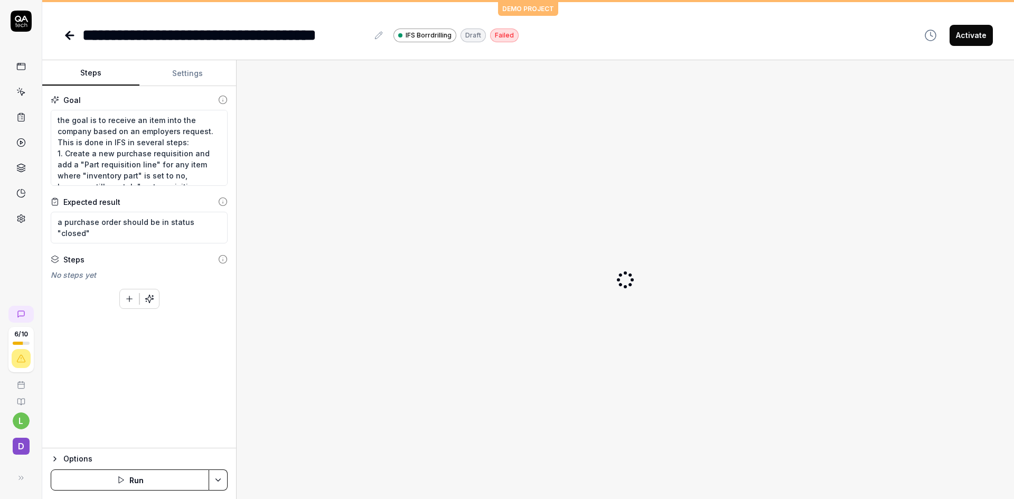
type textarea "*"
click at [17, 67] on icon at bounding box center [21, 67] width 10 height 10
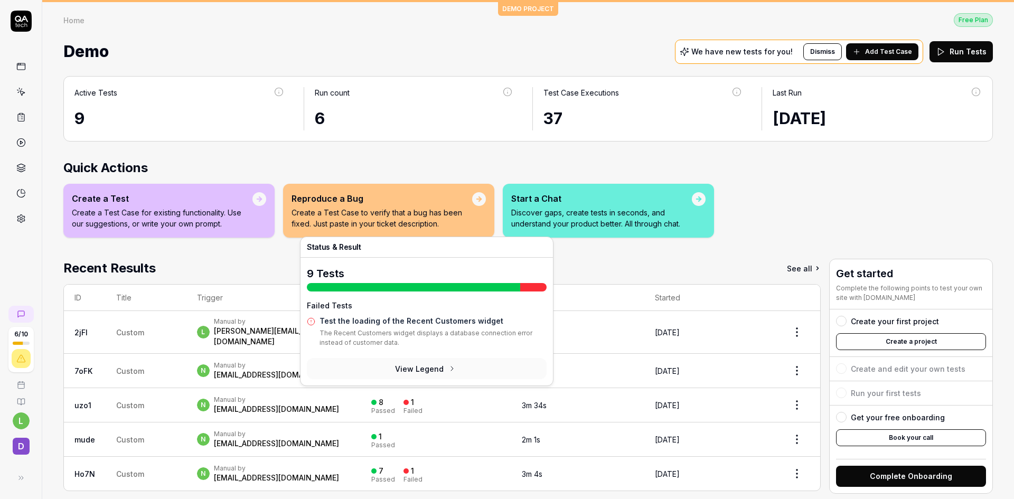
click at [466, 396] on div "8 Passed 1 Failed" at bounding box center [435, 404] width 129 height 17
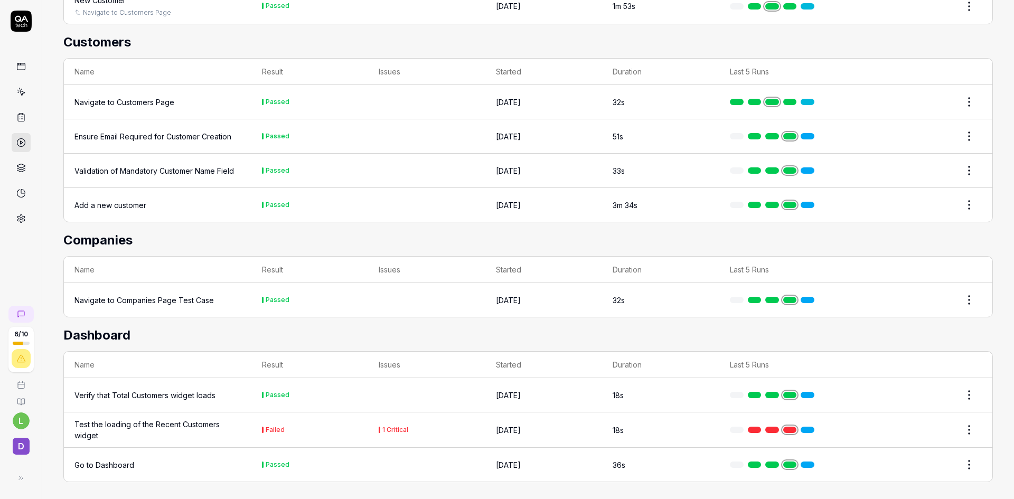
scroll to position [346, 0]
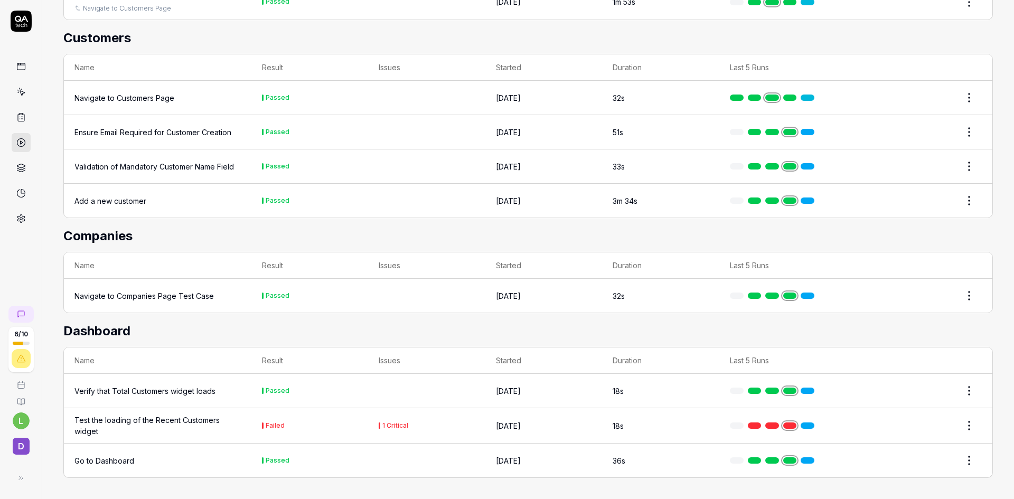
click at [457, 420] on td "1 Critical" at bounding box center [426, 425] width 117 height 35
click at [196, 421] on div "Test the loading of the Recent Customers widget" at bounding box center [157, 425] width 166 height 22
